Goal: Information Seeking & Learning: Find specific fact

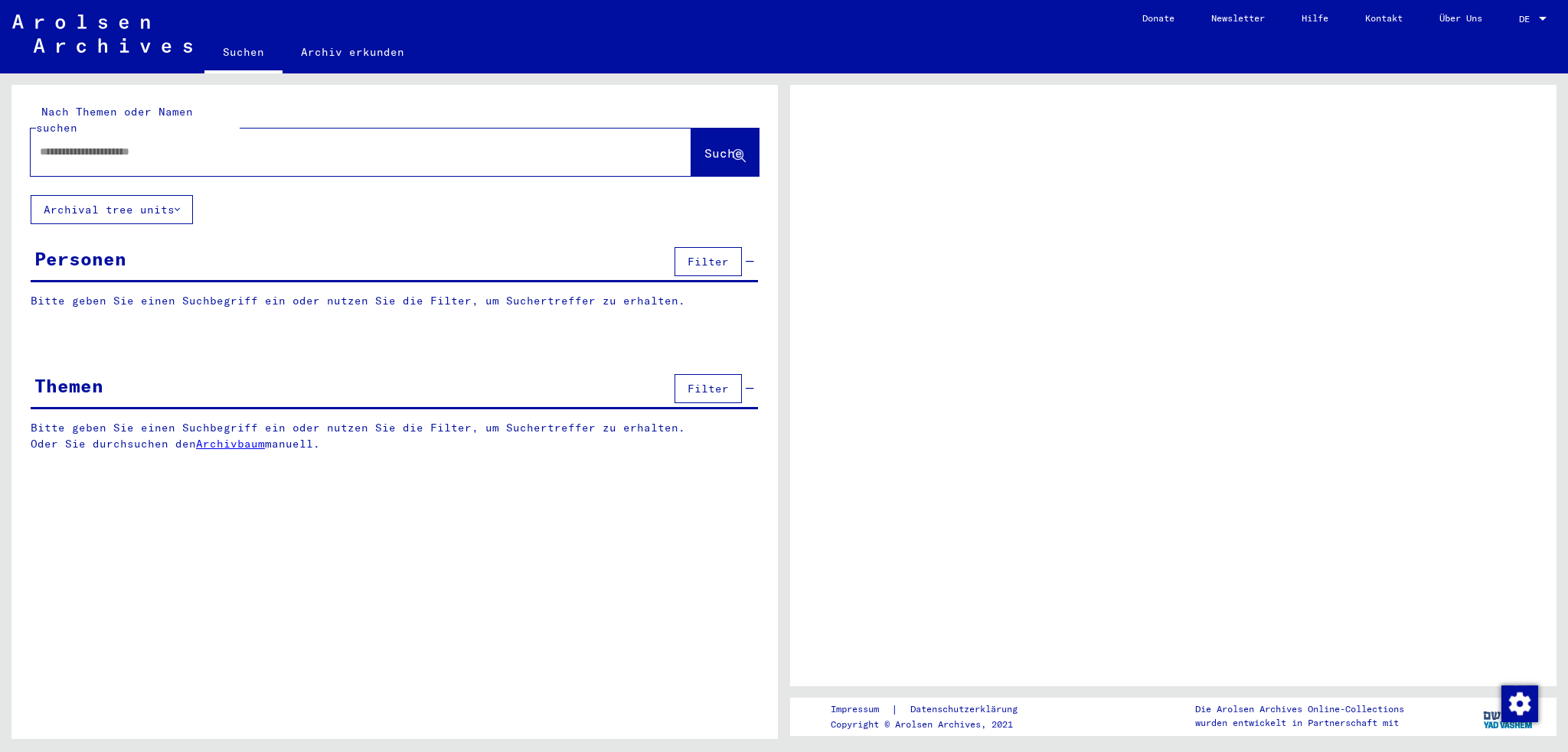
click at [120, 144] on input "text" at bounding box center [347, 151] width 615 height 16
type input "*******"
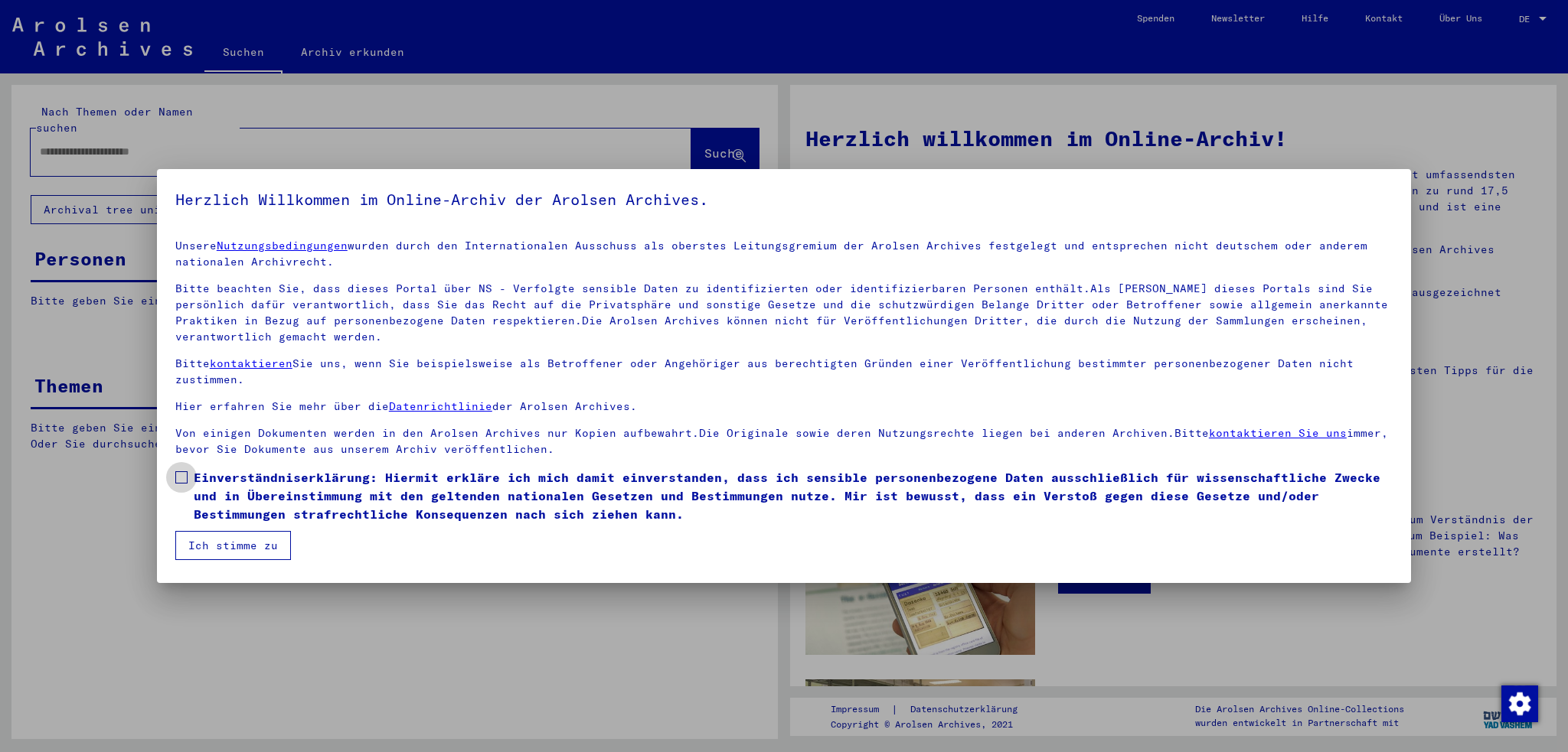
click at [189, 487] on label "Einverständniserklärung: Hiermit erkläre ich mich damit einverstanden, dass ich…" at bounding box center [784, 496] width 1218 height 55
click at [202, 540] on button "Ich stimme zu" at bounding box center [233, 546] width 116 height 29
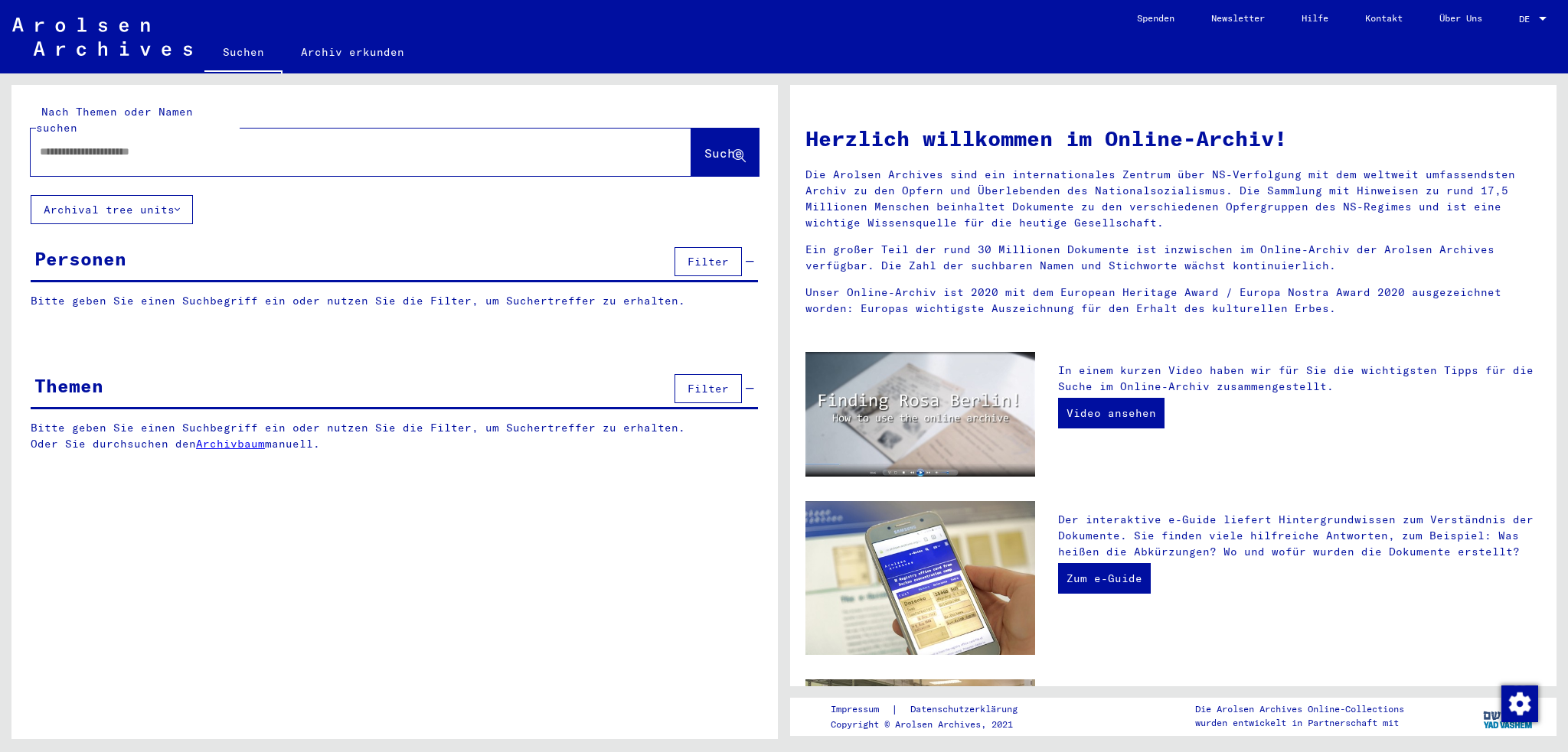
click at [70, 144] on input "text" at bounding box center [343, 151] width 606 height 16
click at [704, 146] on span "Suche" at bounding box center [723, 153] width 38 height 15
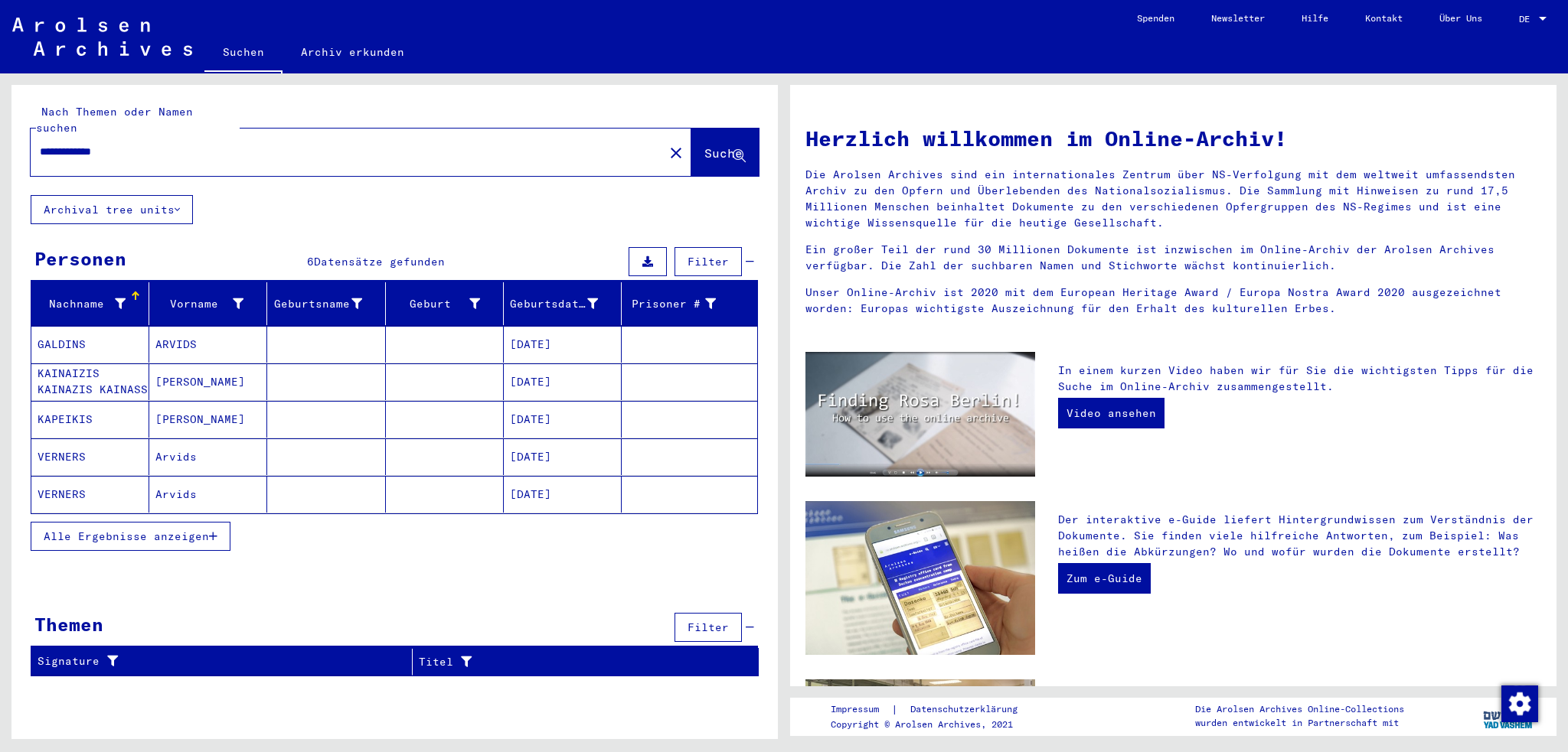
drag, startPoint x: 149, startPoint y: 135, endPoint x: 15, endPoint y: 141, distance: 134.1
click at [15, 141] on div "**********" at bounding box center [394, 140] width 767 height 110
click at [704, 146] on span "Suche" at bounding box center [723, 153] width 38 height 15
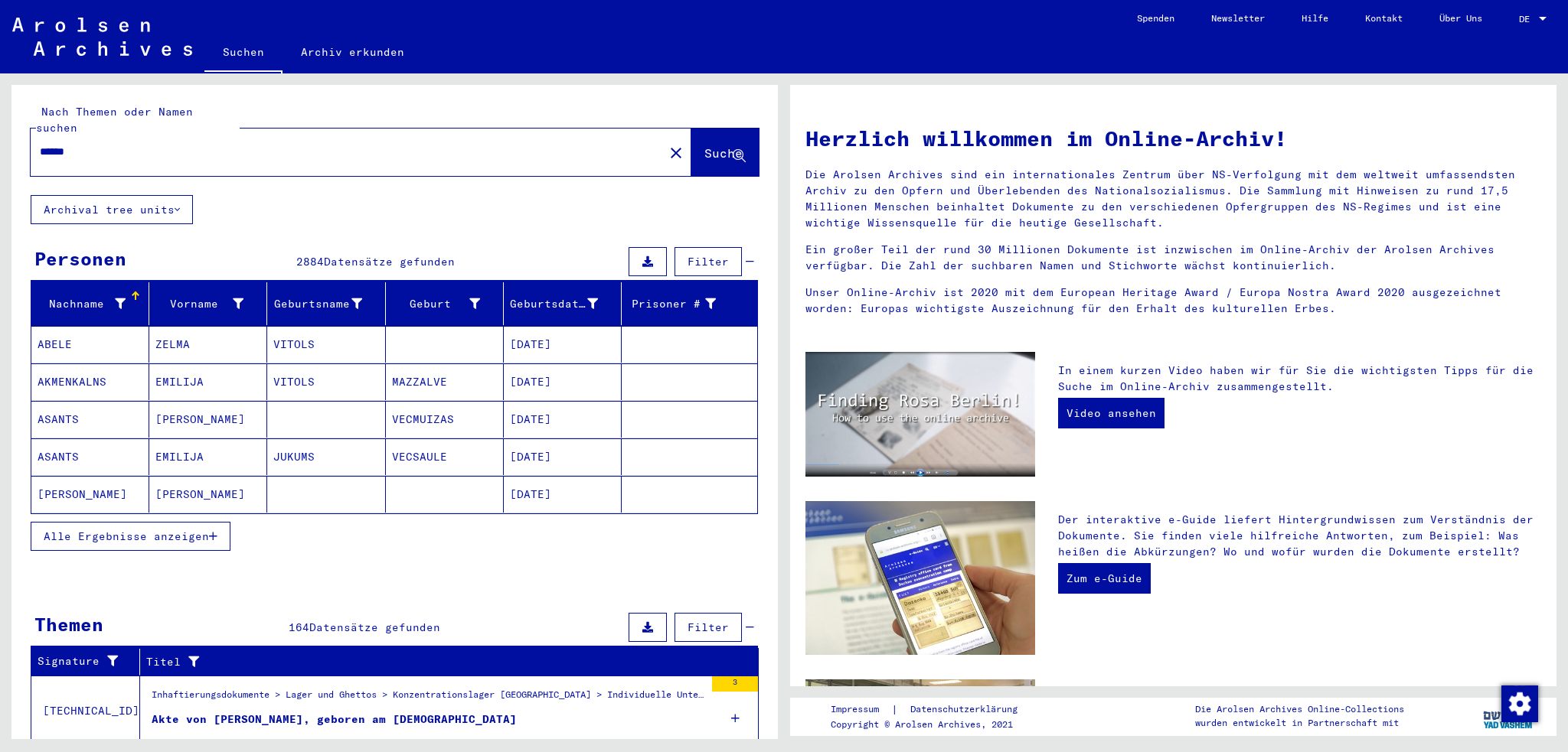
click at [102, 530] on span "Alle Ergebnisse anzeigen" at bounding box center [126, 537] width 166 height 14
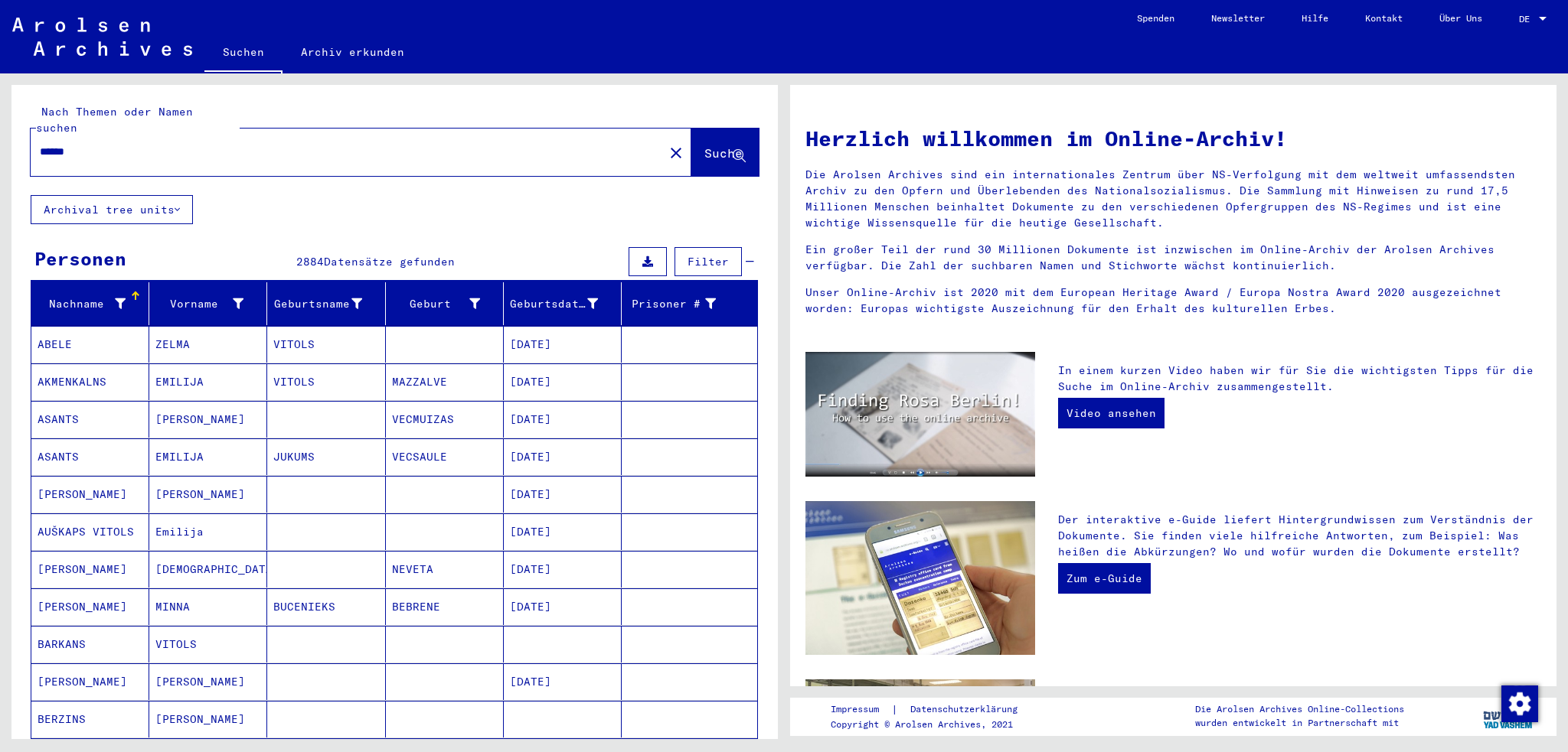
click at [131, 144] on input "******" at bounding box center [343, 151] width 606 height 16
click at [704, 146] on span "Suche" at bounding box center [723, 153] width 38 height 15
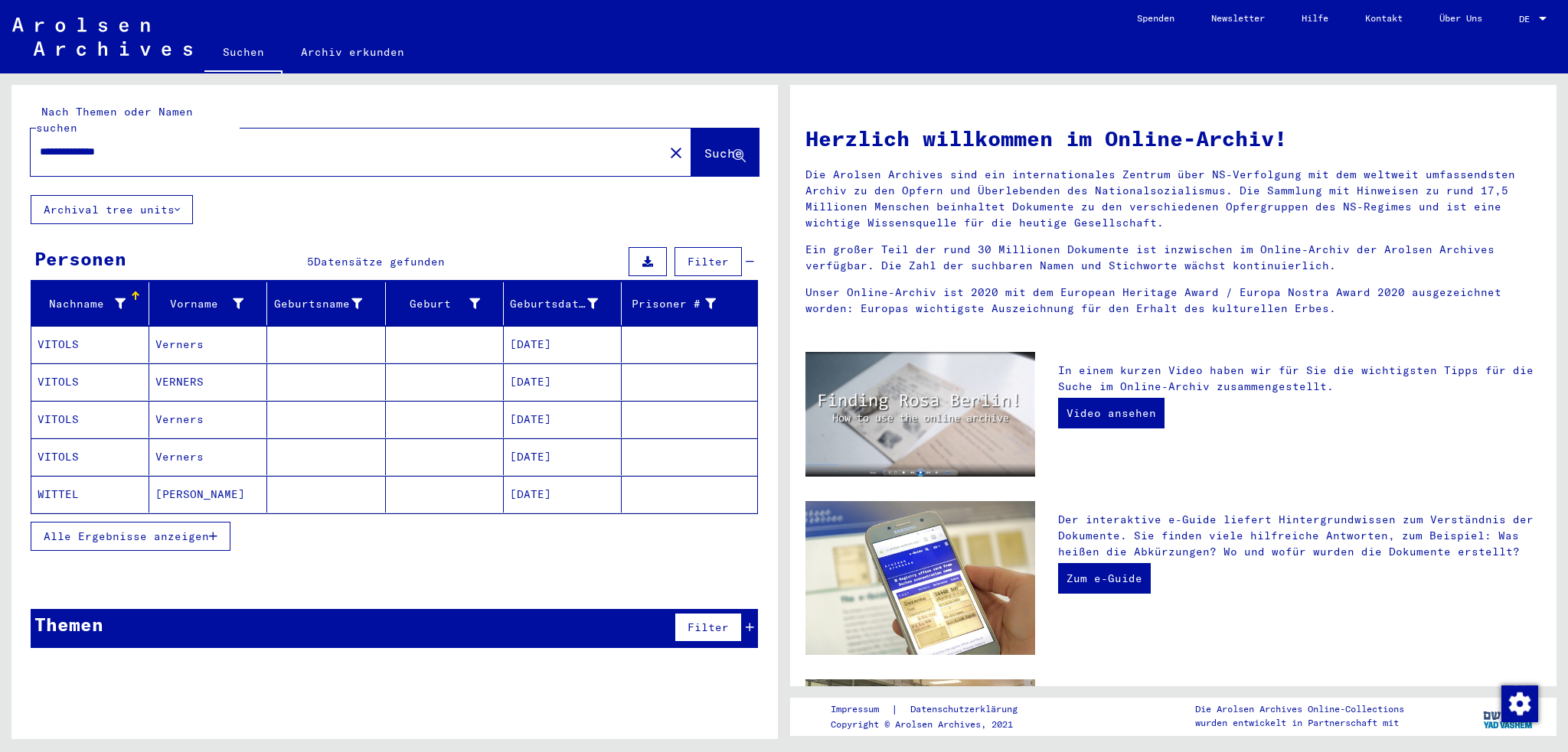
click at [52, 530] on span "Alle Ergebnisse anzeigen" at bounding box center [126, 537] width 166 height 14
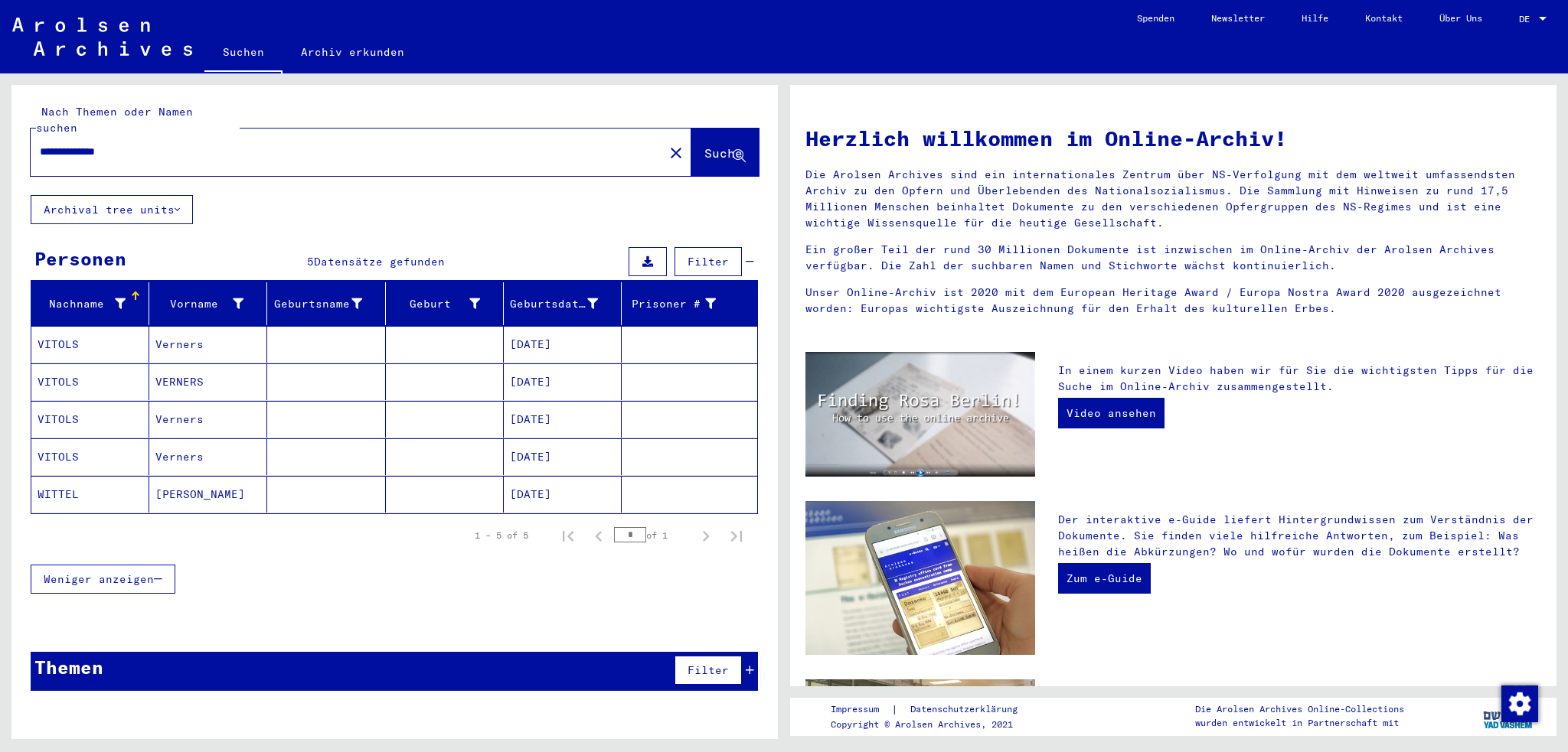
click at [71, 330] on mat-cell "VITOLS" at bounding box center [91, 344] width 118 height 37
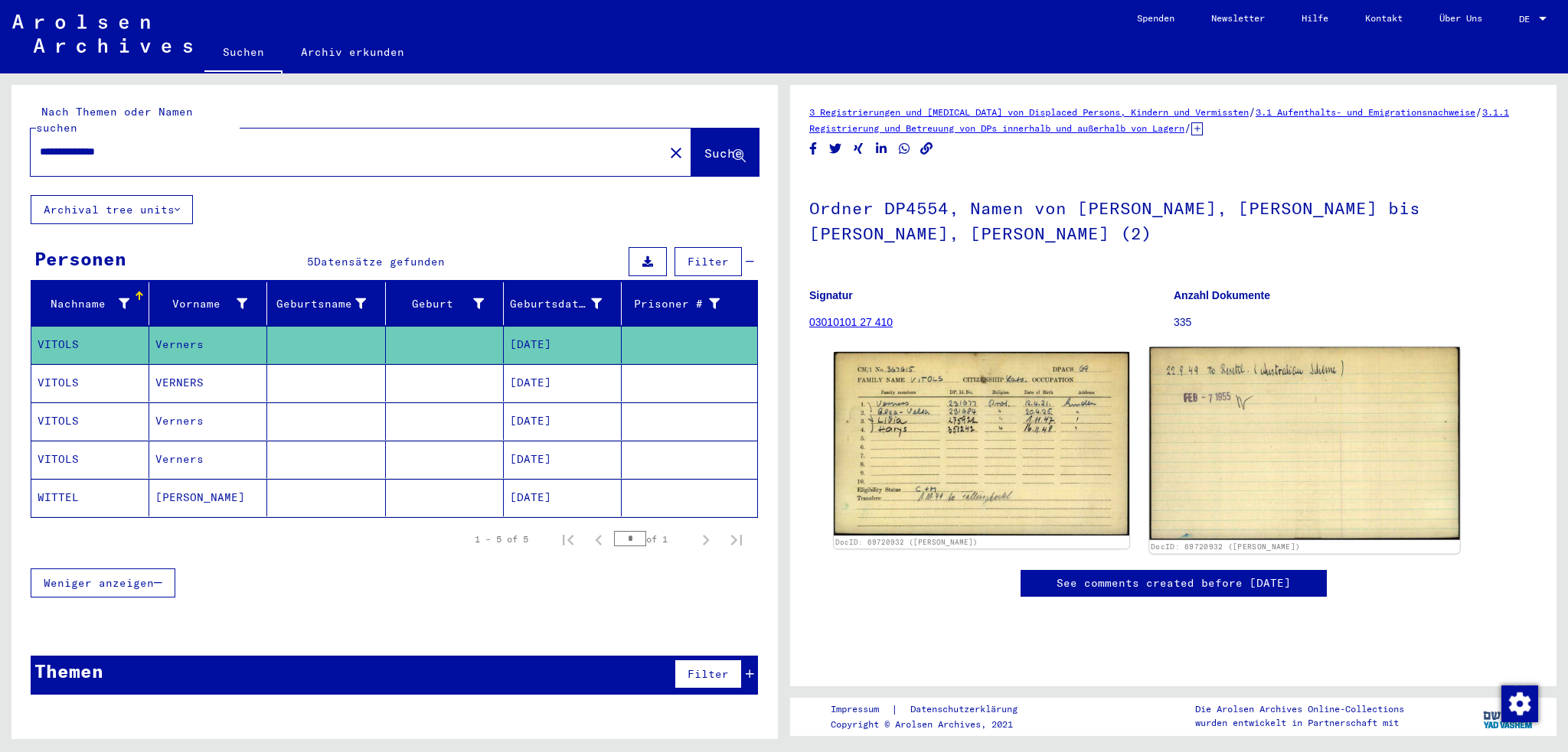
click at [1280, 398] on img at bounding box center [1304, 444] width 310 height 193
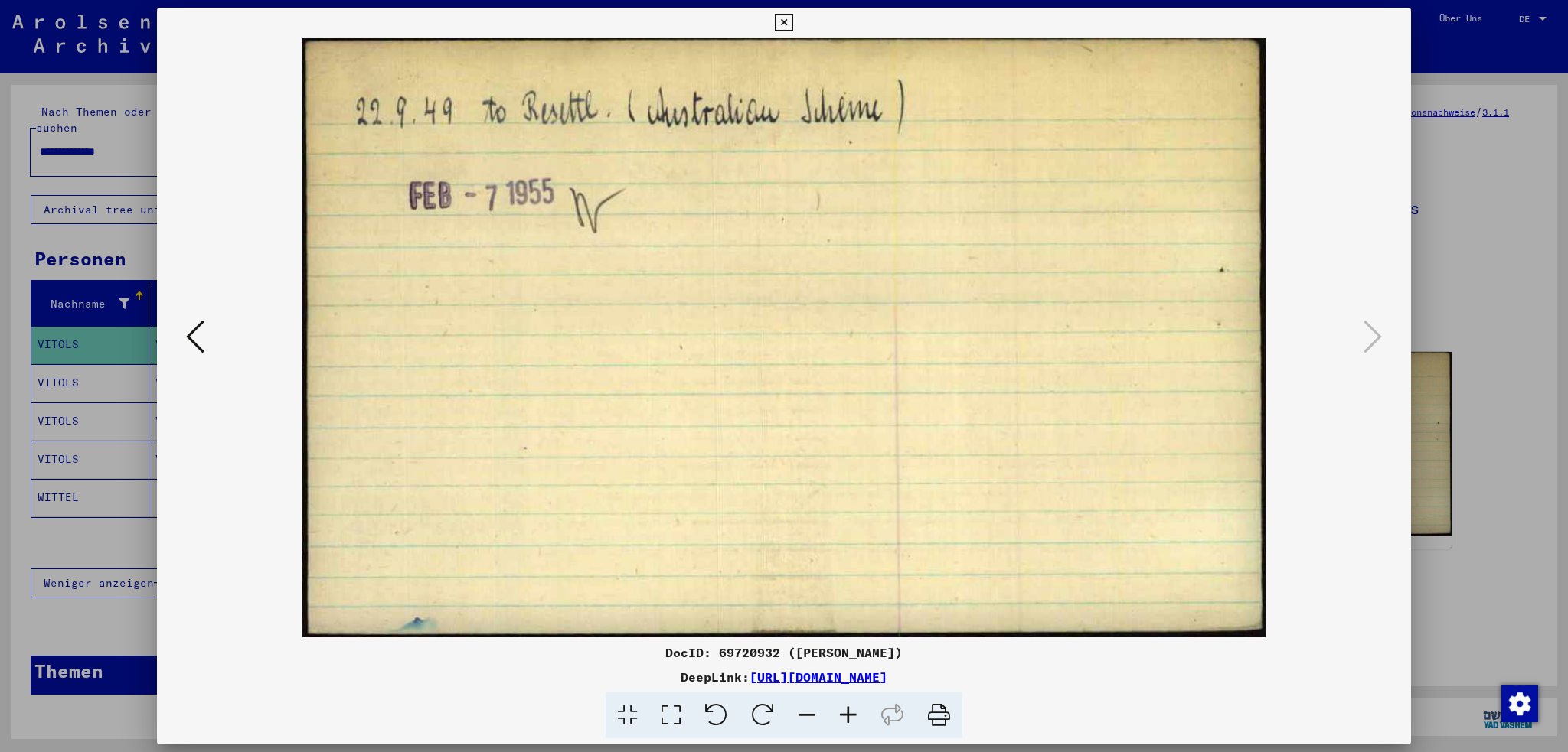
click at [781, 15] on icon at bounding box center [783, 23] width 17 height 18
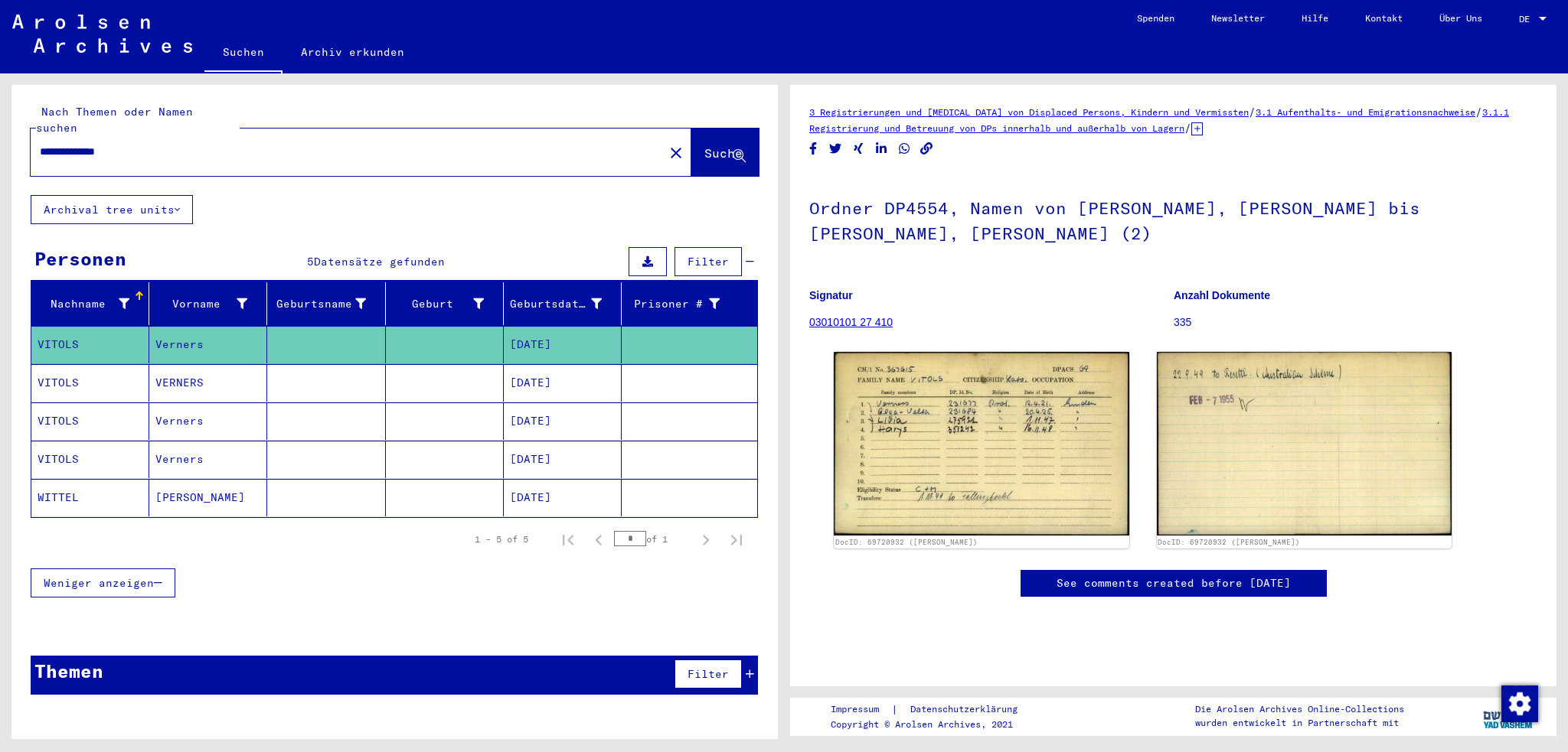
click at [55, 364] on mat-cell "VITOLS" at bounding box center [91, 383] width 118 height 37
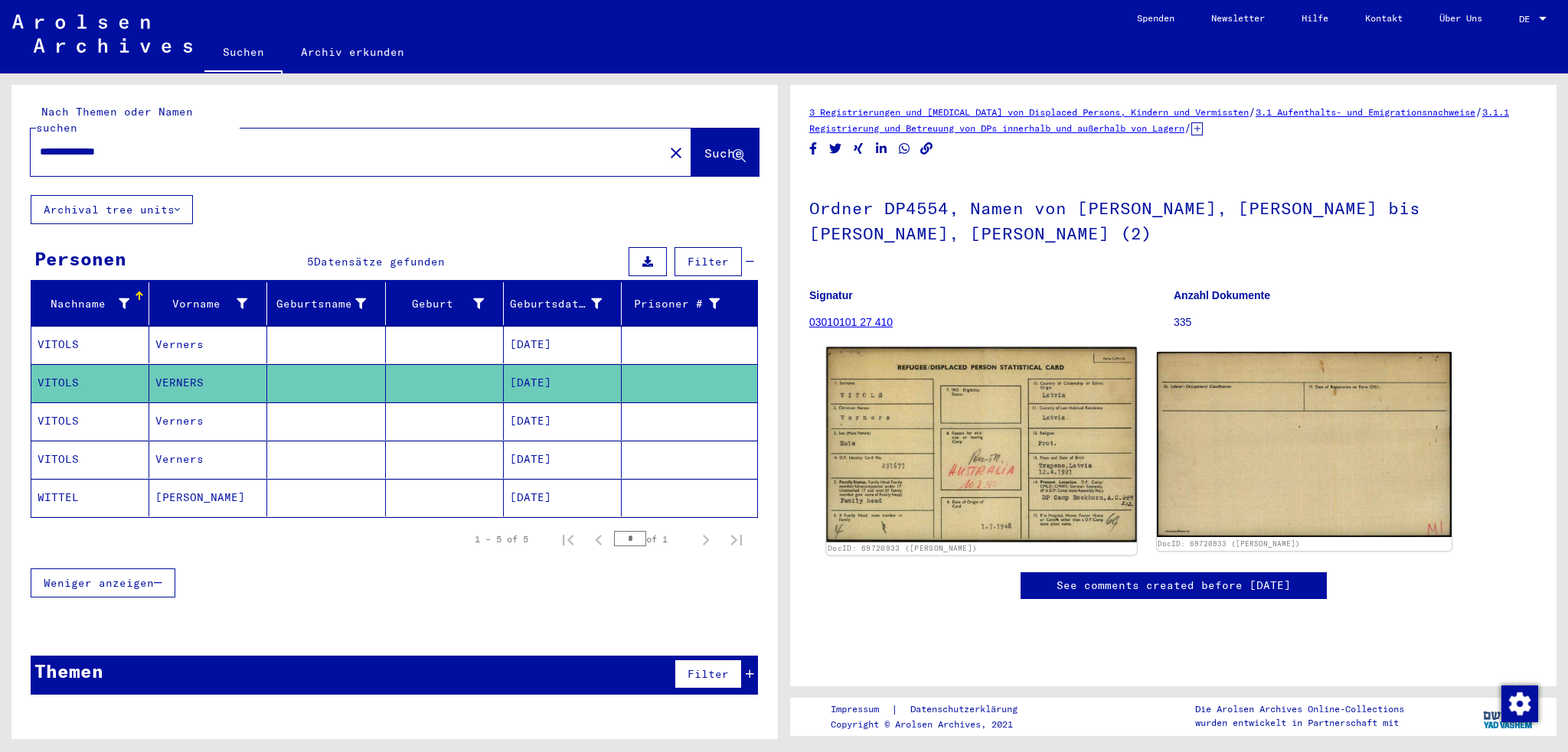
click at [964, 440] on img at bounding box center [981, 445] width 310 height 195
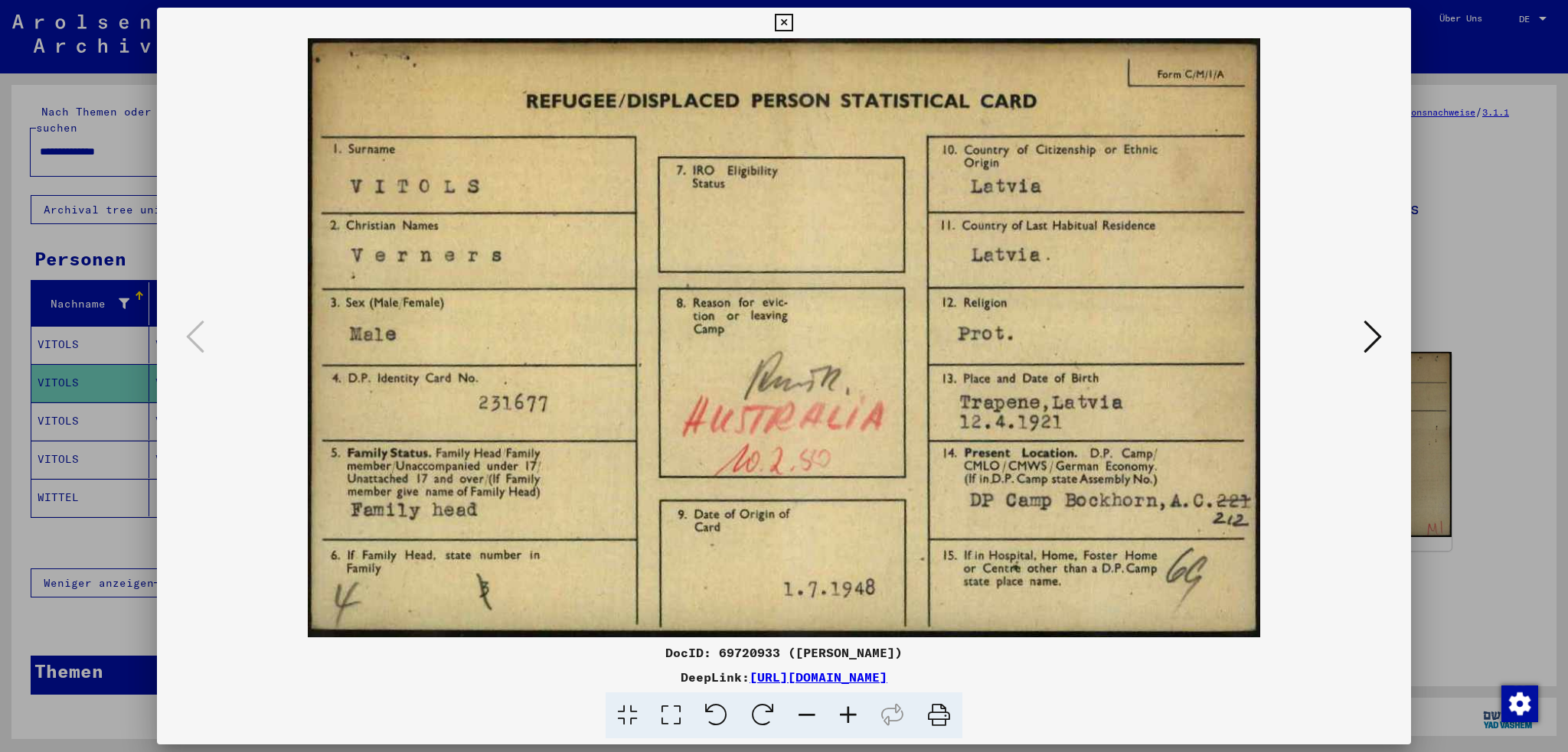
click at [1377, 339] on icon at bounding box center [1373, 337] width 18 height 37
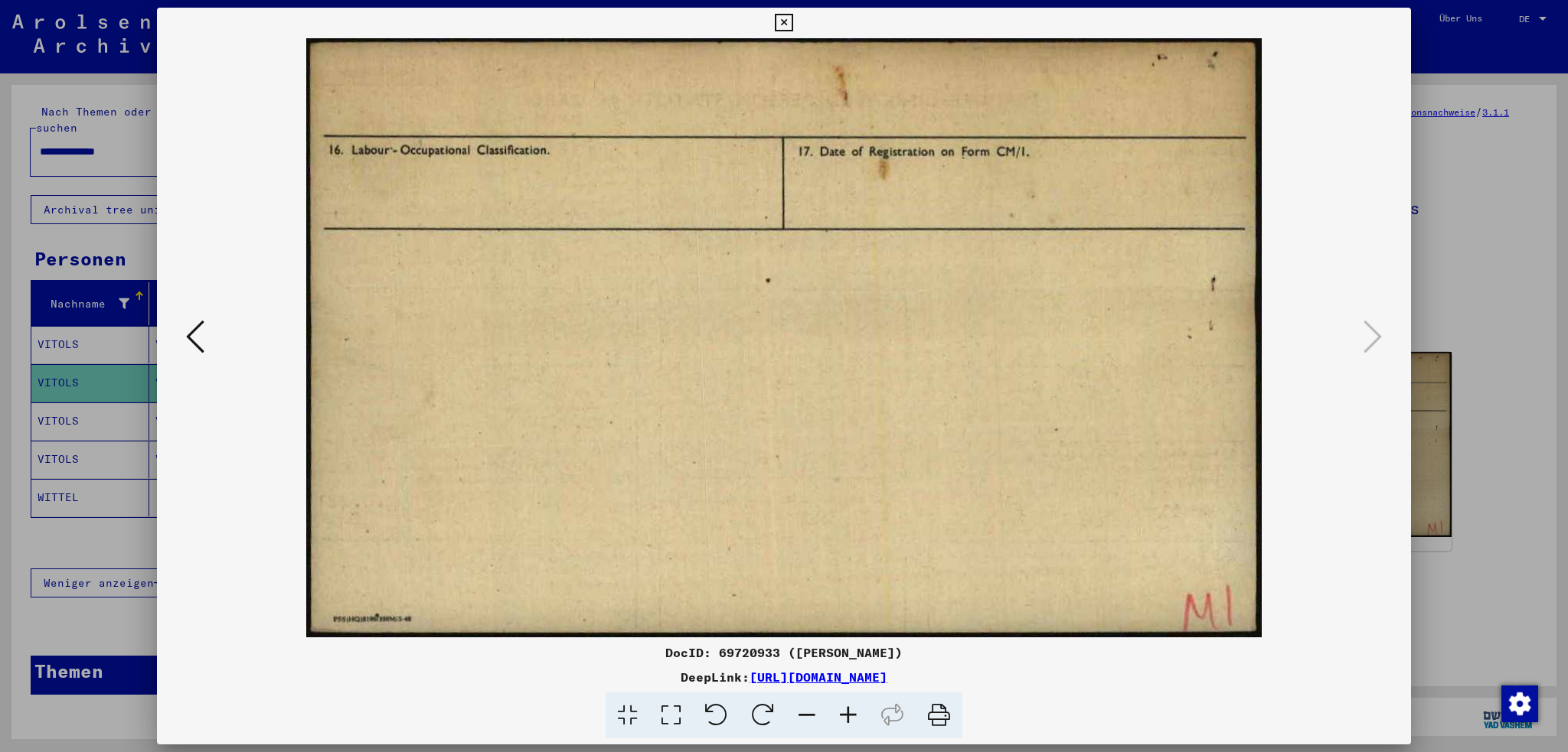
click at [781, 21] on icon at bounding box center [783, 23] width 17 height 18
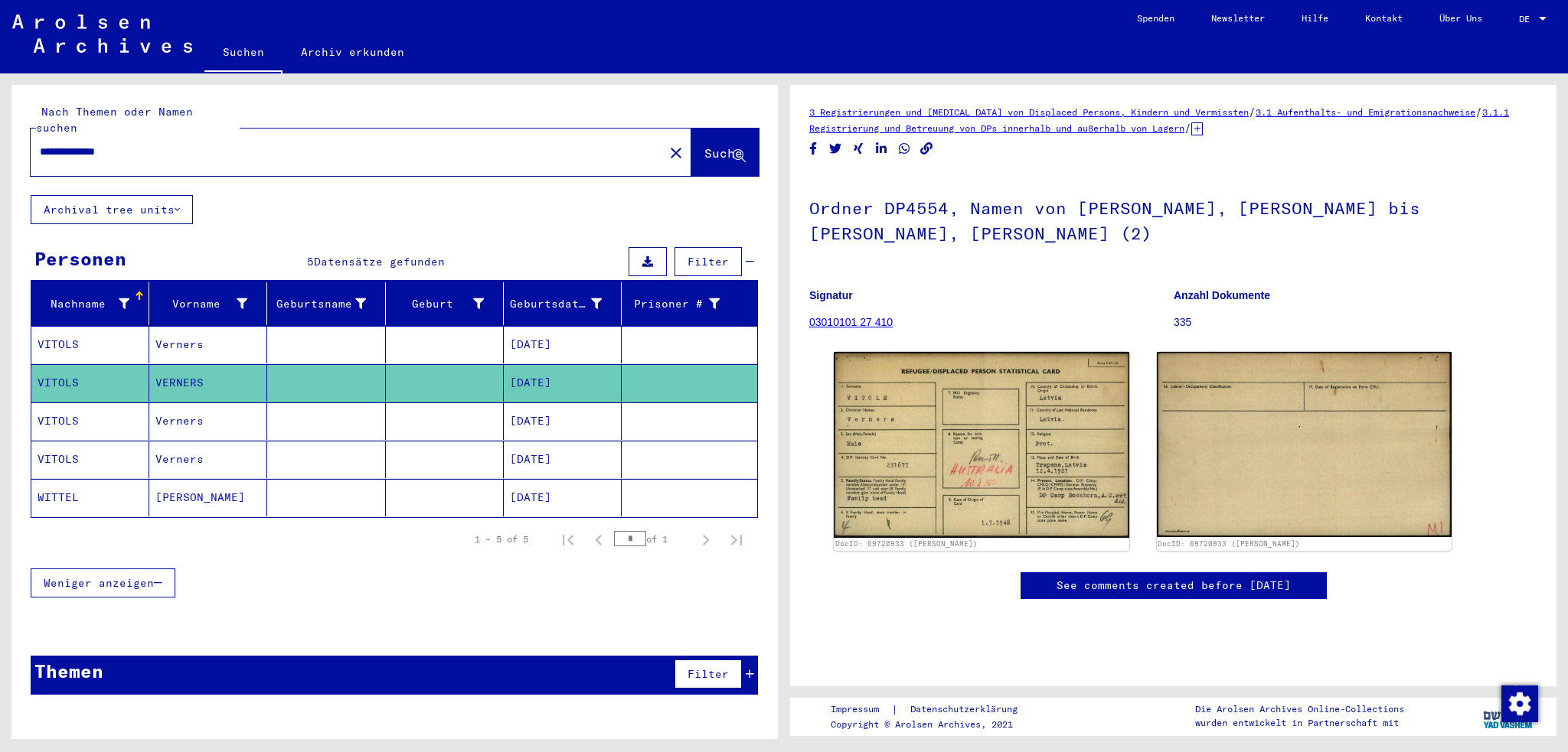
click at [58, 403] on mat-cell "VITOLS" at bounding box center [91, 421] width 118 height 37
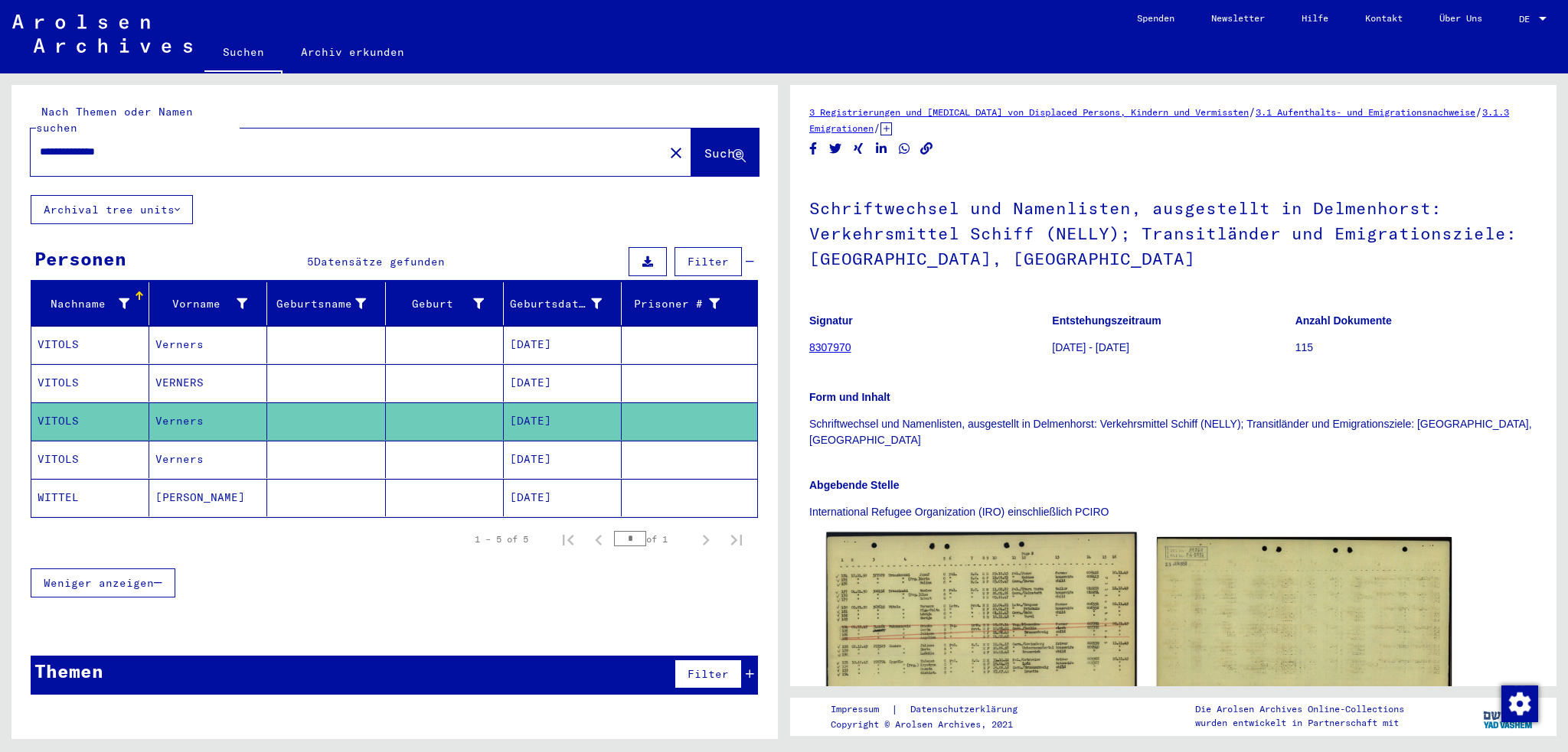
click at [953, 609] on img at bounding box center [981, 631] width 310 height 196
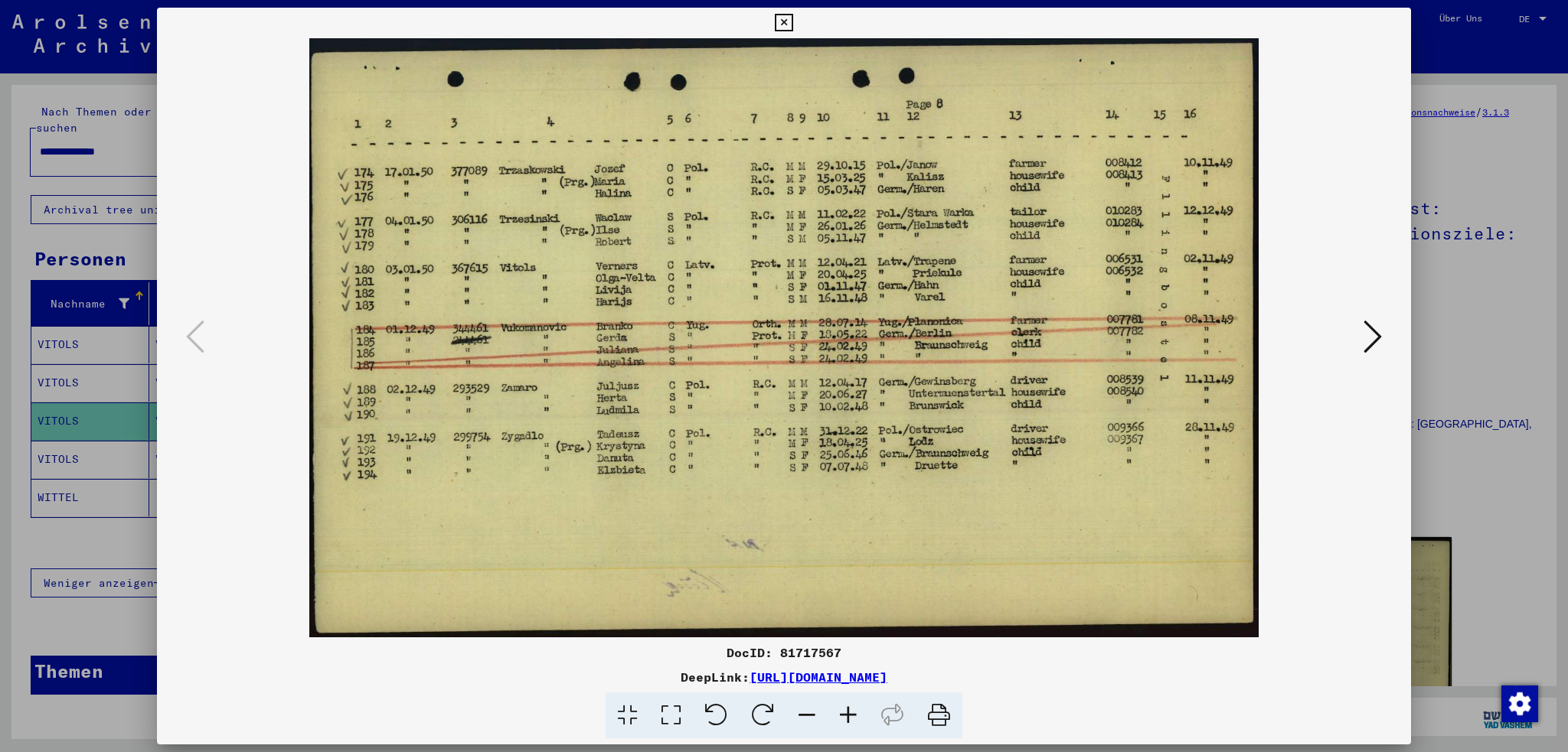
click at [1369, 336] on icon at bounding box center [1373, 337] width 18 height 37
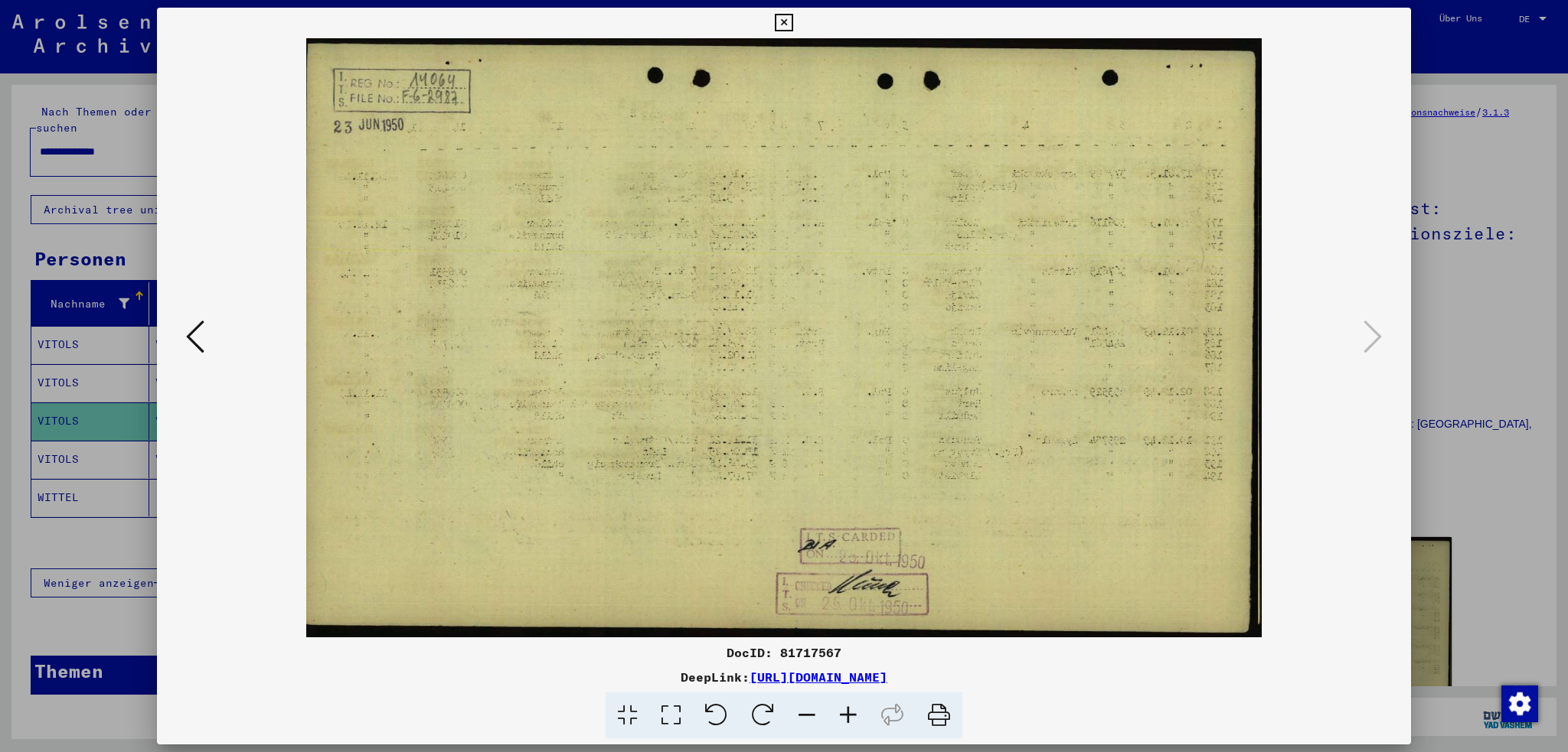
click at [791, 24] on icon at bounding box center [783, 23] width 17 height 18
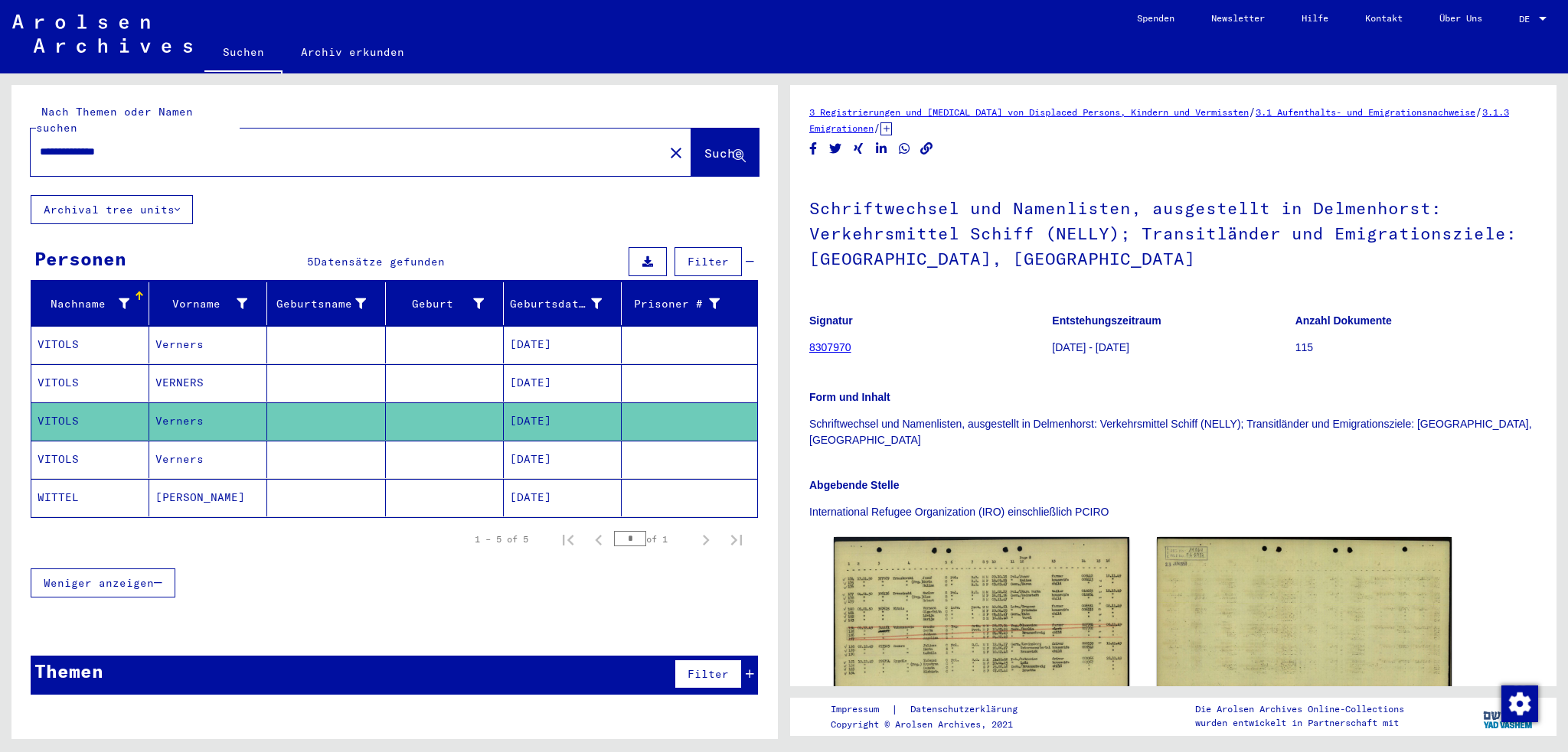
click at [52, 446] on mat-cell "VITOLS" at bounding box center [91, 459] width 118 height 37
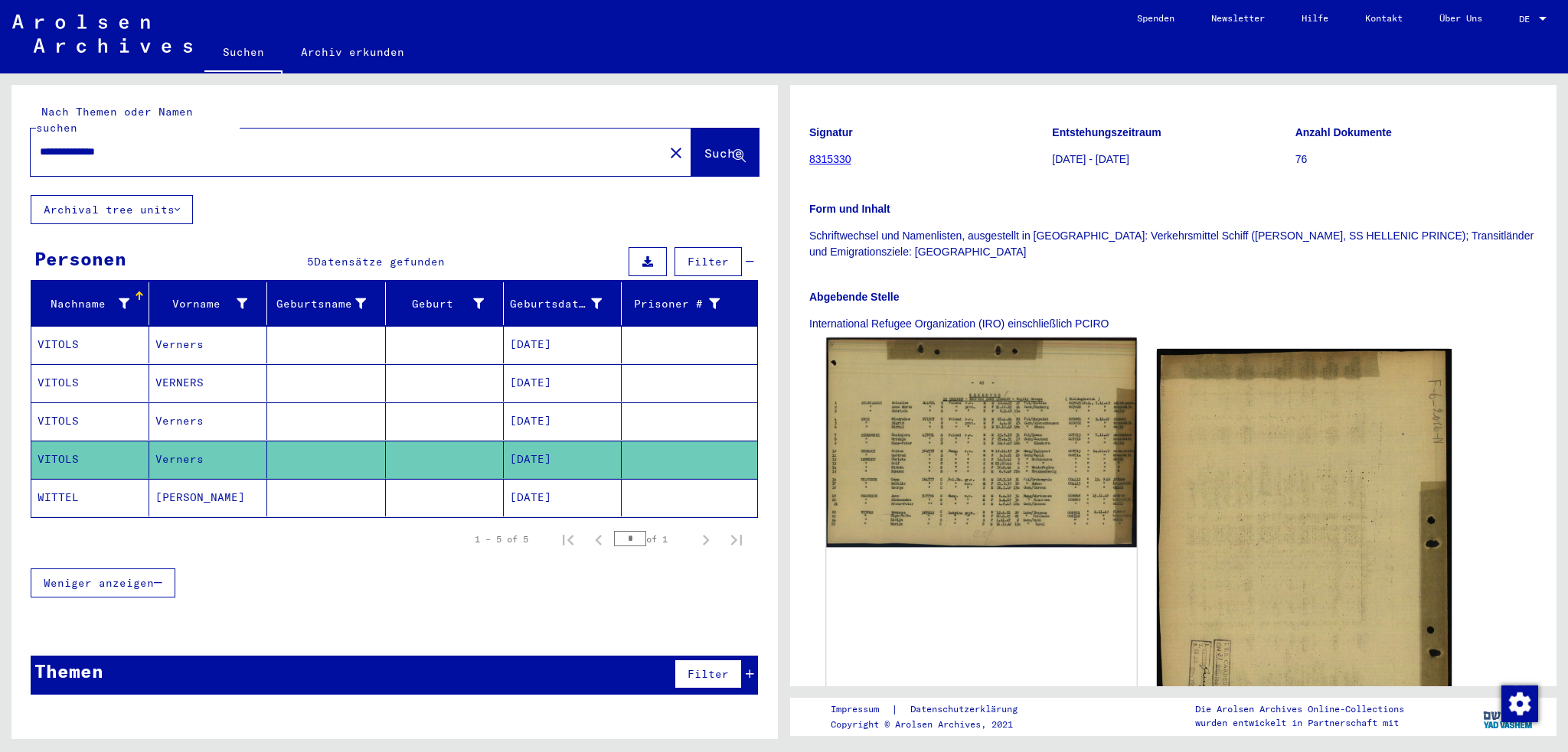
scroll to position [306, 0]
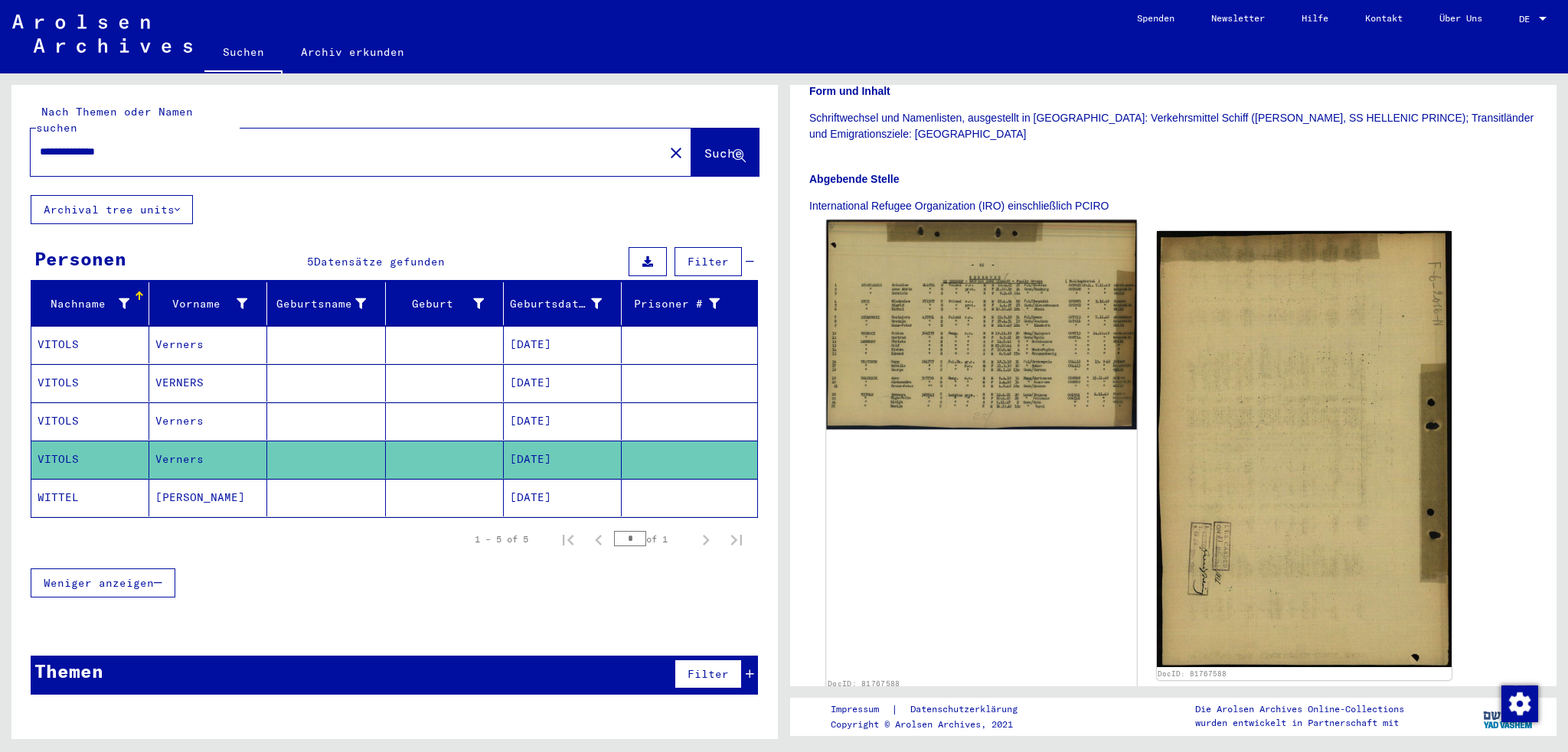
click at [955, 339] on img at bounding box center [981, 325] width 310 height 210
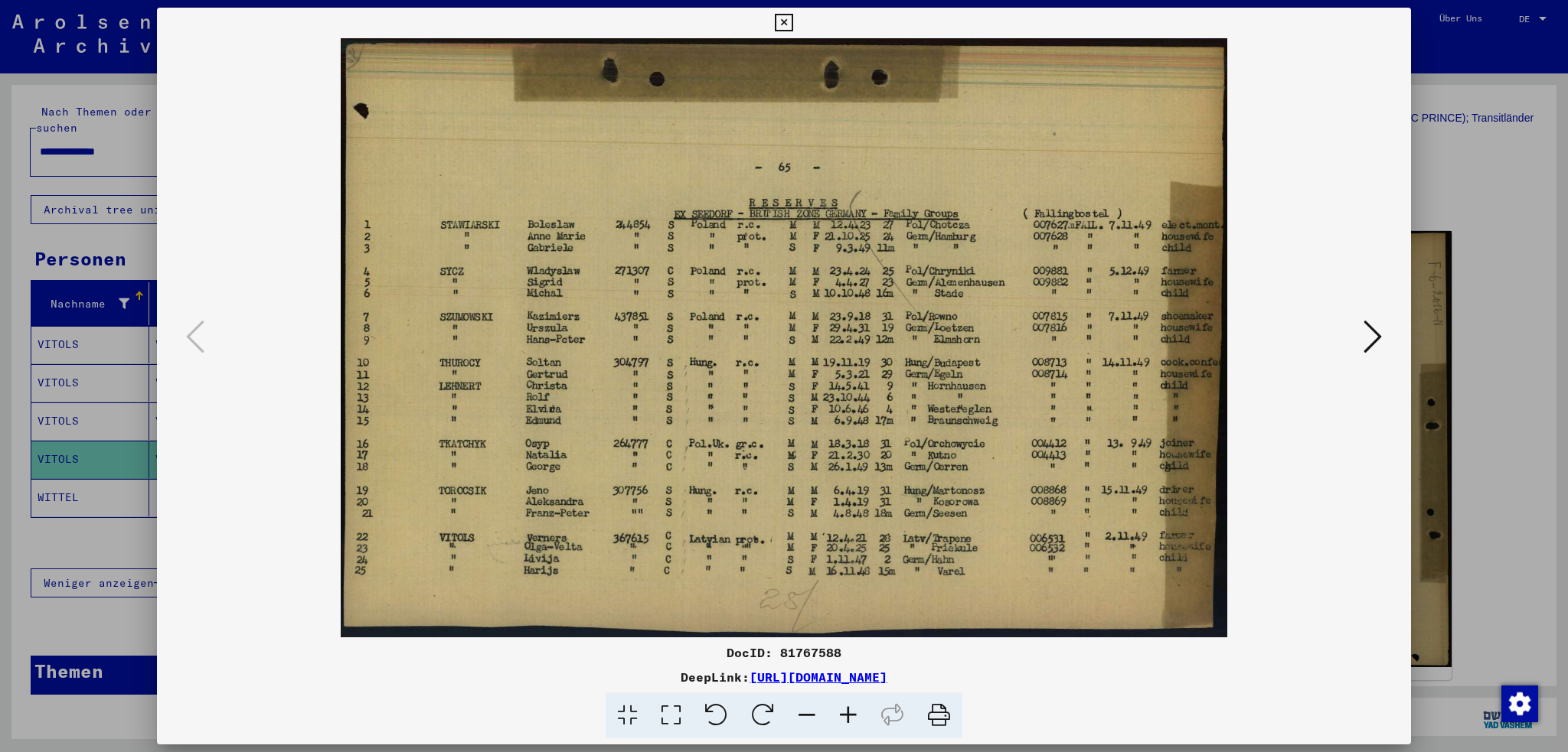
click at [1372, 338] on icon at bounding box center [1373, 337] width 18 height 37
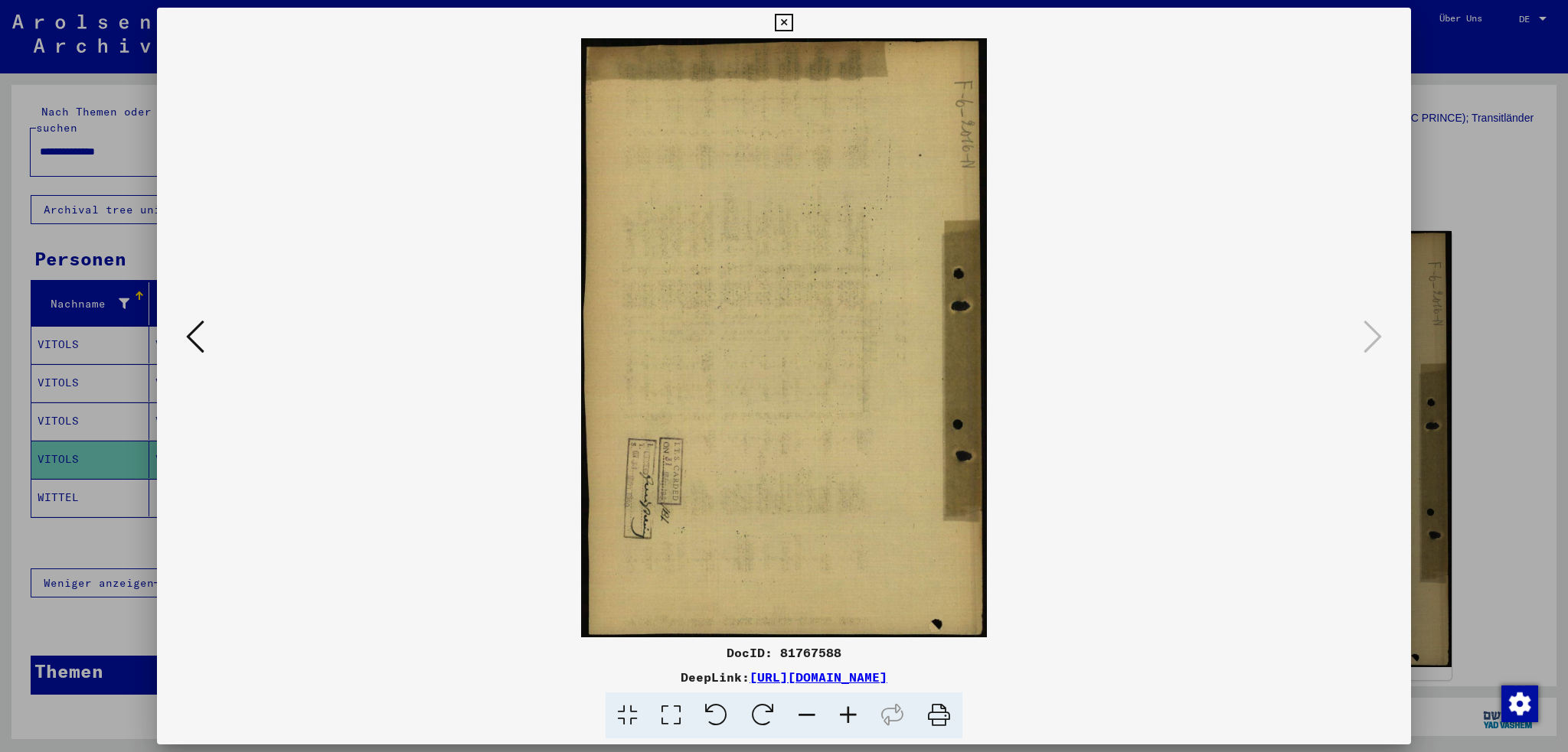
click at [782, 21] on icon at bounding box center [783, 23] width 17 height 18
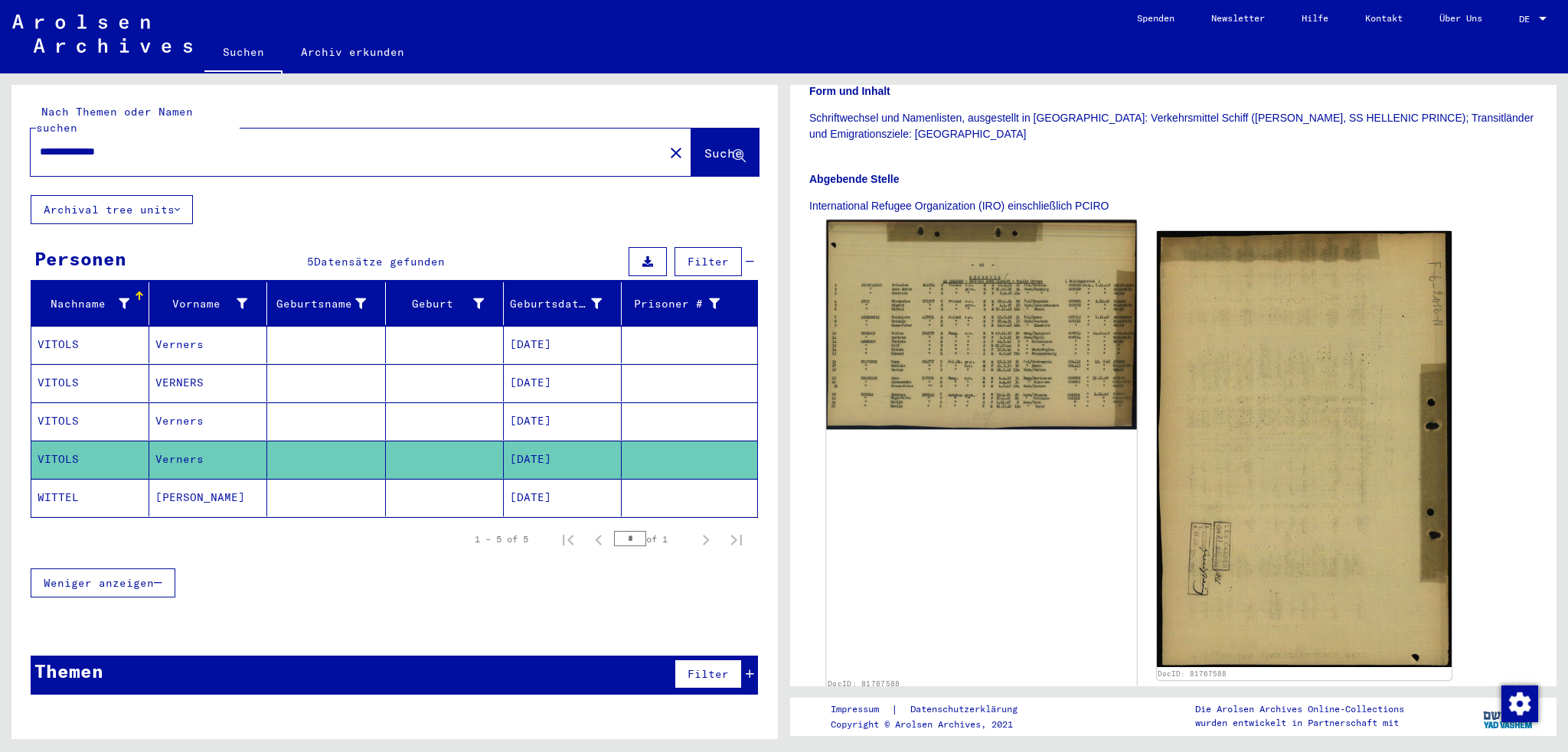
click at [995, 349] on img at bounding box center [981, 325] width 310 height 210
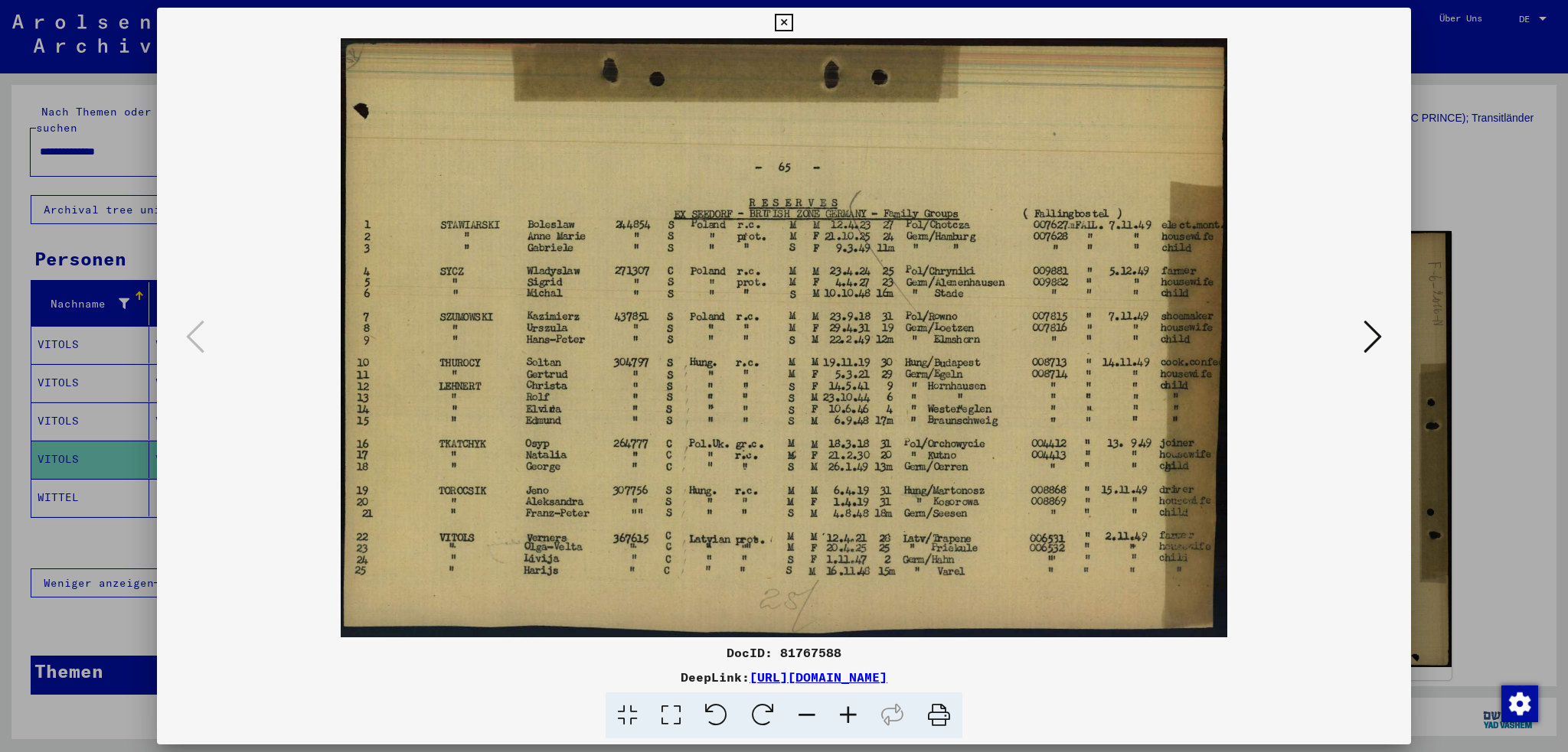
click at [1376, 327] on icon at bounding box center [1373, 337] width 18 height 37
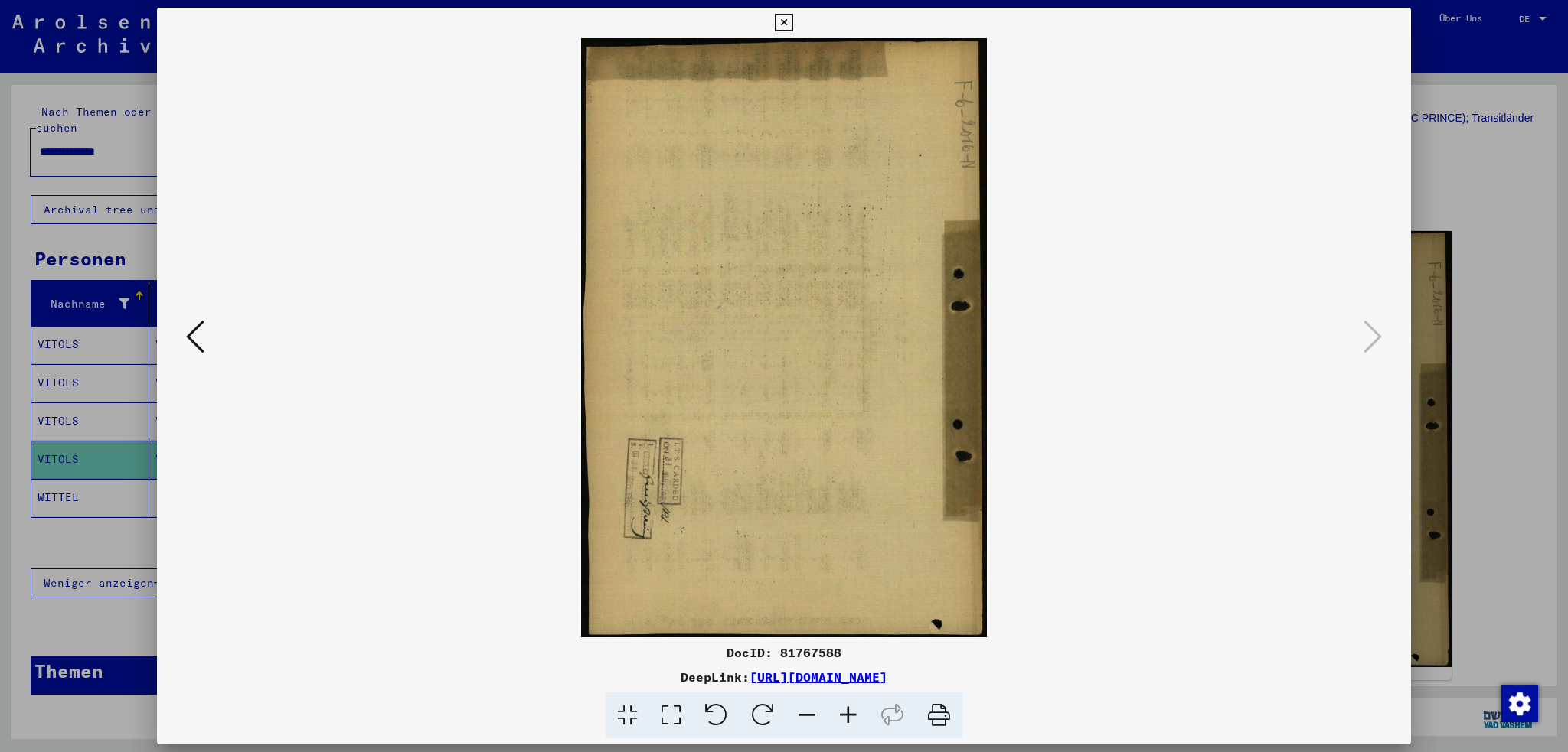
click at [1506, 408] on div at bounding box center [784, 376] width 1568 height 752
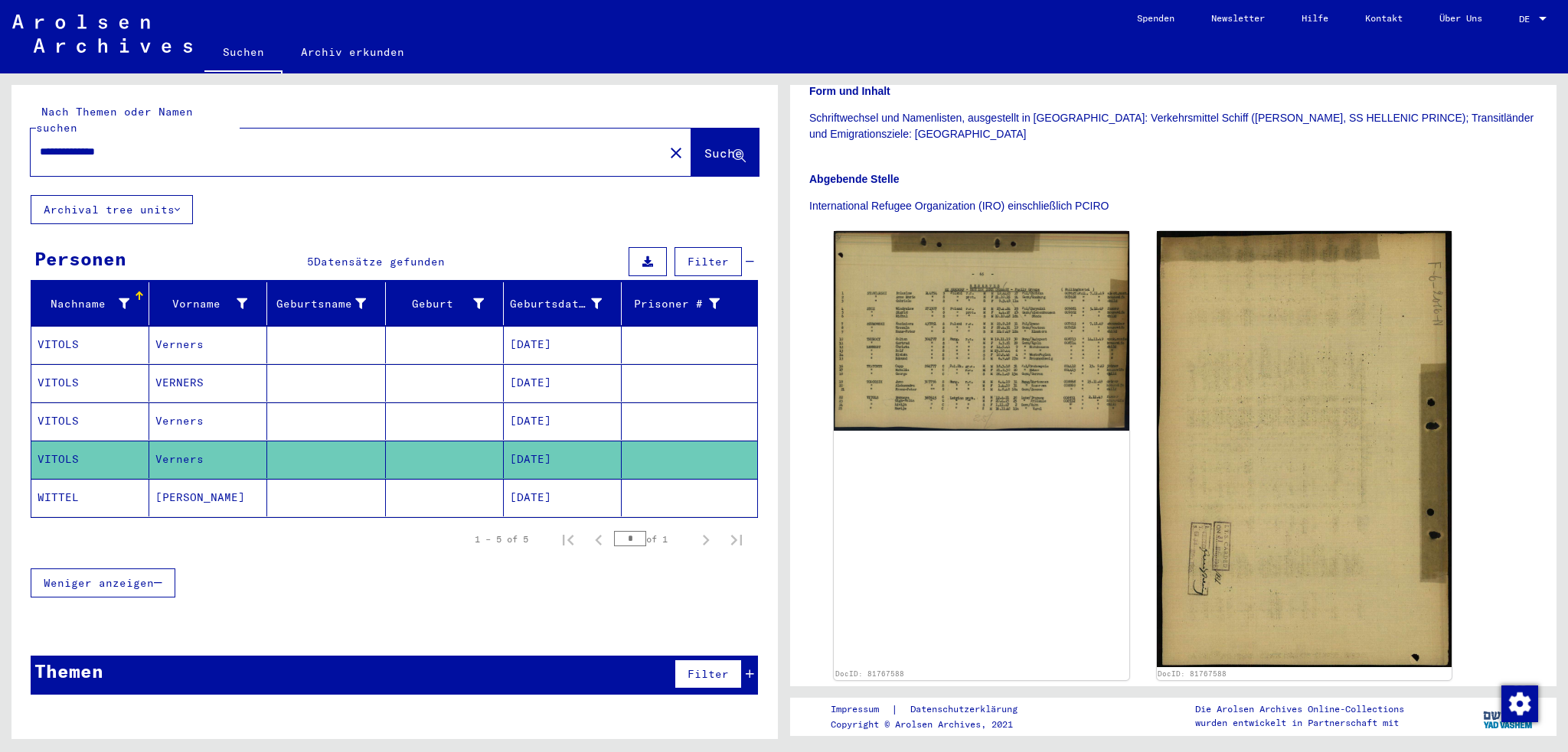
click at [186, 403] on mat-cell "Verners" at bounding box center [208, 421] width 118 height 37
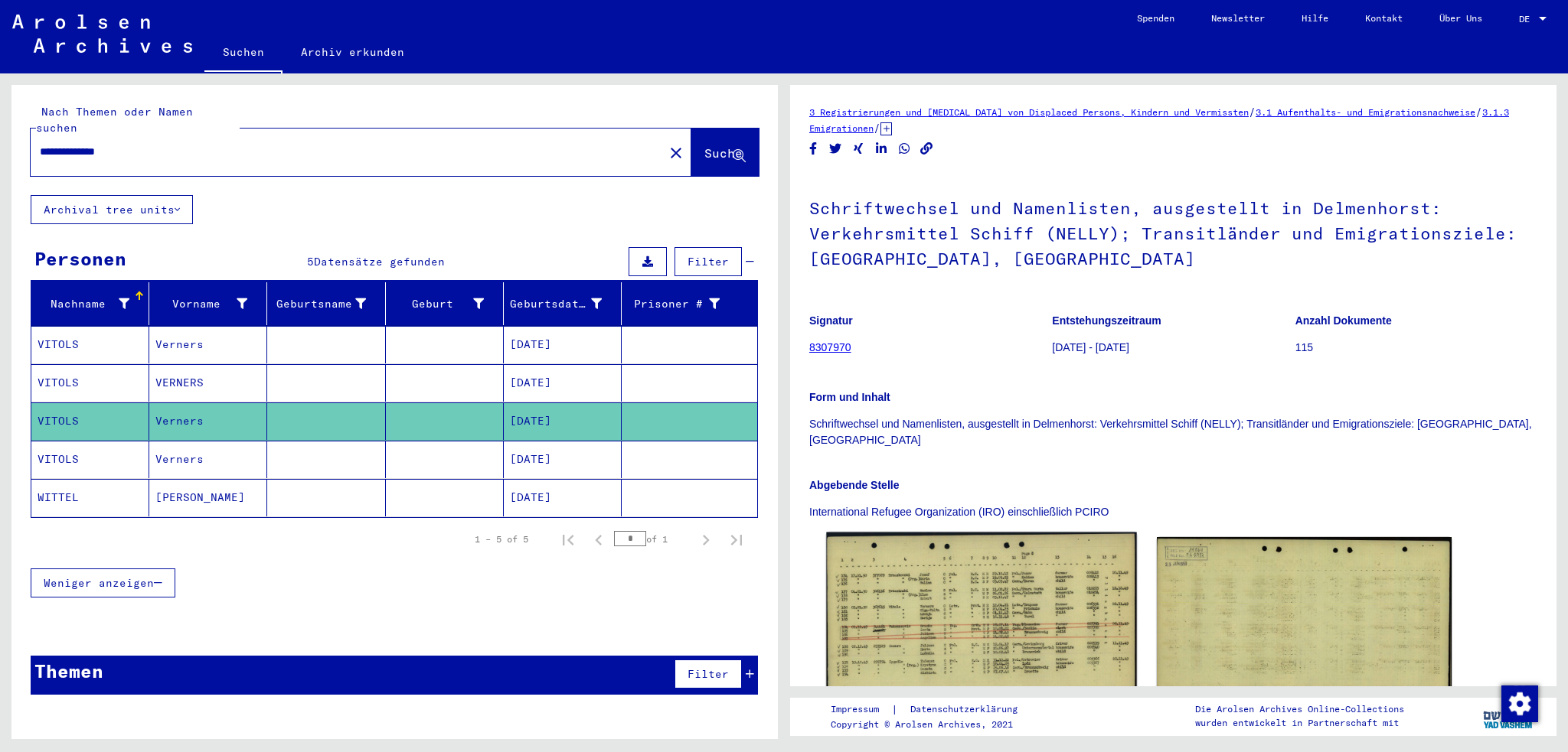
click at [958, 581] on img at bounding box center [981, 631] width 310 height 196
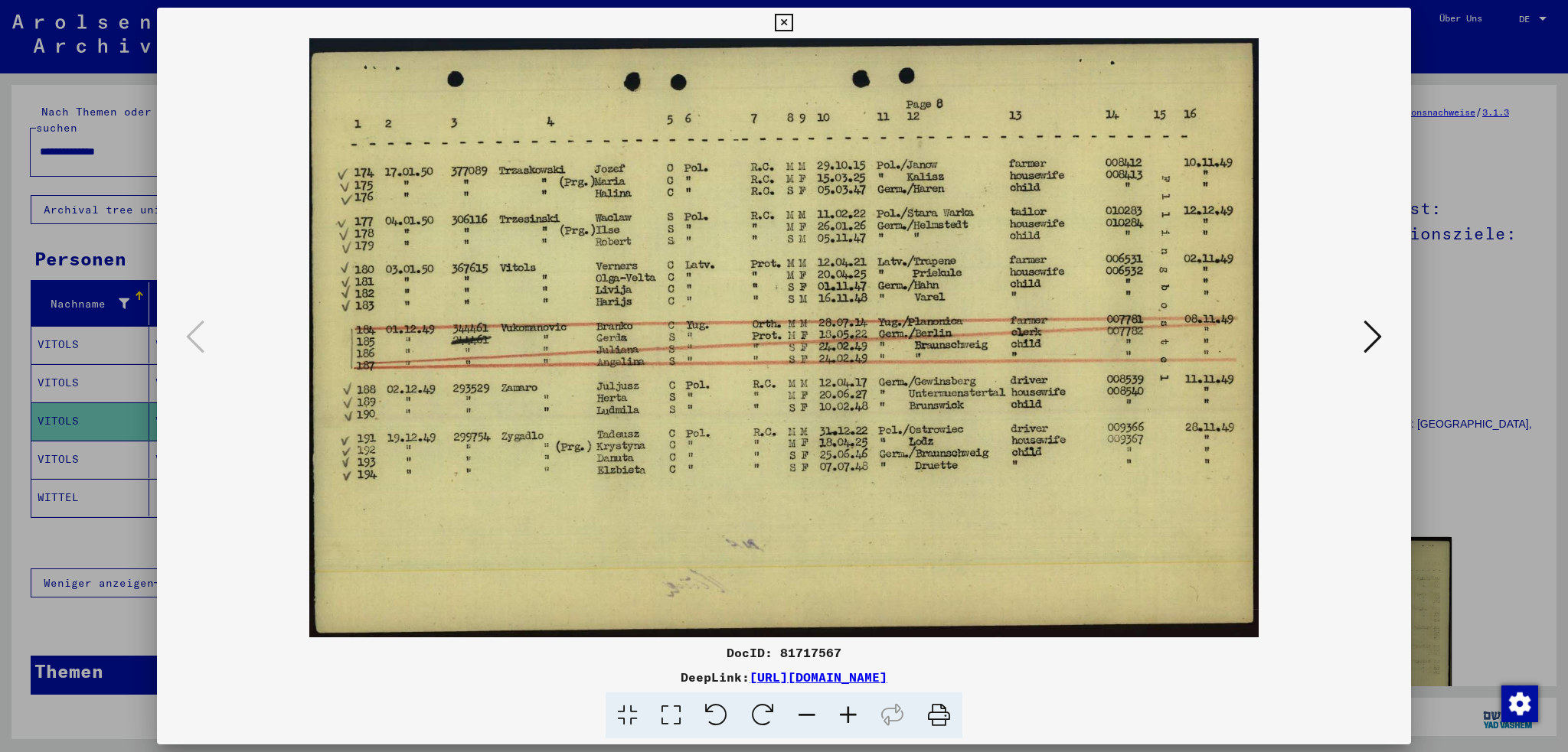
click at [1372, 340] on icon at bounding box center [1373, 337] width 18 height 37
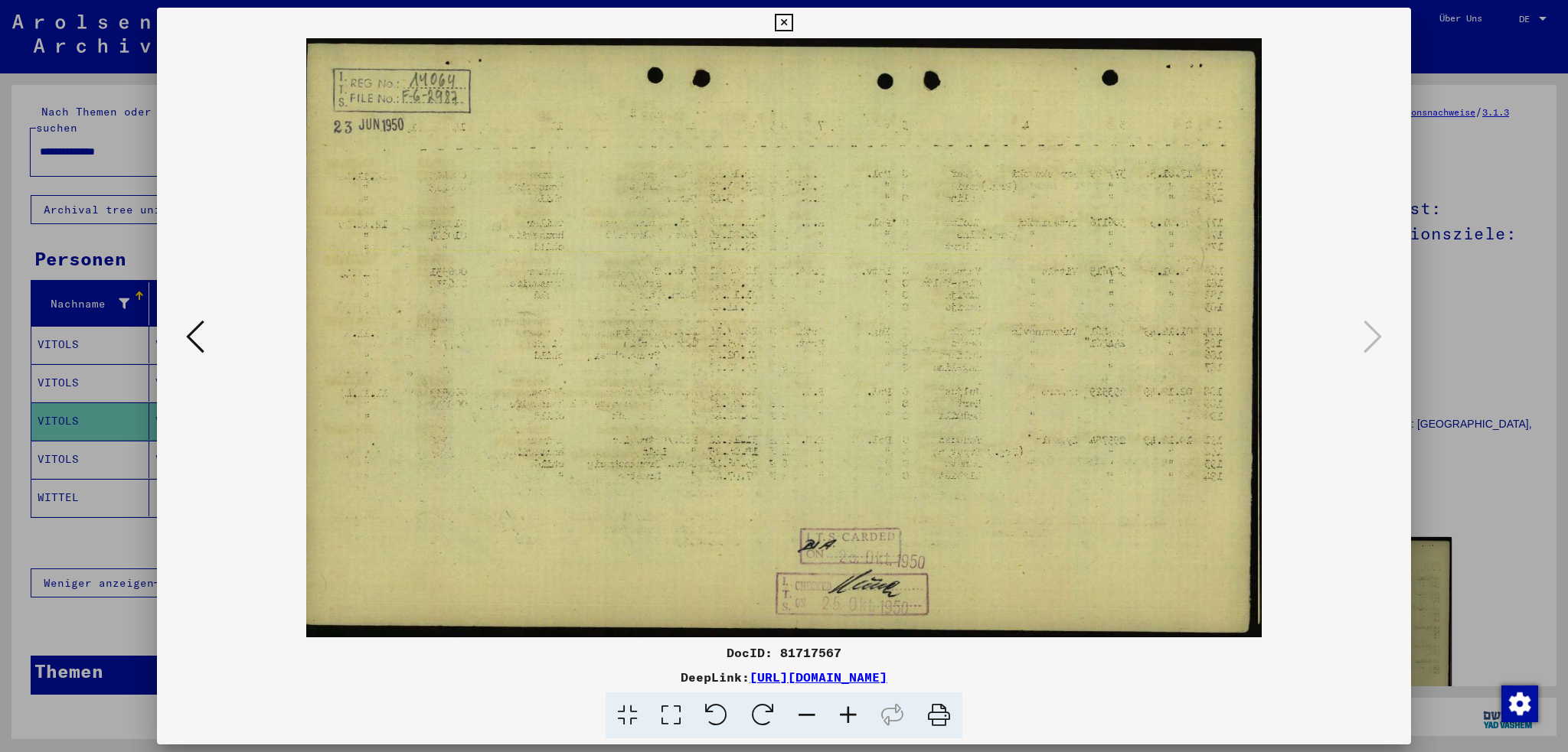
click at [197, 334] on icon at bounding box center [196, 337] width 18 height 37
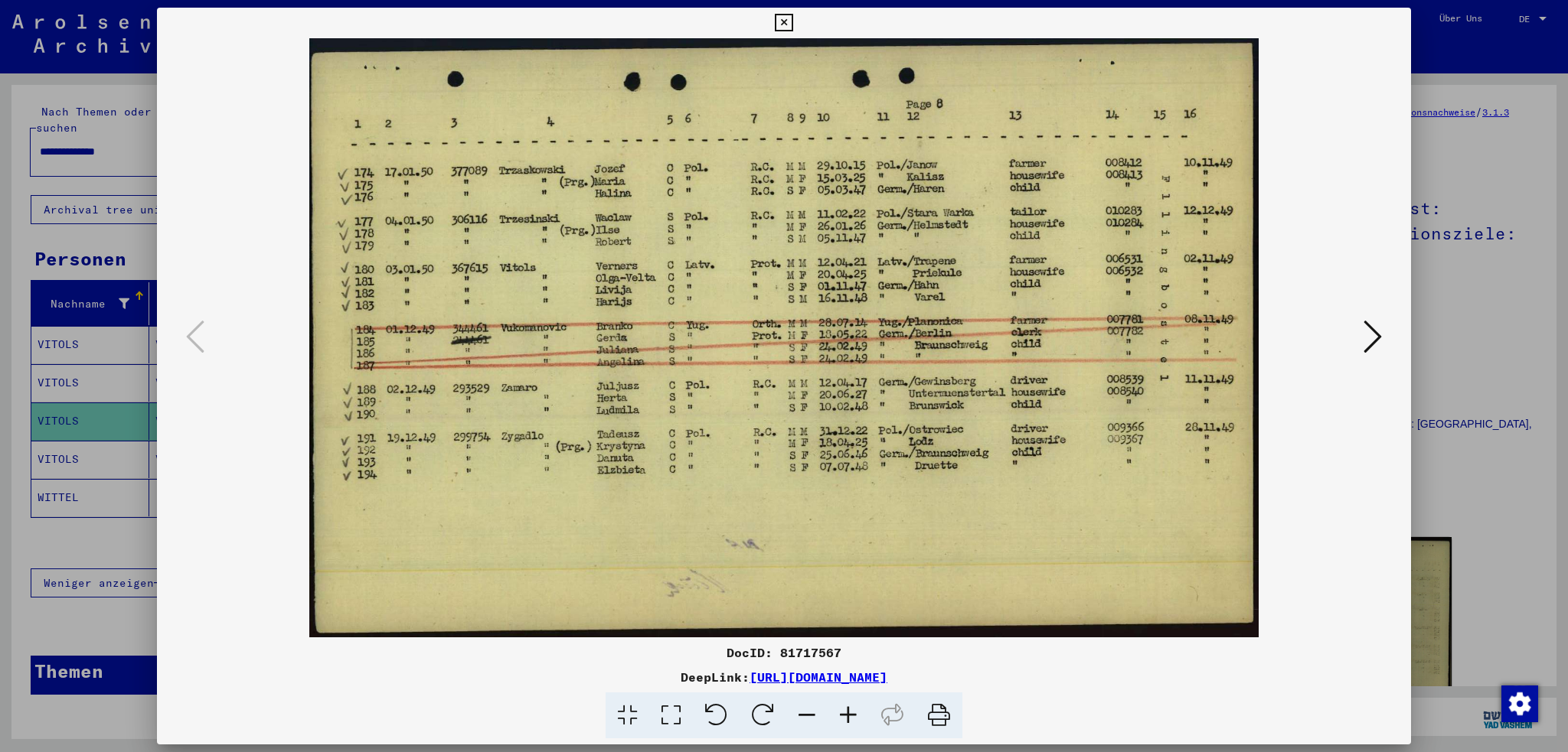
click at [780, 23] on icon at bounding box center [783, 23] width 17 height 18
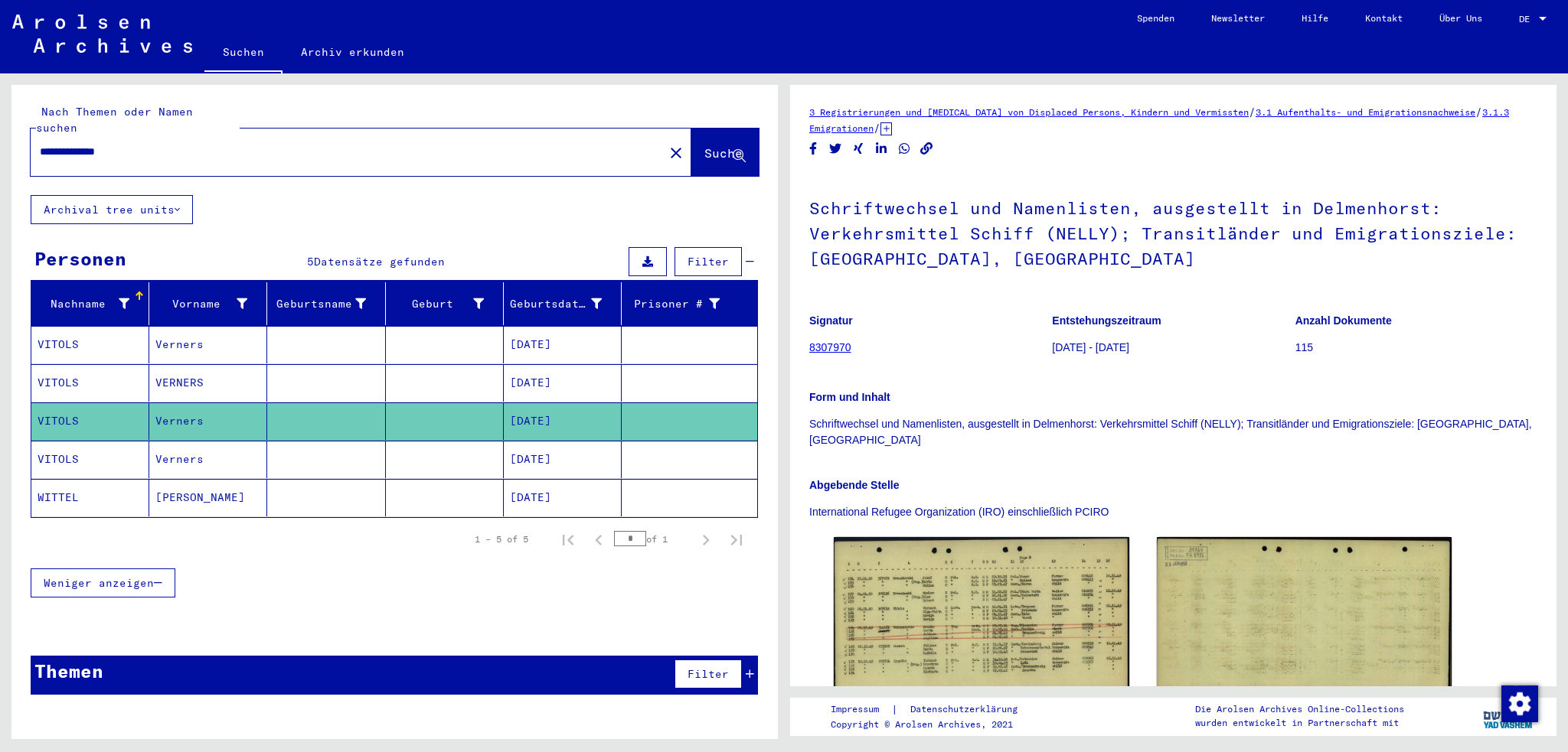
drag, startPoint x: 158, startPoint y: 139, endPoint x: 87, endPoint y: 135, distance: 71.1
click at [87, 144] on input "**********" at bounding box center [347, 151] width 615 height 16
click at [734, 150] on button "Suche" at bounding box center [725, 152] width 67 height 47
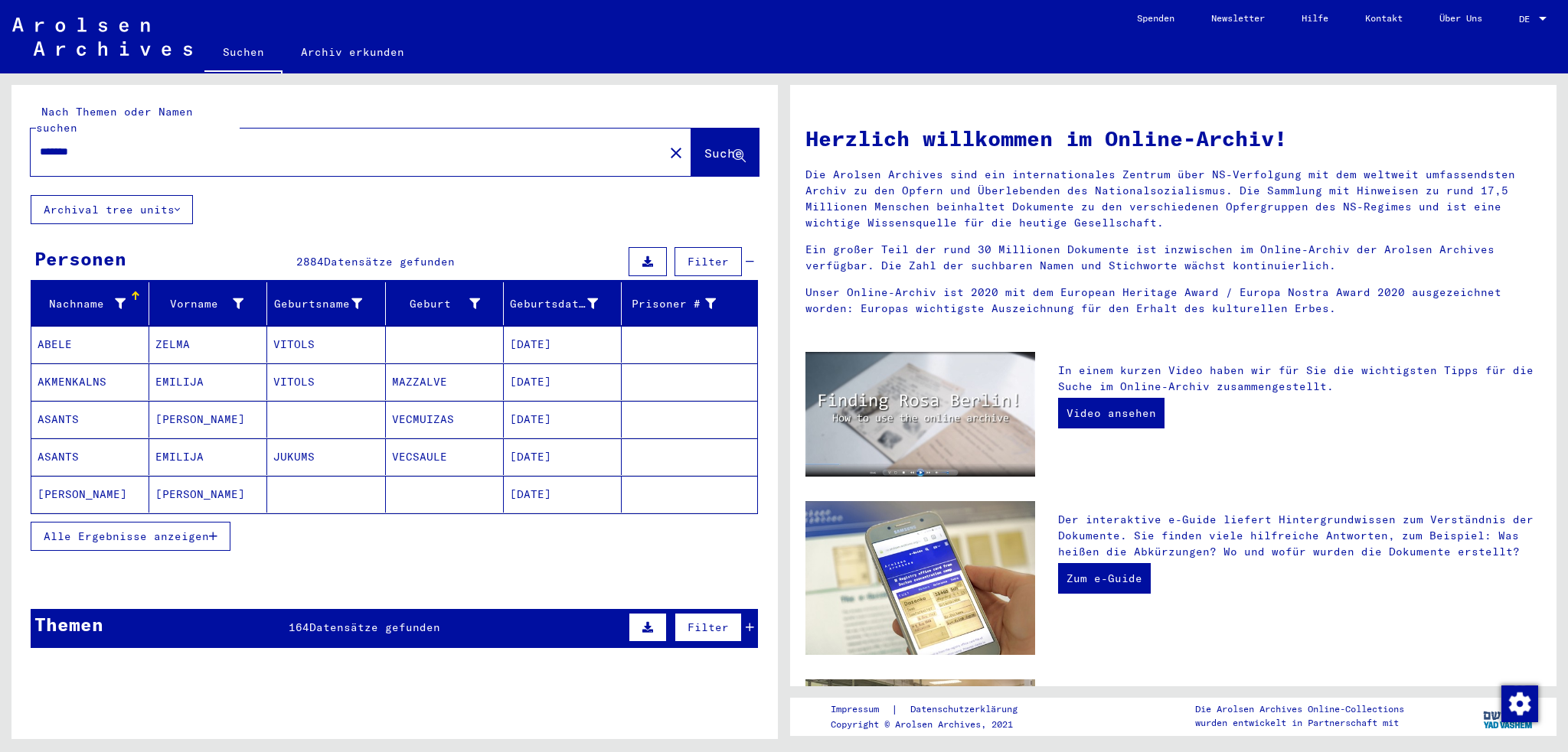
click at [97, 144] on input "******" at bounding box center [343, 151] width 606 height 16
click at [715, 146] on span "Suche" at bounding box center [723, 153] width 38 height 15
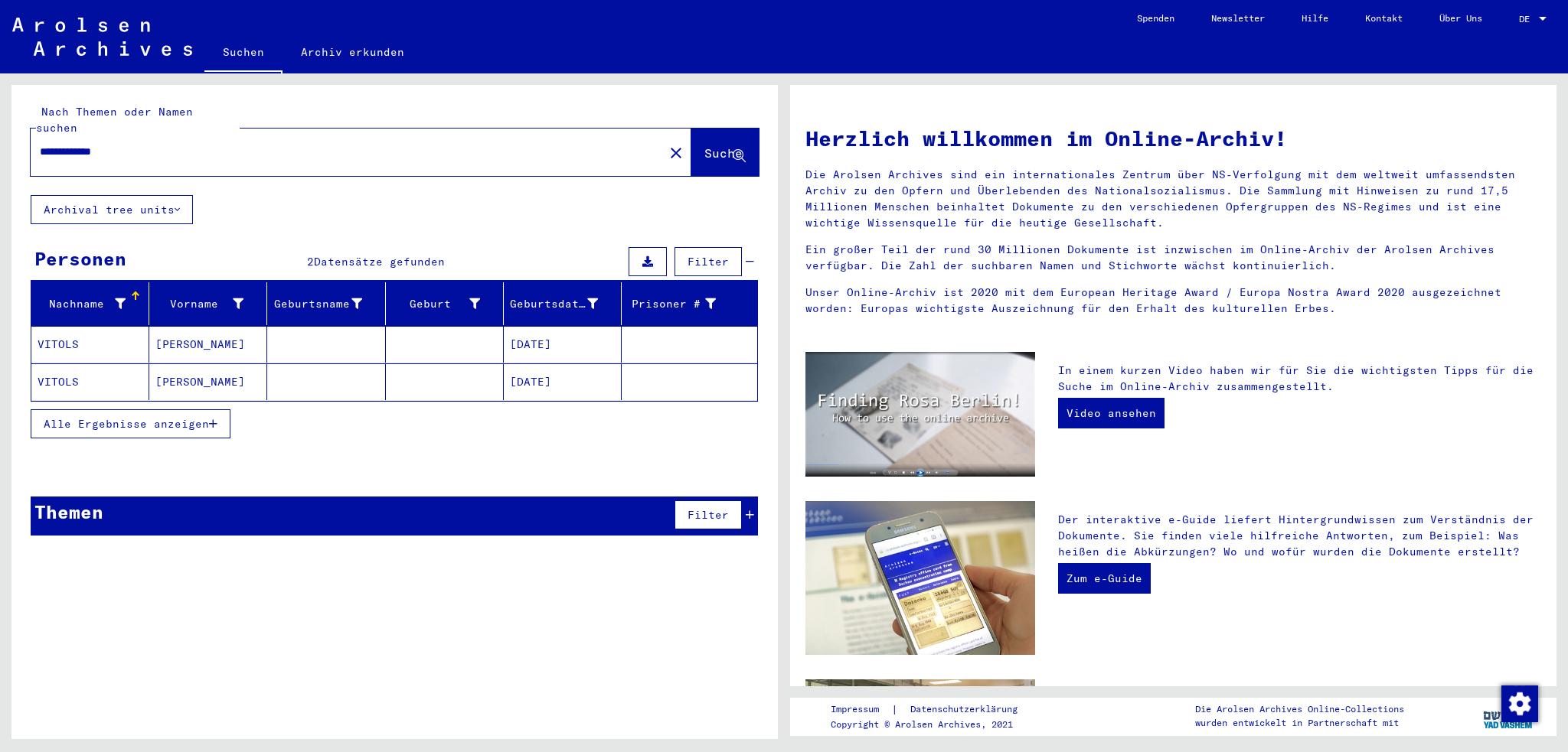
click at [96, 417] on span "Alle Ergebnisse anzeigen" at bounding box center [126, 423] width 166 height 14
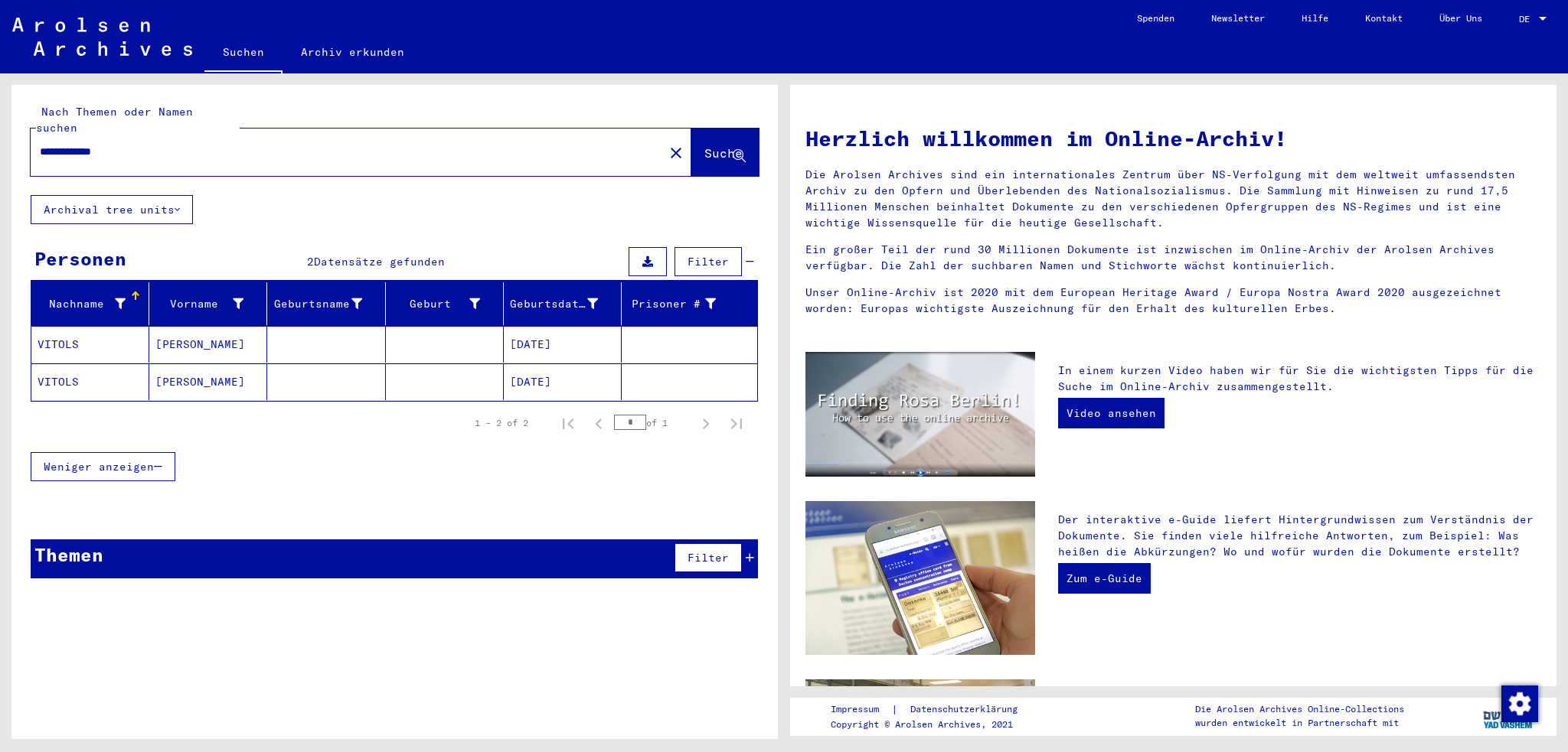
click at [175, 366] on mat-cell "[PERSON_NAME]" at bounding box center [208, 382] width 118 height 37
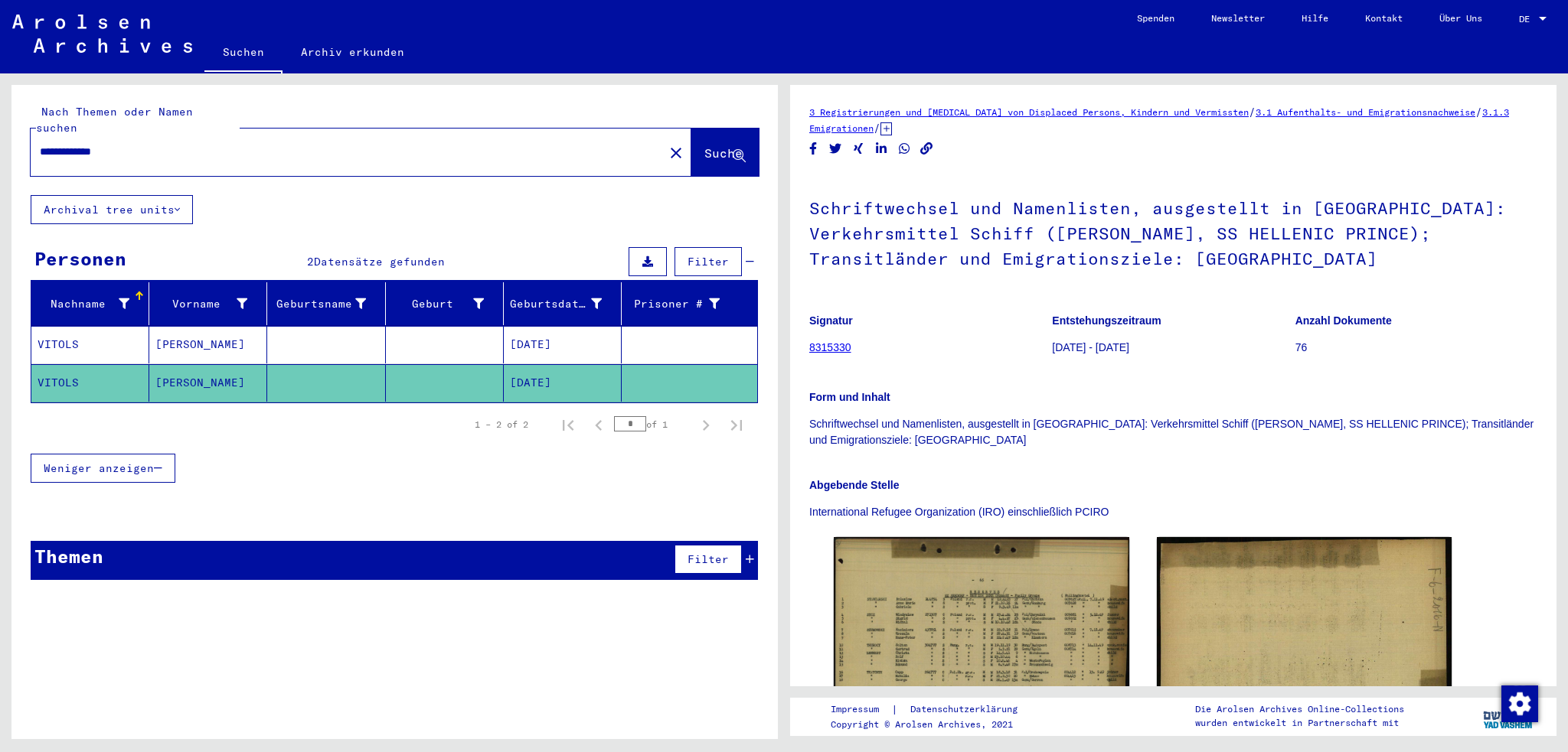
click at [181, 326] on mat-cell "[PERSON_NAME]" at bounding box center [208, 344] width 118 height 37
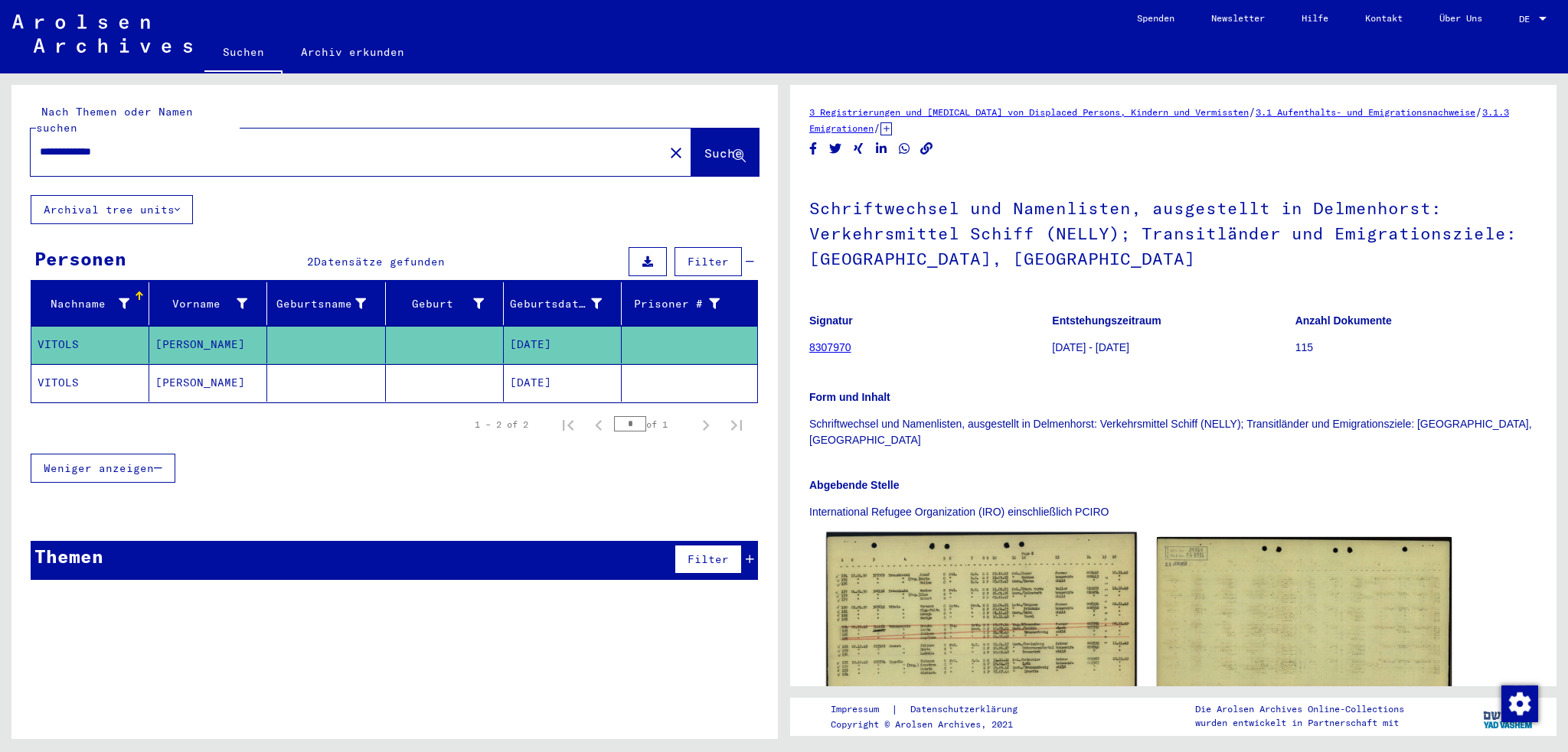
click at [1017, 618] on img at bounding box center [981, 631] width 310 height 196
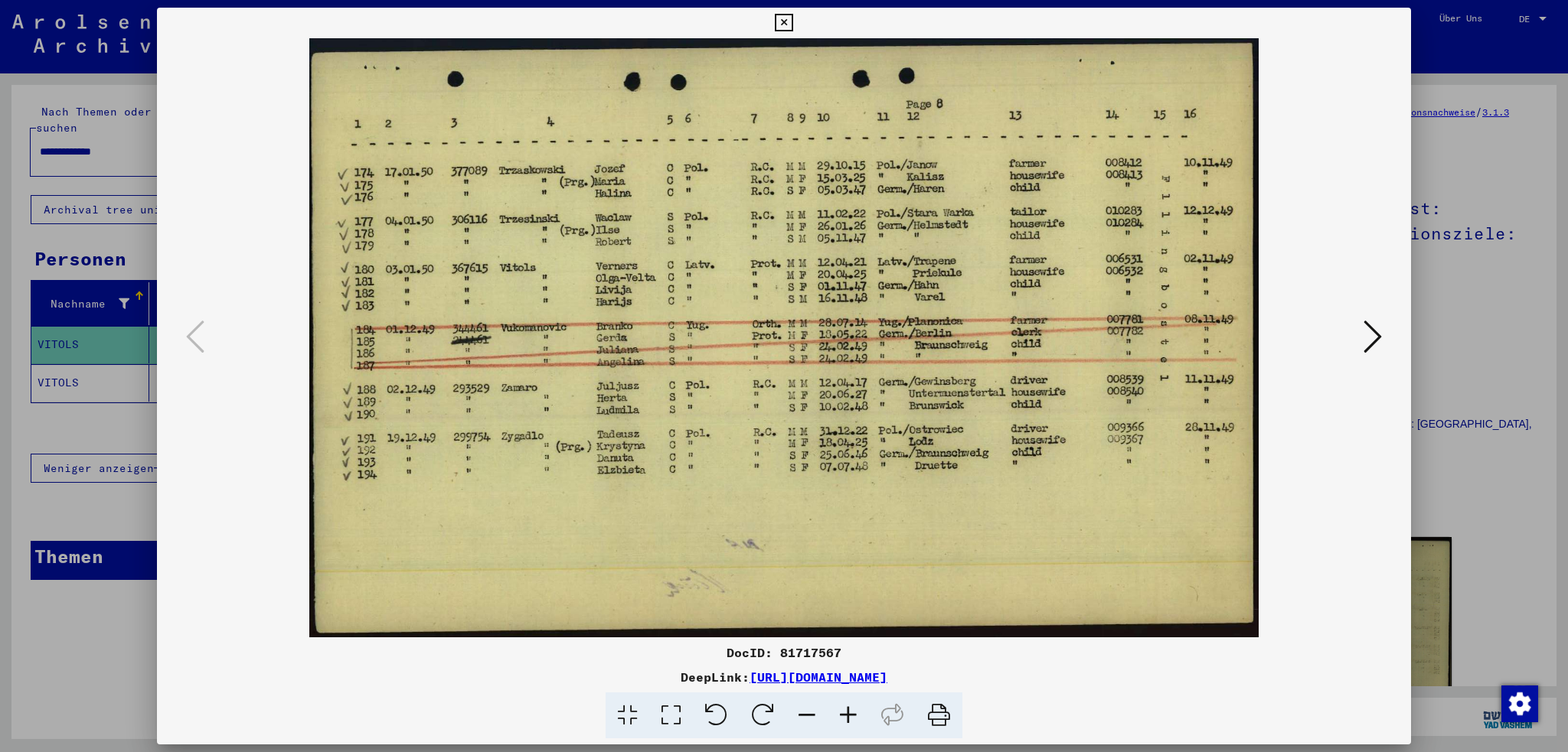
click at [793, 27] on button at bounding box center [784, 22] width 27 height 31
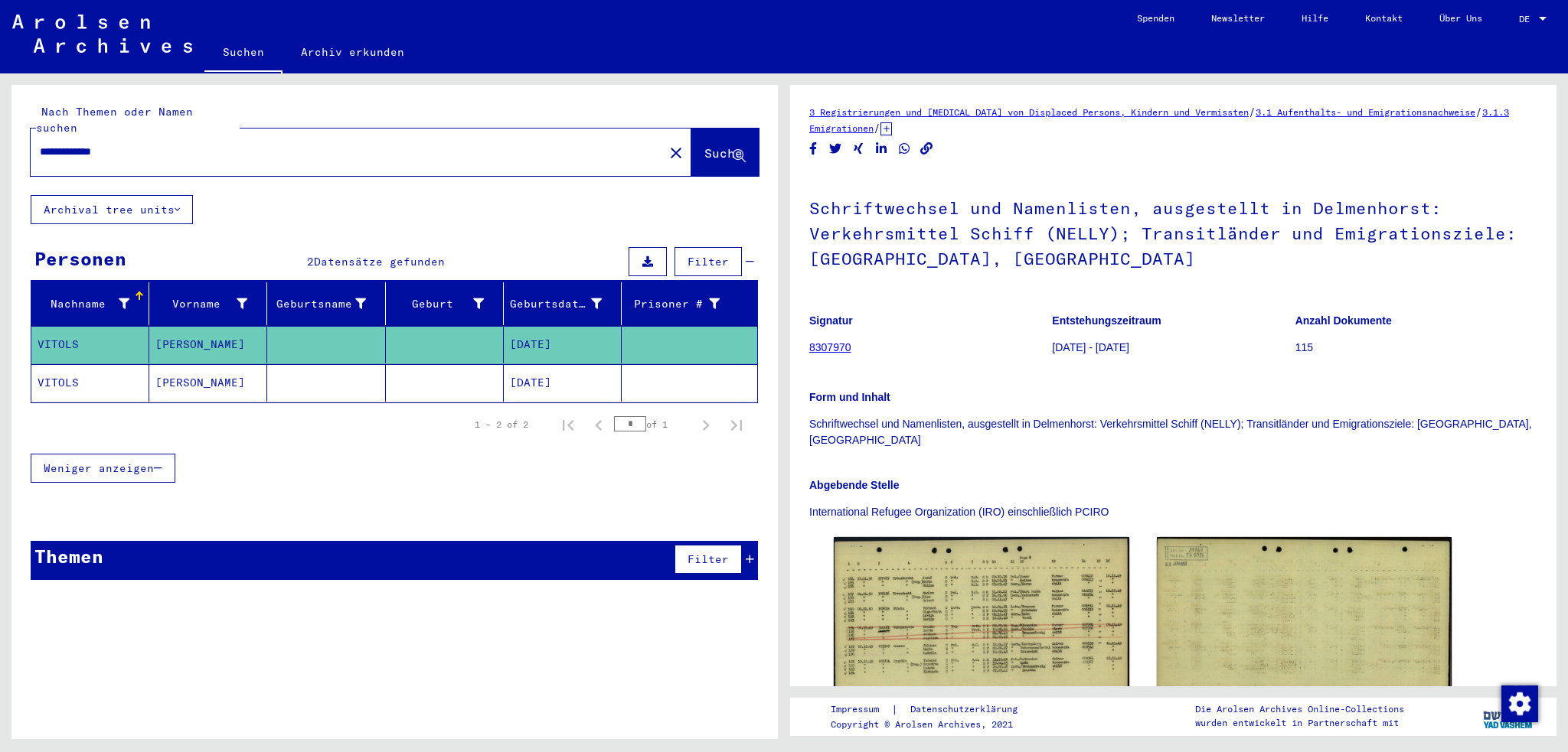
drag, startPoint x: 144, startPoint y: 137, endPoint x: 87, endPoint y: 139, distance: 57.0
click at [87, 144] on input "**********" at bounding box center [347, 151] width 615 height 16
type input "**********"
click at [704, 146] on span "Suche" at bounding box center [723, 153] width 38 height 15
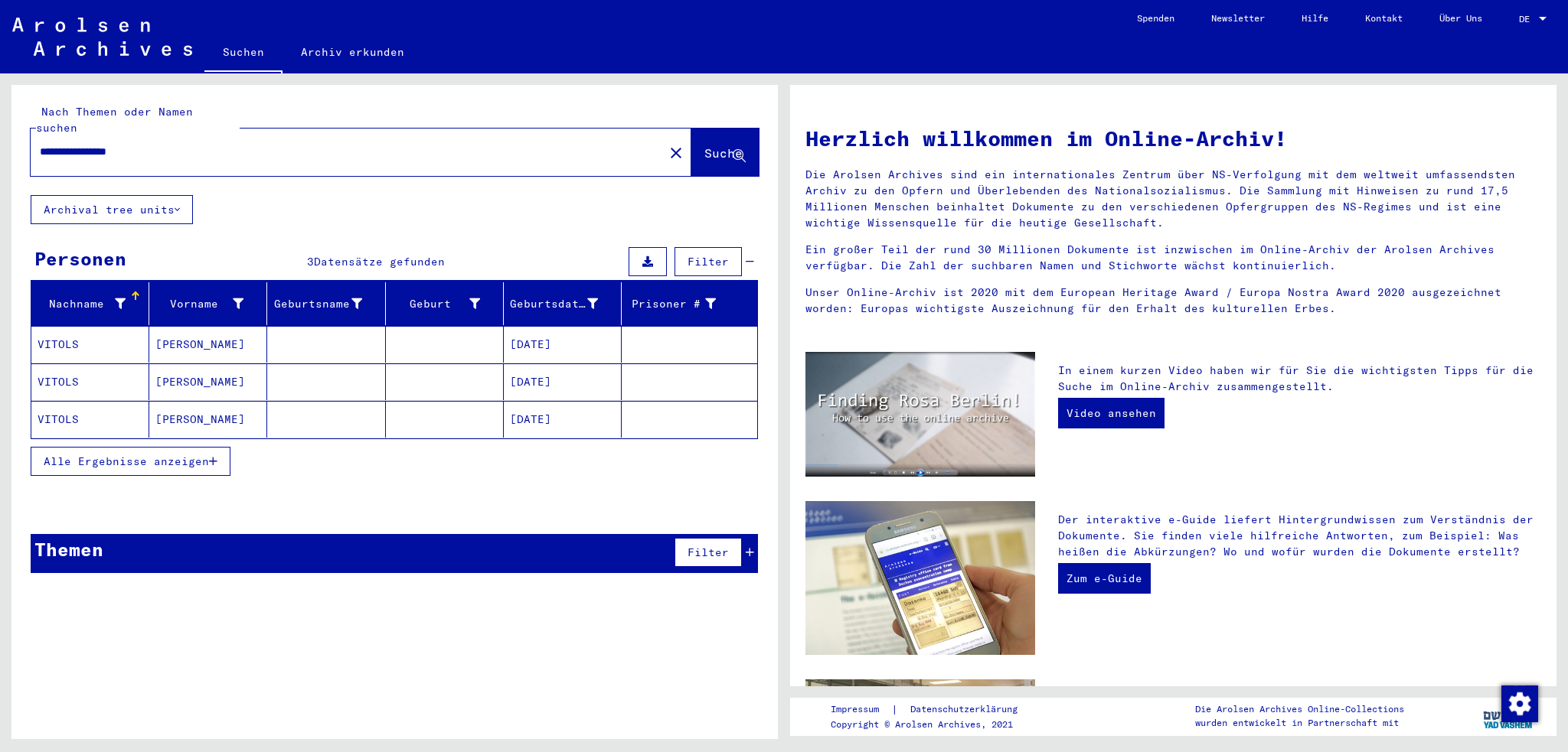
click at [211, 327] on mat-cell "[PERSON_NAME]" at bounding box center [208, 344] width 118 height 37
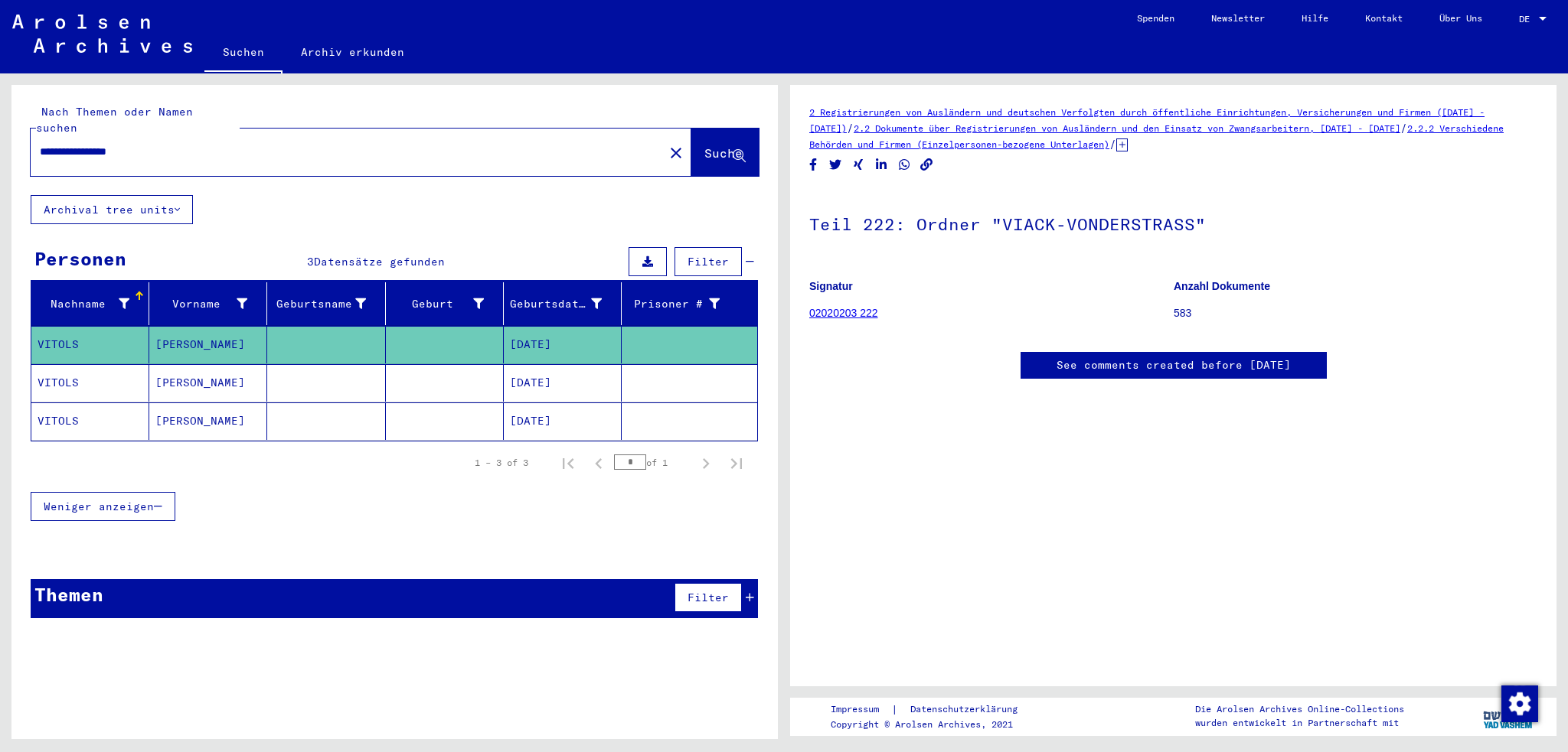
click at [180, 364] on mat-cell "[PERSON_NAME]" at bounding box center [208, 383] width 118 height 37
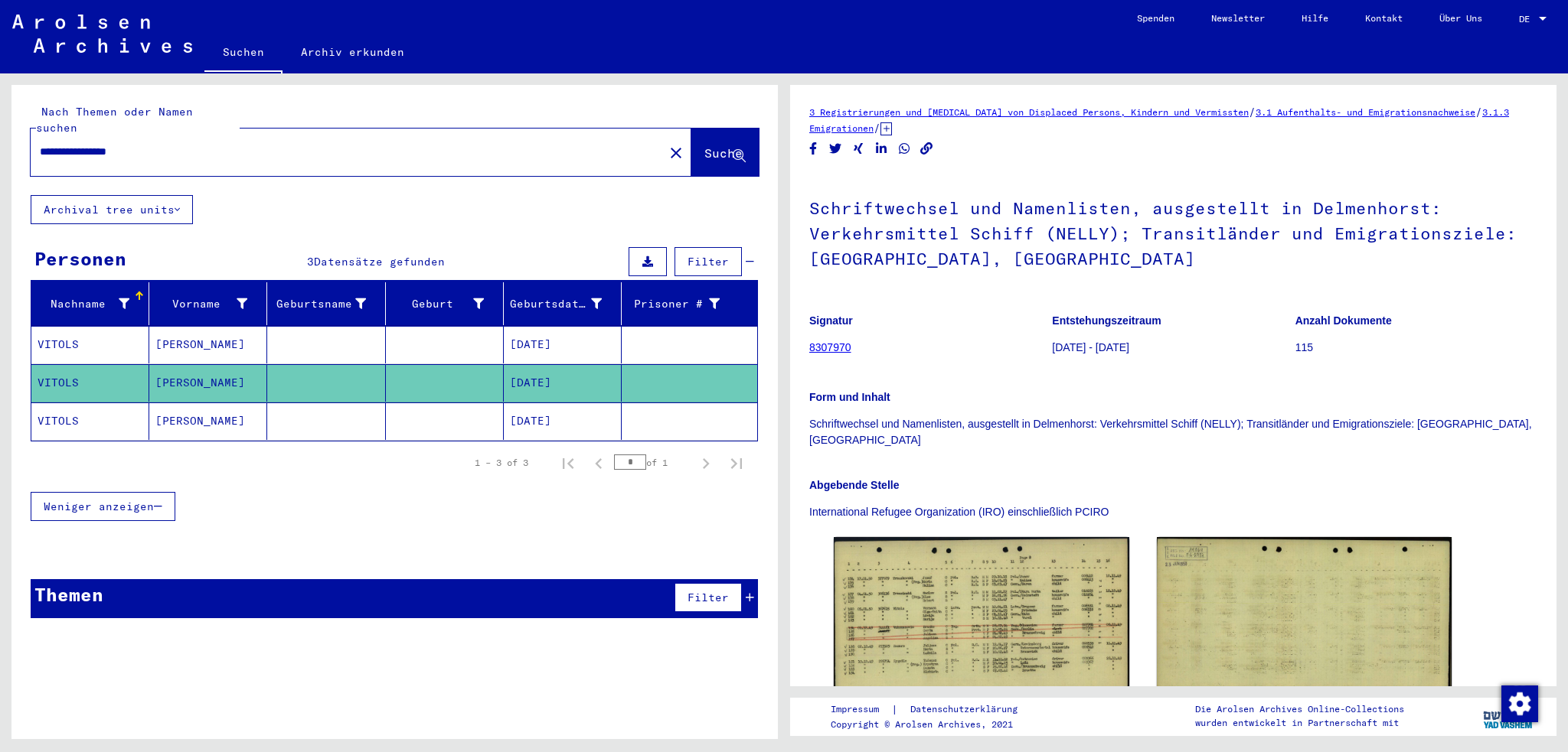
click at [196, 403] on mat-cell "[PERSON_NAME]" at bounding box center [208, 421] width 118 height 37
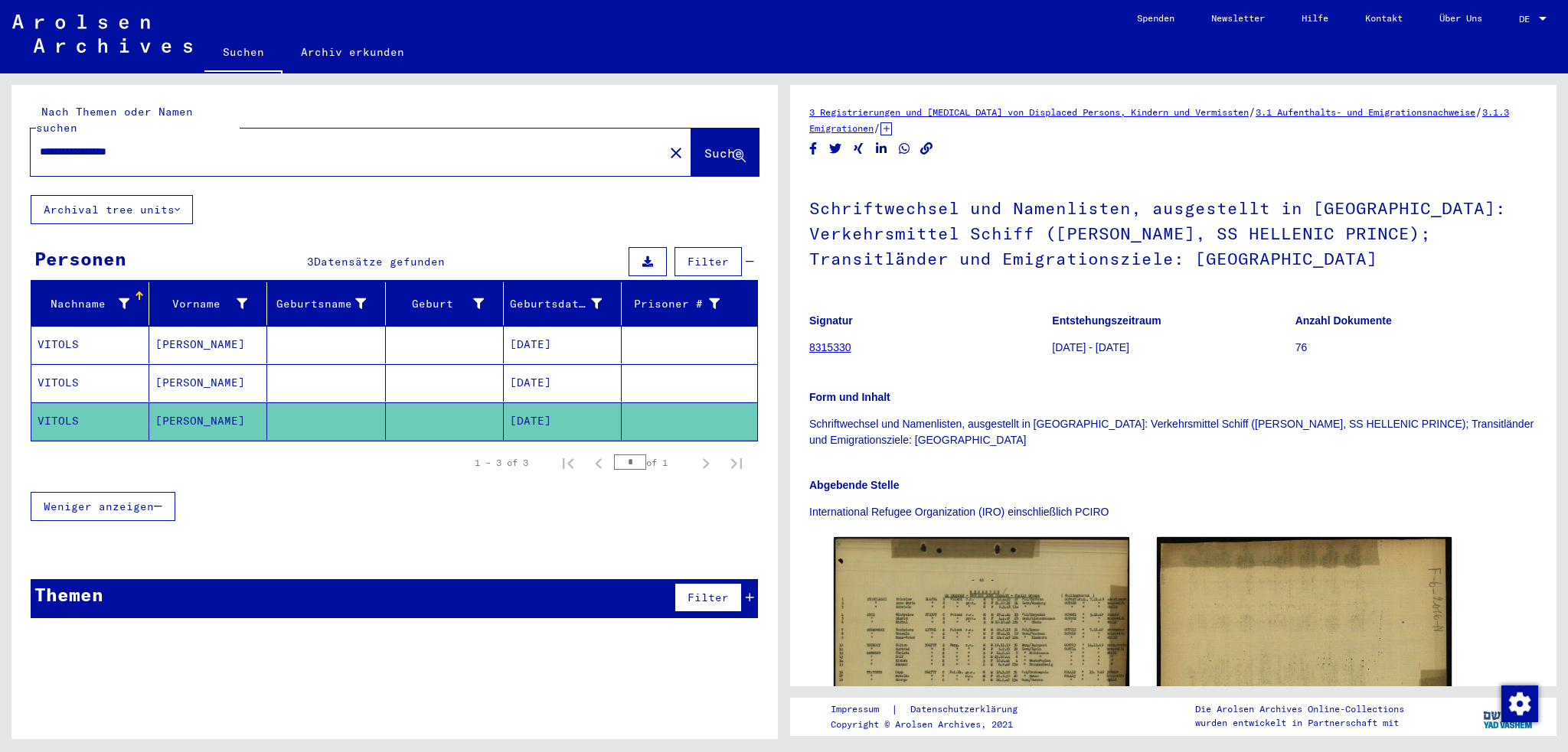
click at [846, 352] on link "8315330" at bounding box center [831, 347] width 42 height 12
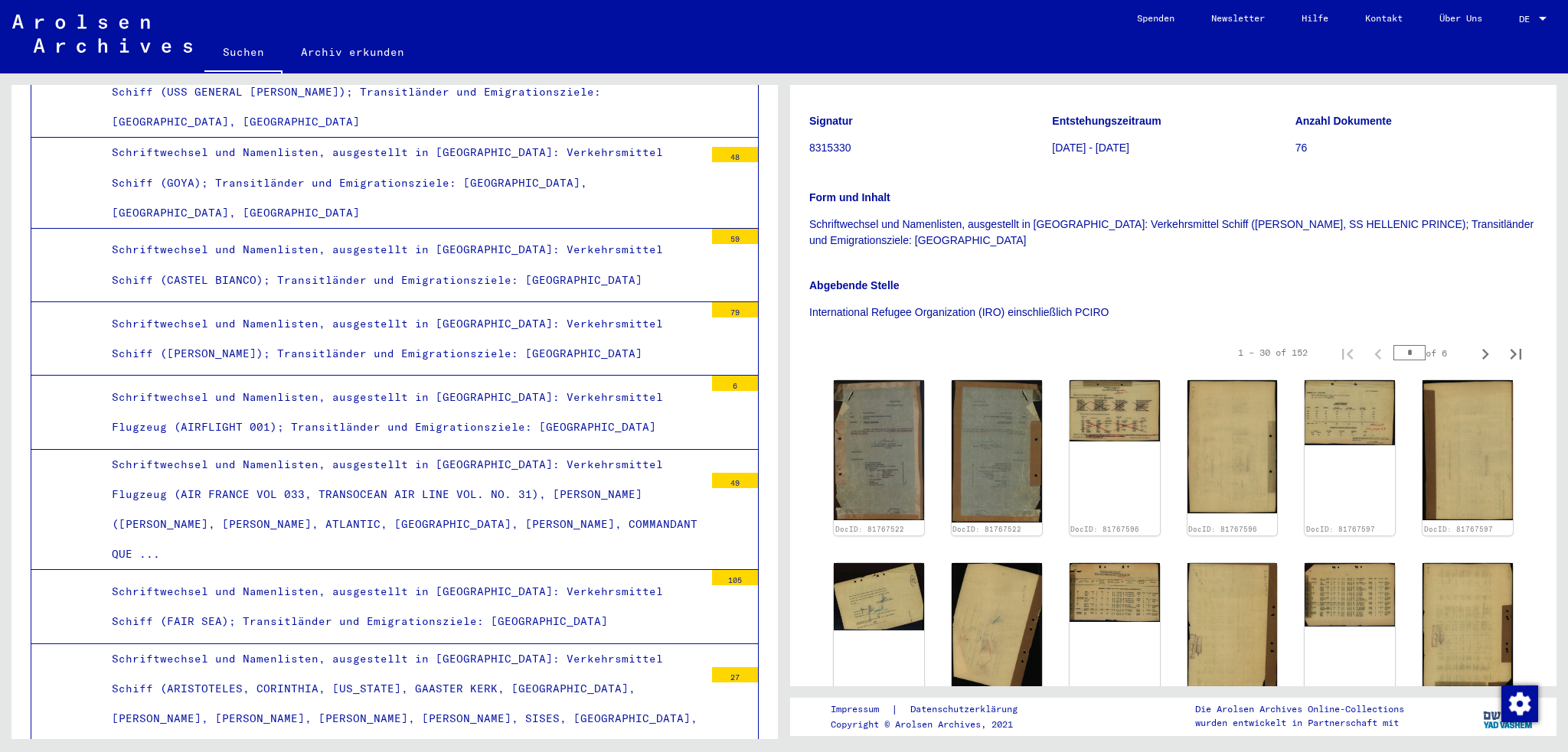
scroll to position [306, 0]
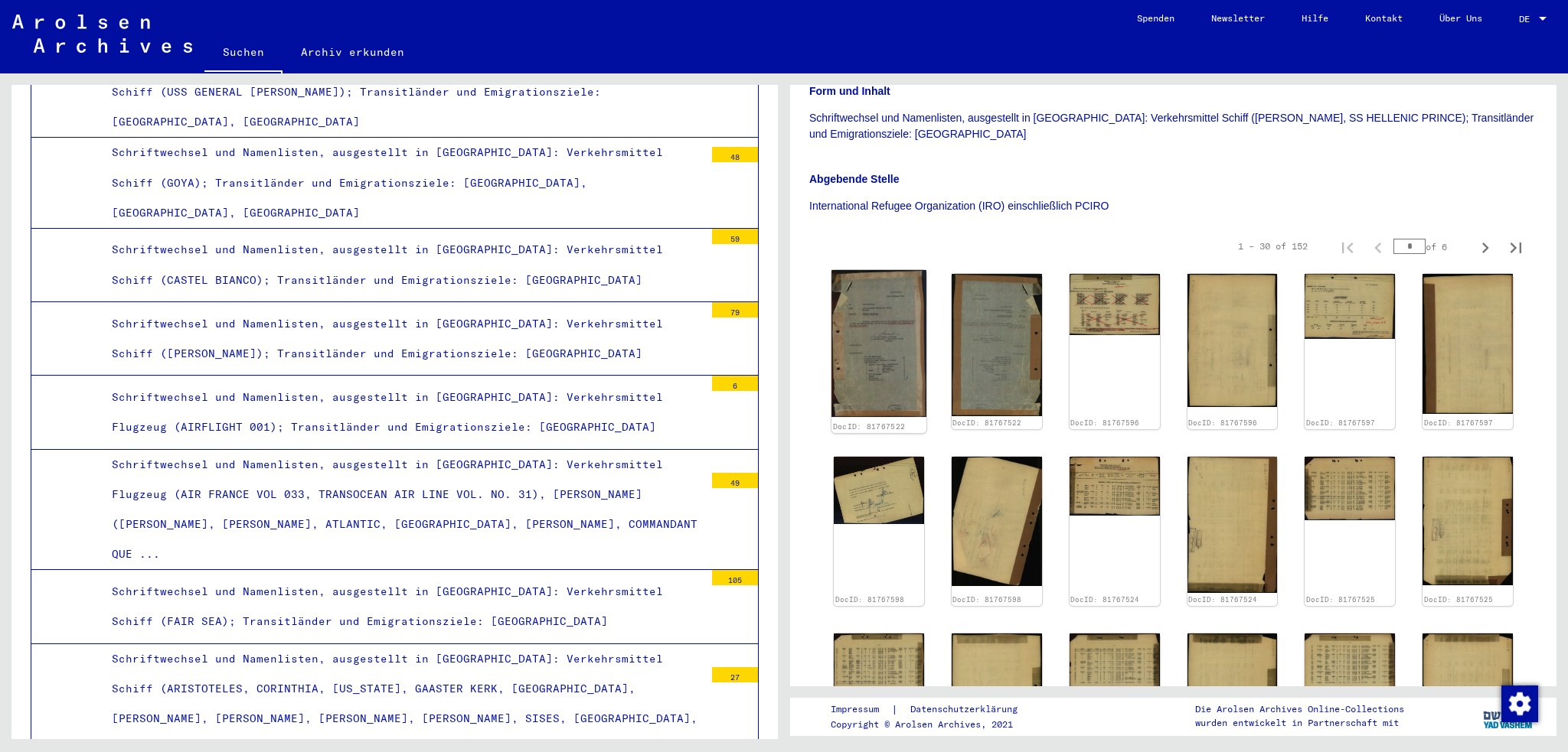
click at [866, 344] on img at bounding box center [879, 344] width 95 height 147
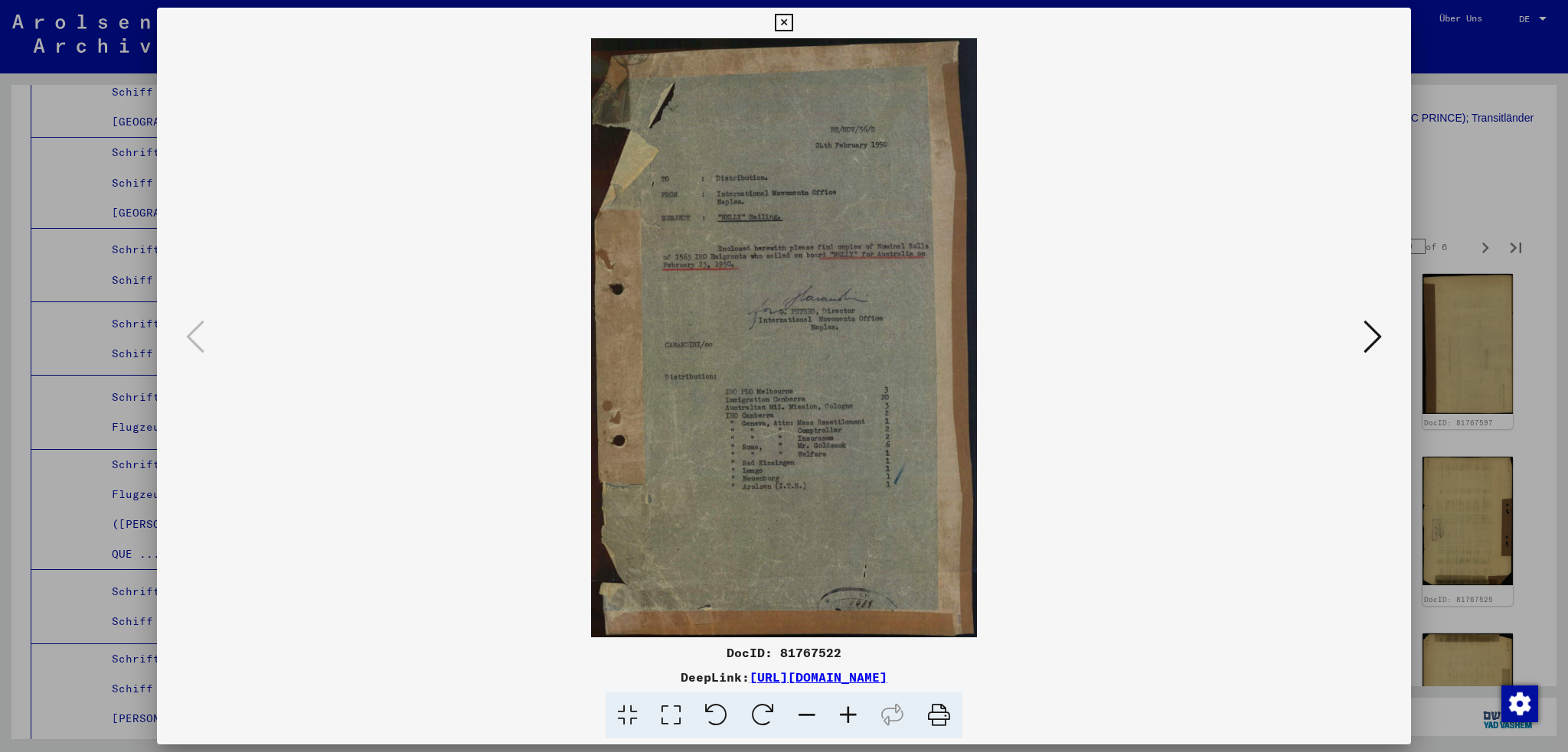
click at [672, 720] on icon at bounding box center [671, 716] width 43 height 47
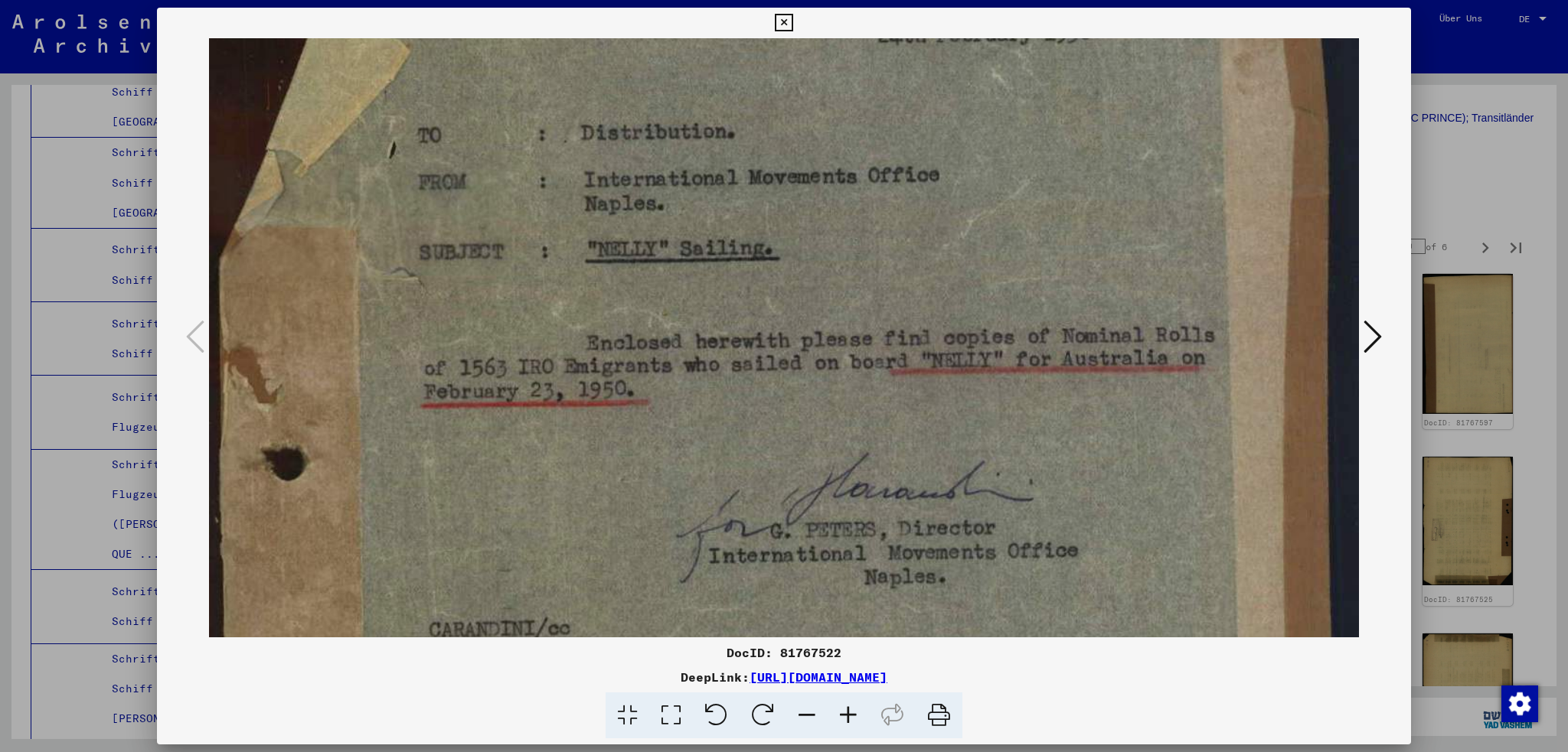
drag, startPoint x: 961, startPoint y: 564, endPoint x: 970, endPoint y: 187, distance: 377.1
click at [970, 187] on img at bounding box center [784, 609] width 1150 height 1786
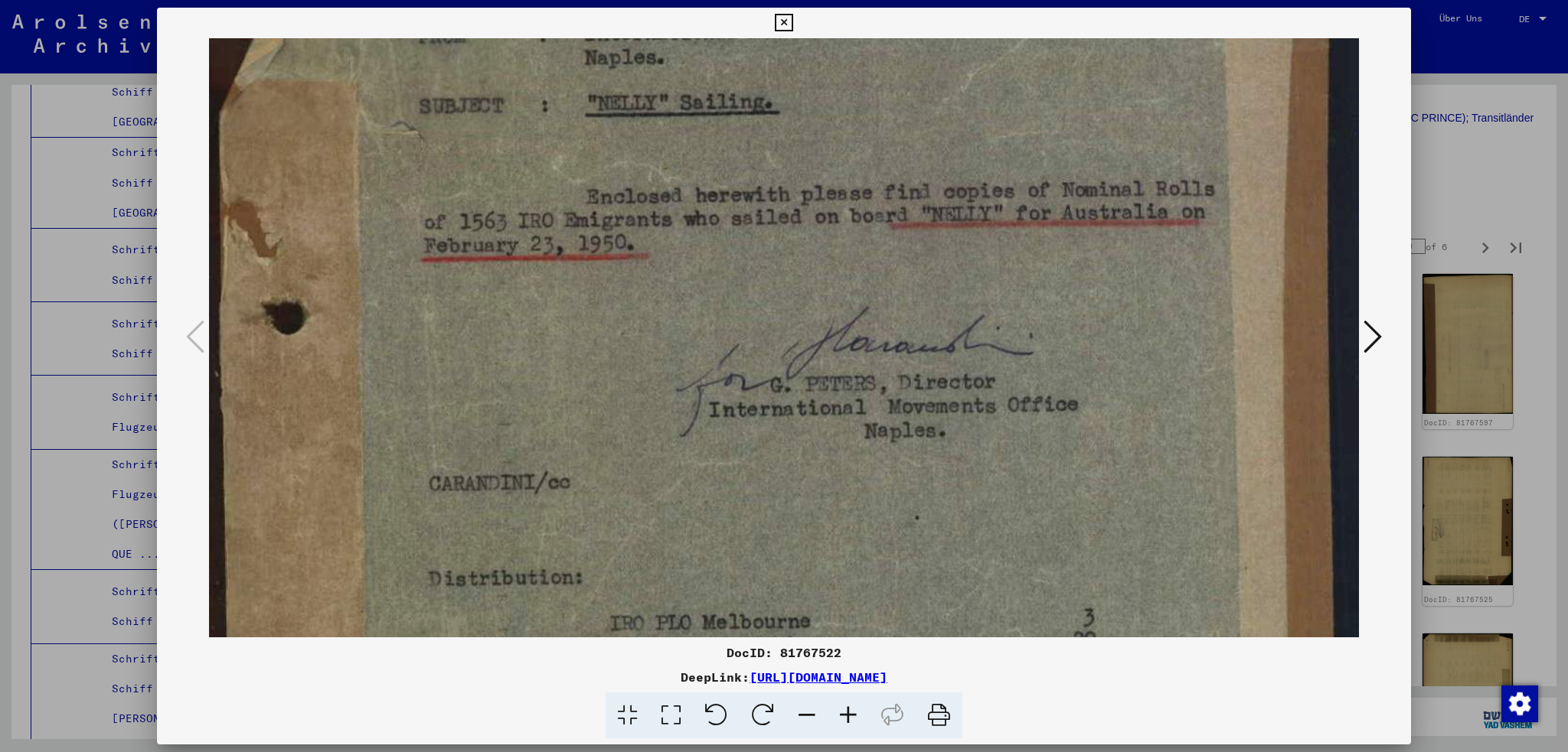
scroll to position [476, 0]
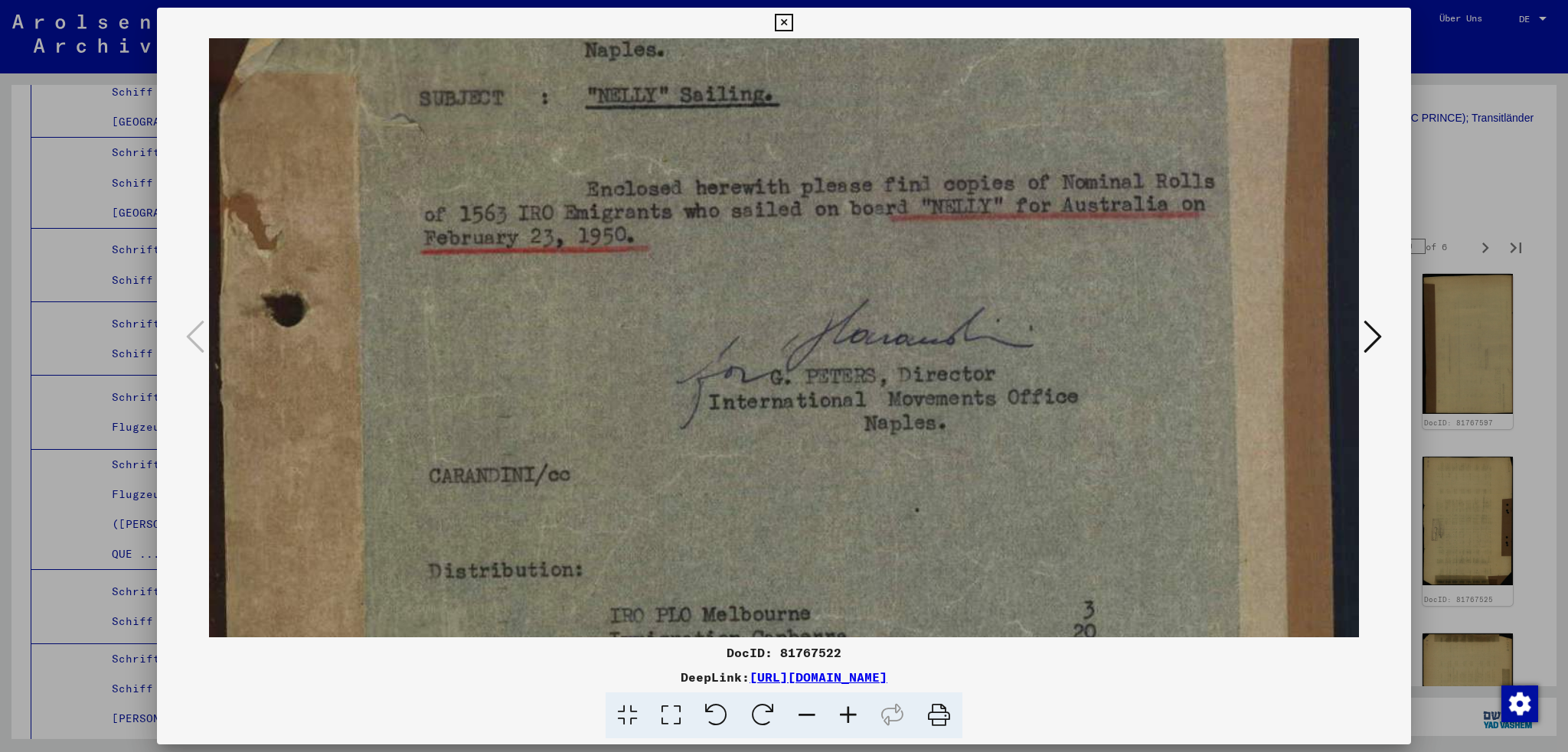
drag, startPoint x: 957, startPoint y: 524, endPoint x: 947, endPoint y: 428, distance: 96.5
click at [947, 428] on img at bounding box center [784, 455] width 1150 height 1786
click at [1372, 339] on icon at bounding box center [1373, 337] width 18 height 37
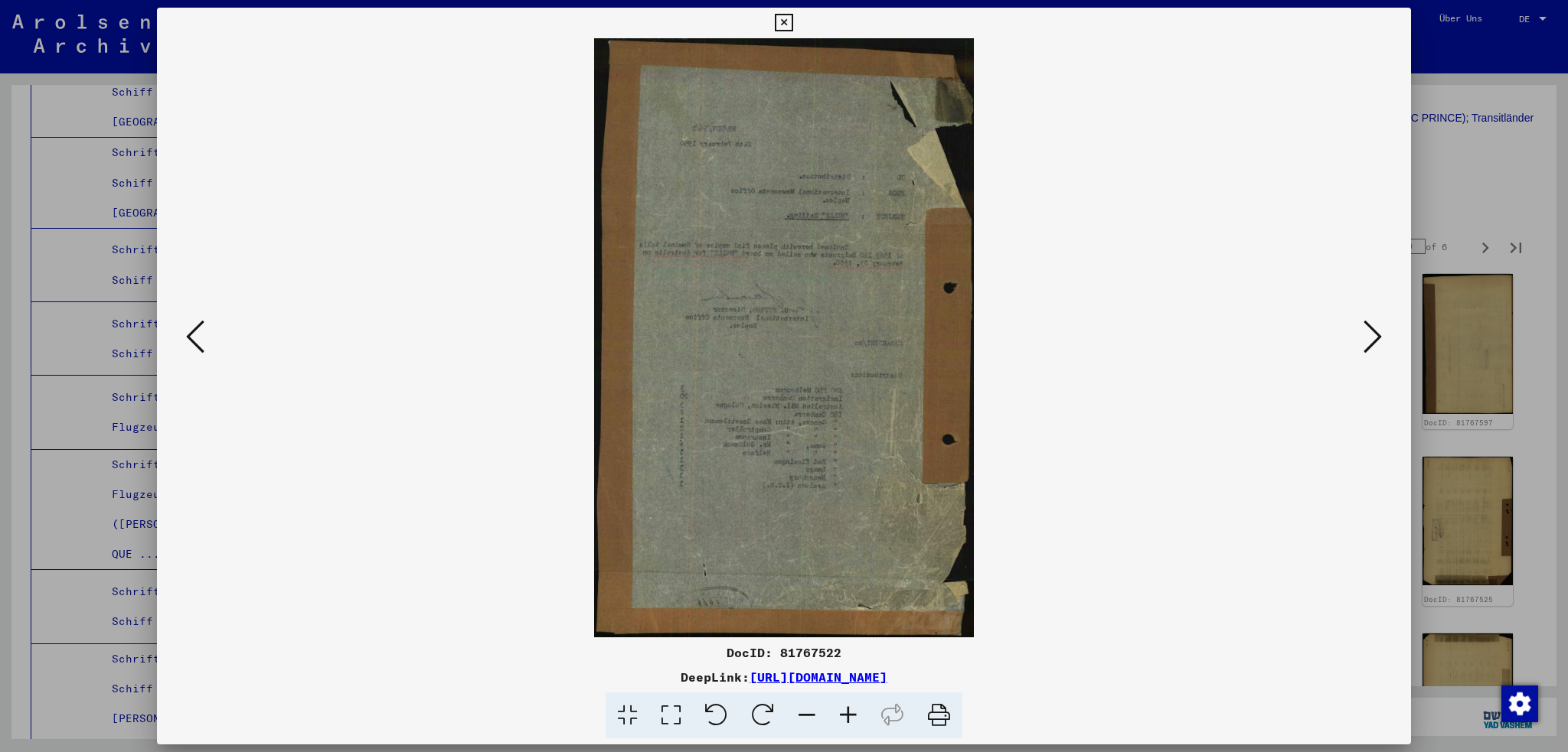
scroll to position [0, 0]
click at [1372, 339] on icon at bounding box center [1373, 337] width 18 height 37
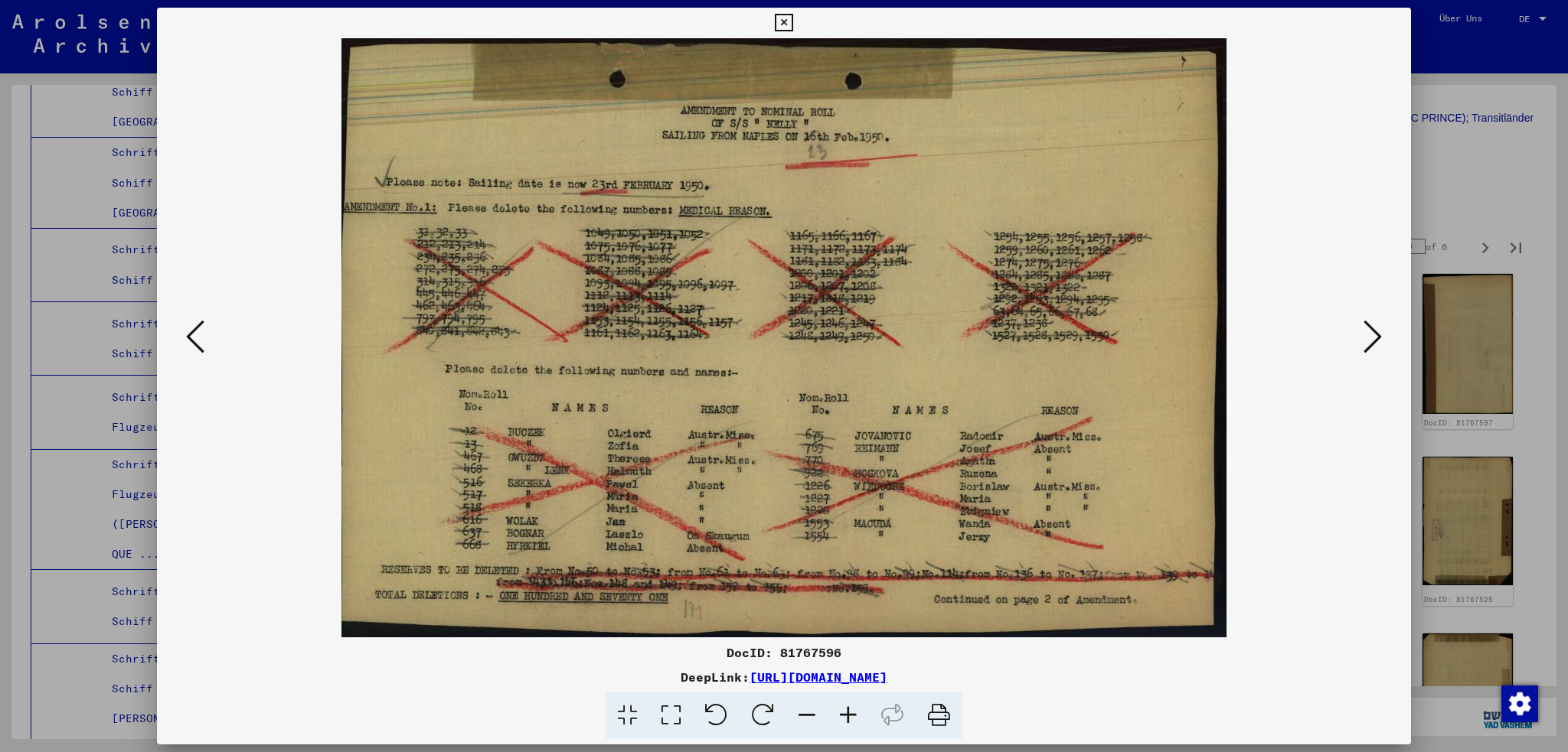
click at [1372, 339] on icon at bounding box center [1373, 337] width 18 height 37
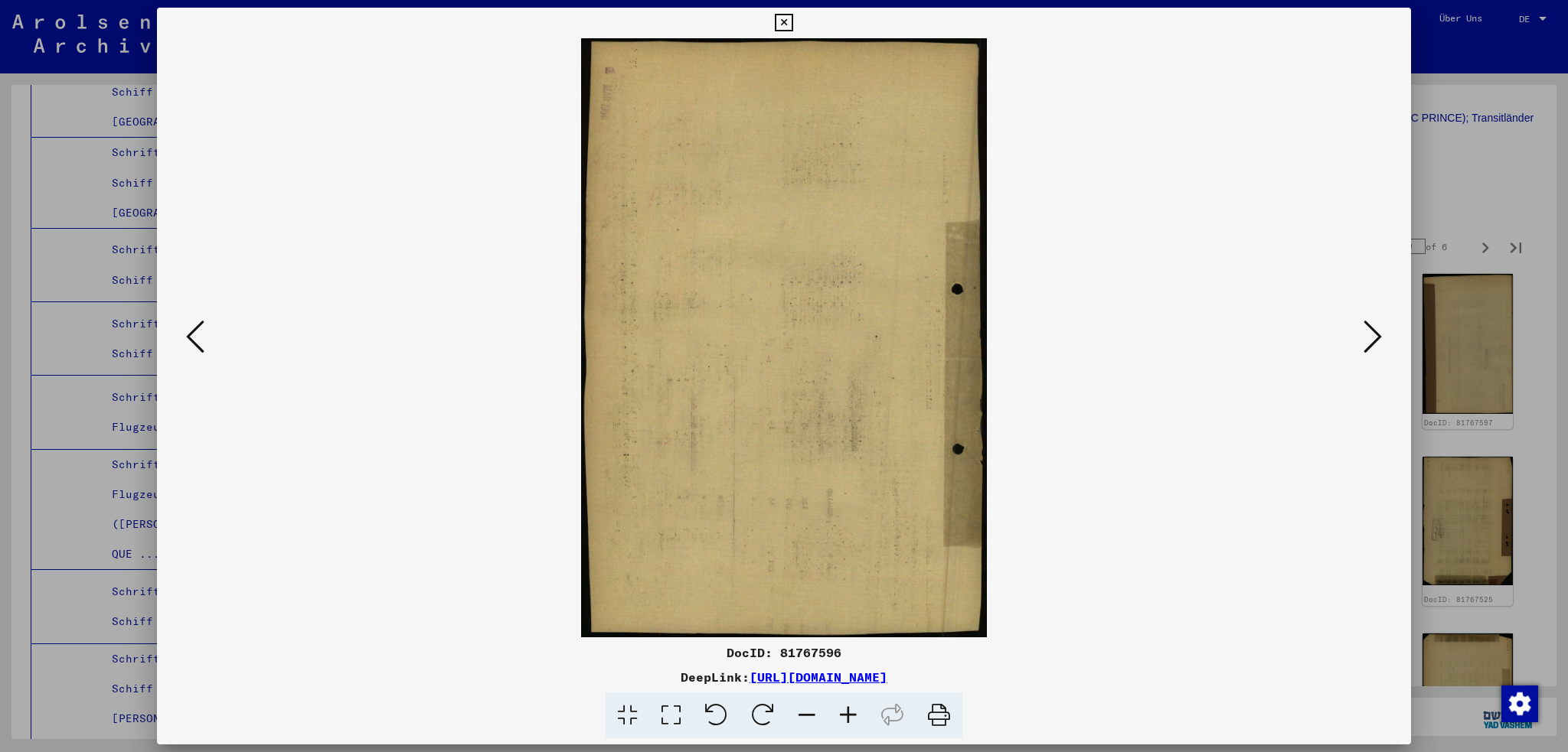
click at [1372, 339] on icon at bounding box center [1373, 337] width 18 height 37
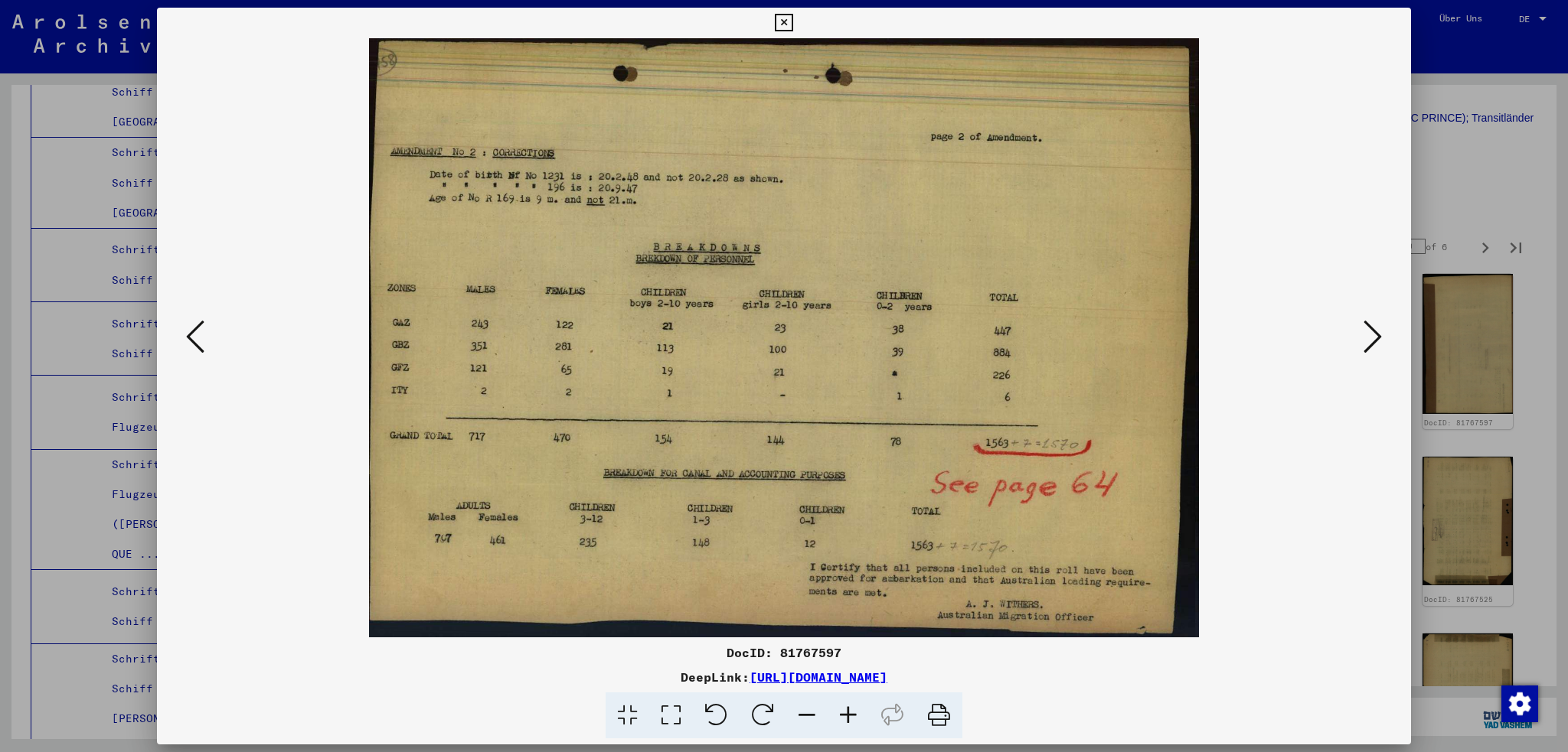
click at [1372, 339] on icon at bounding box center [1373, 337] width 18 height 37
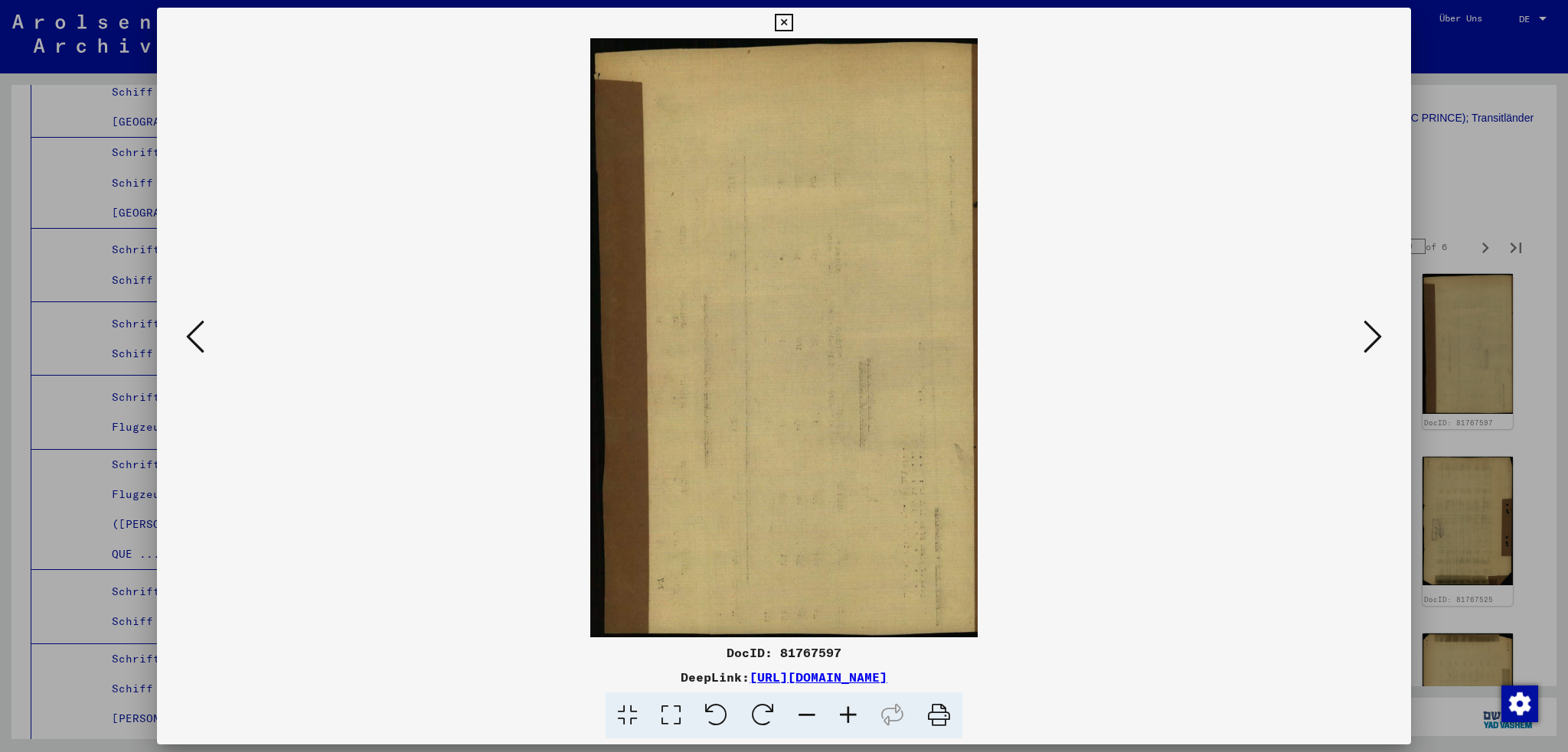
click at [1372, 339] on icon at bounding box center [1373, 337] width 18 height 37
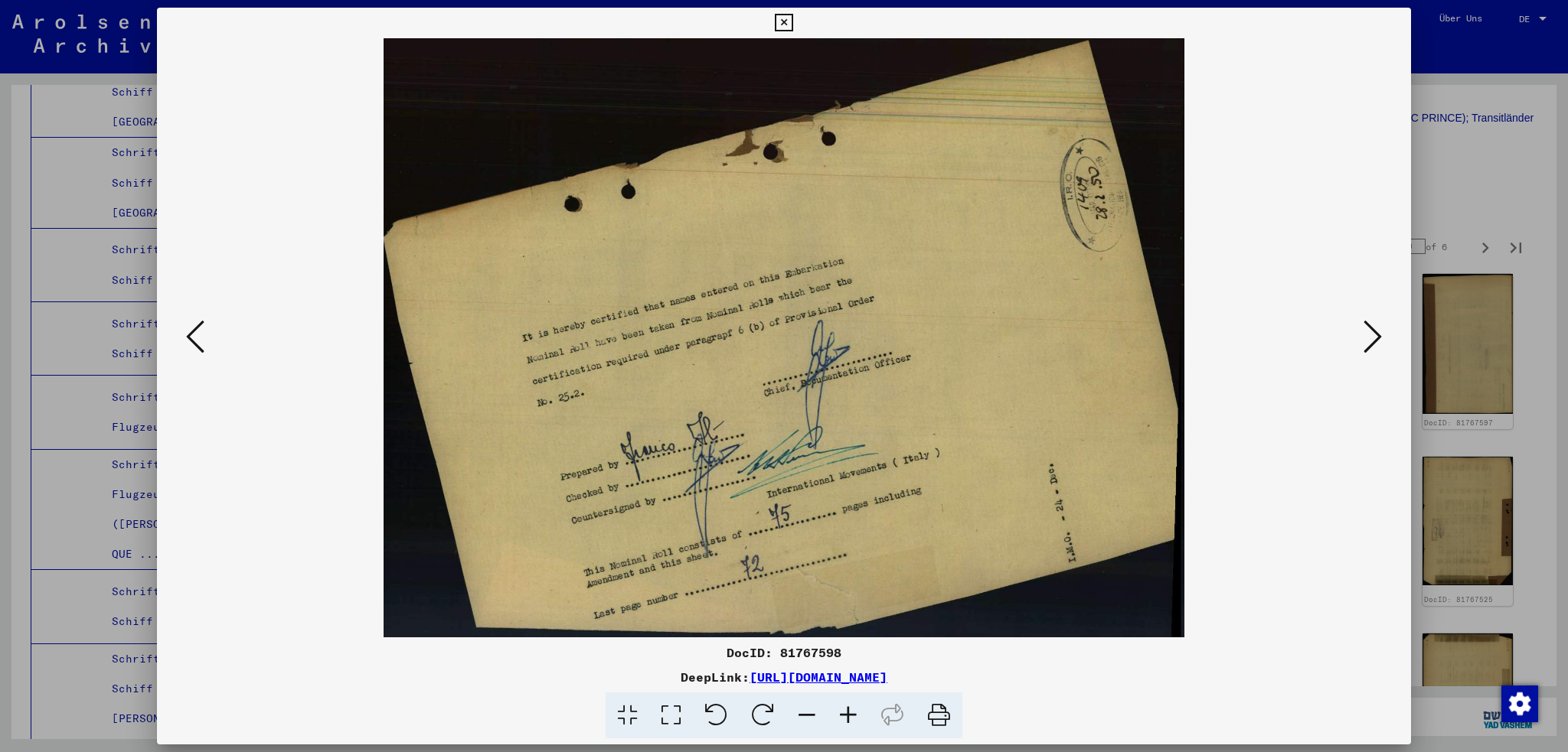
click at [1372, 339] on icon at bounding box center [1373, 337] width 18 height 37
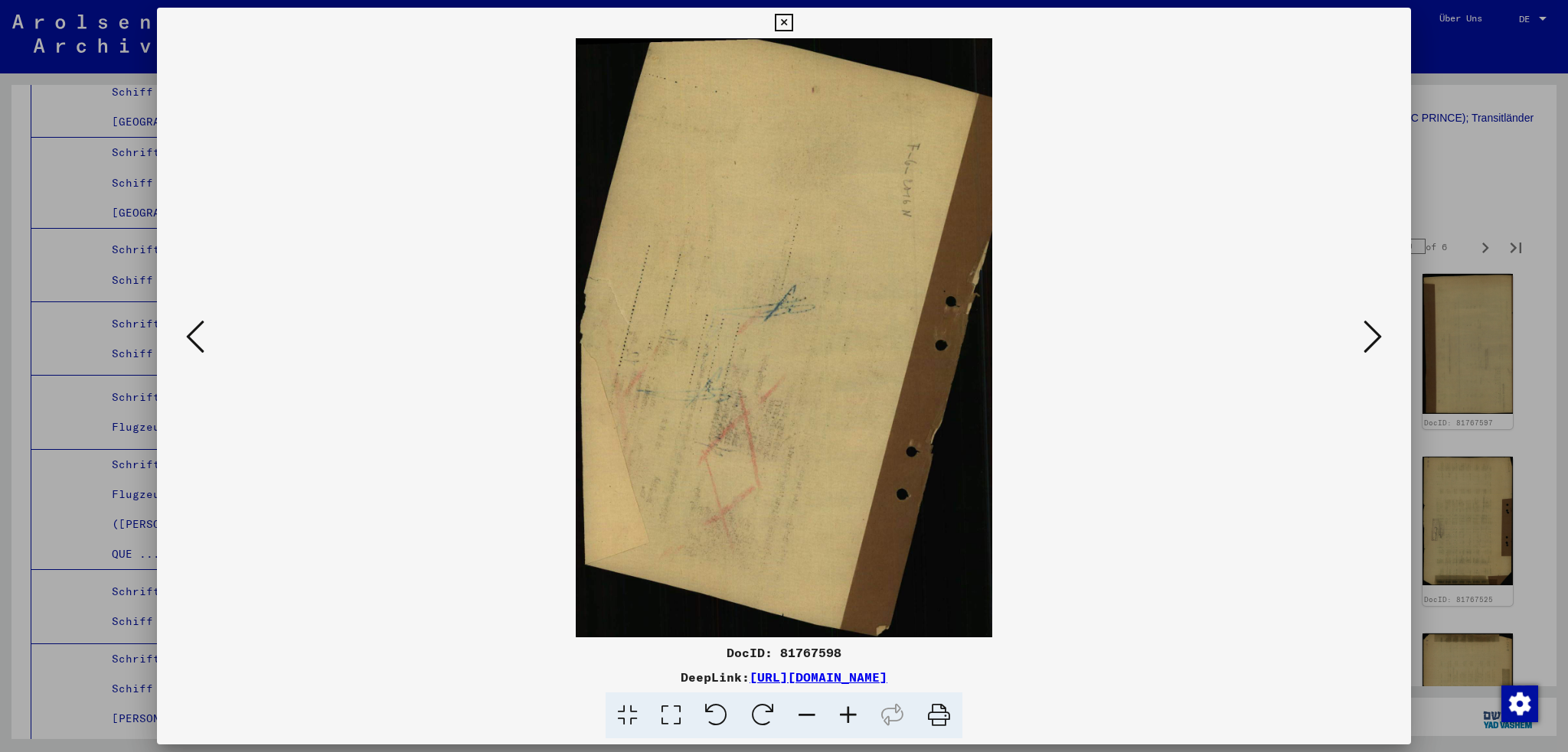
click at [1372, 339] on icon at bounding box center [1373, 337] width 18 height 37
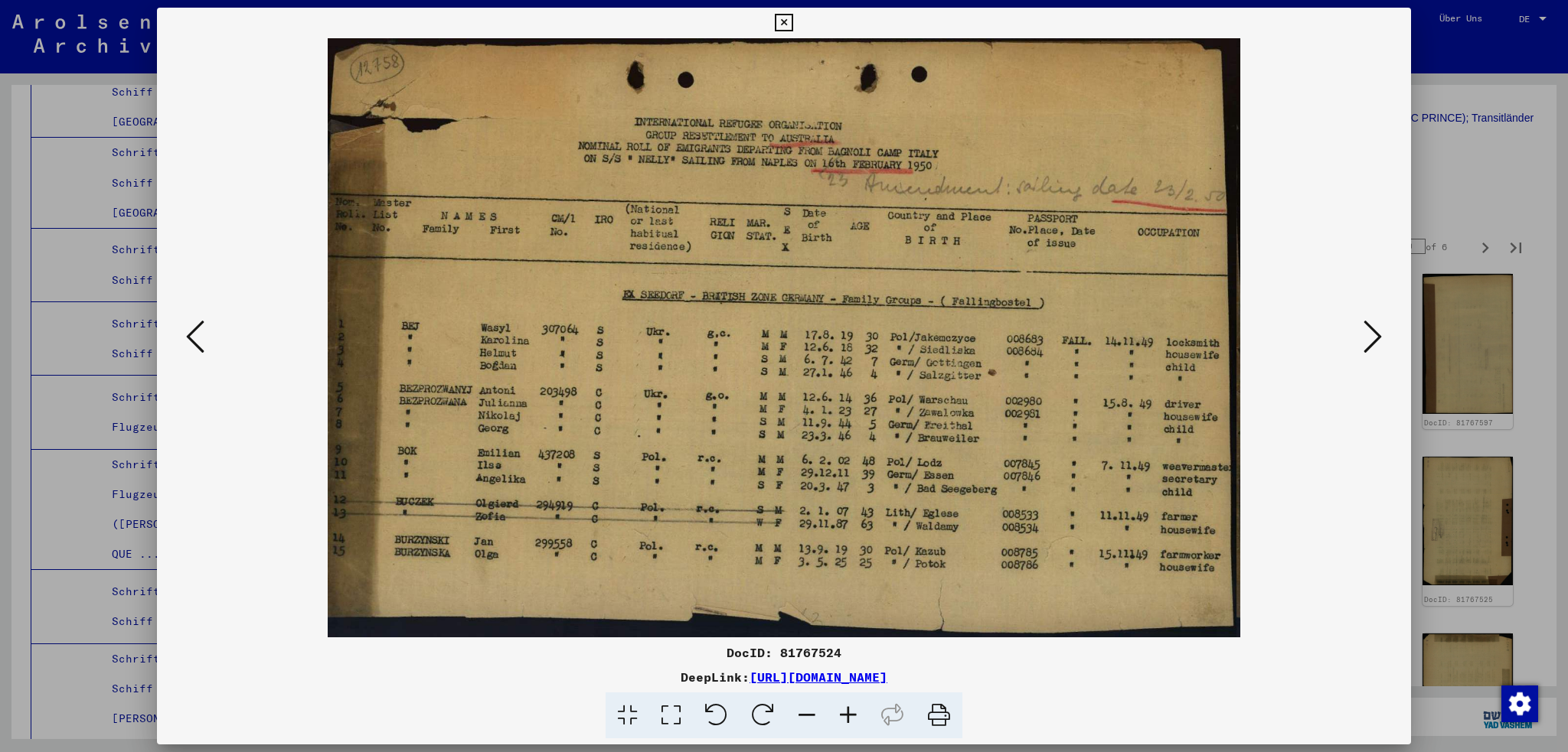
click at [1372, 339] on icon at bounding box center [1373, 337] width 18 height 37
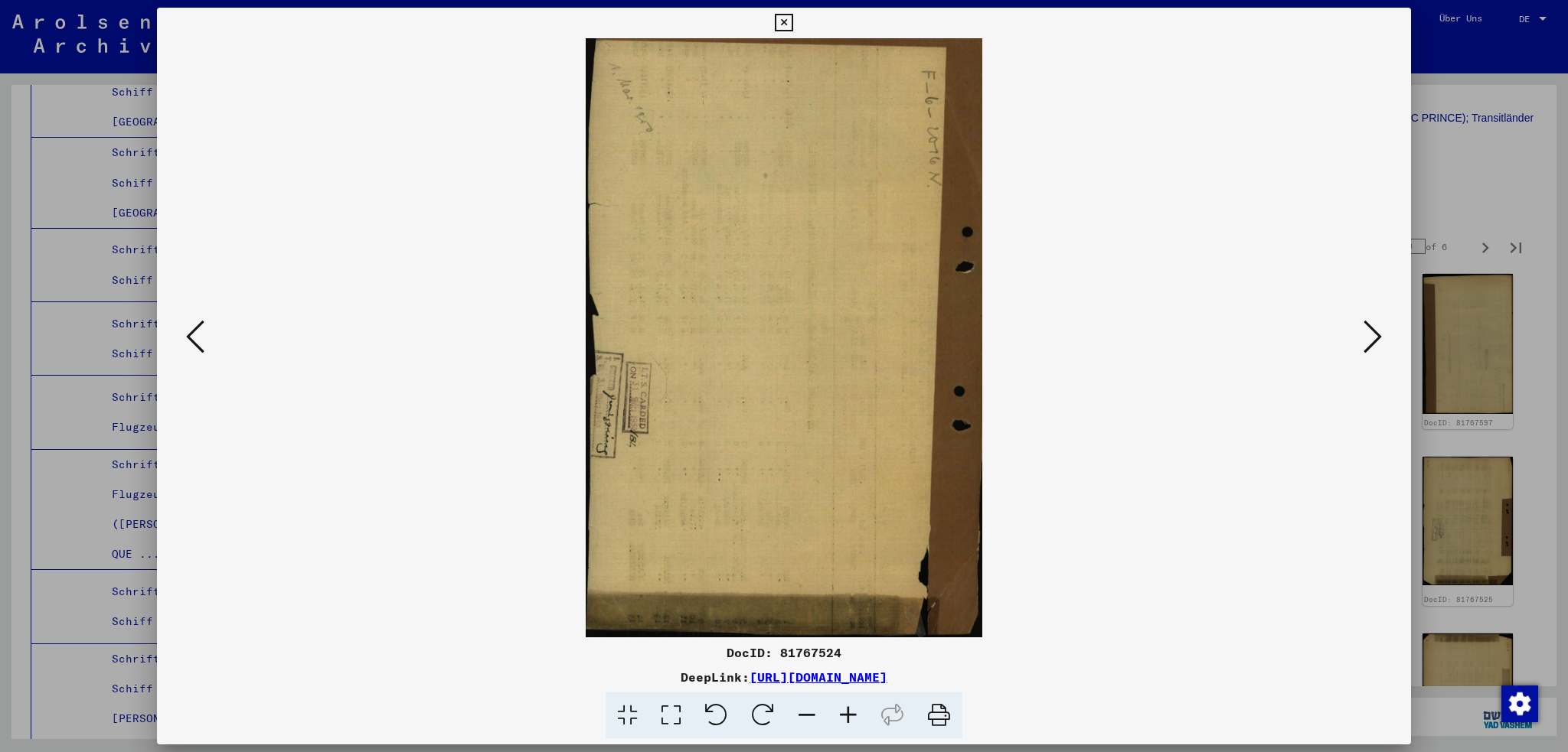
click at [1372, 339] on icon at bounding box center [1373, 337] width 18 height 37
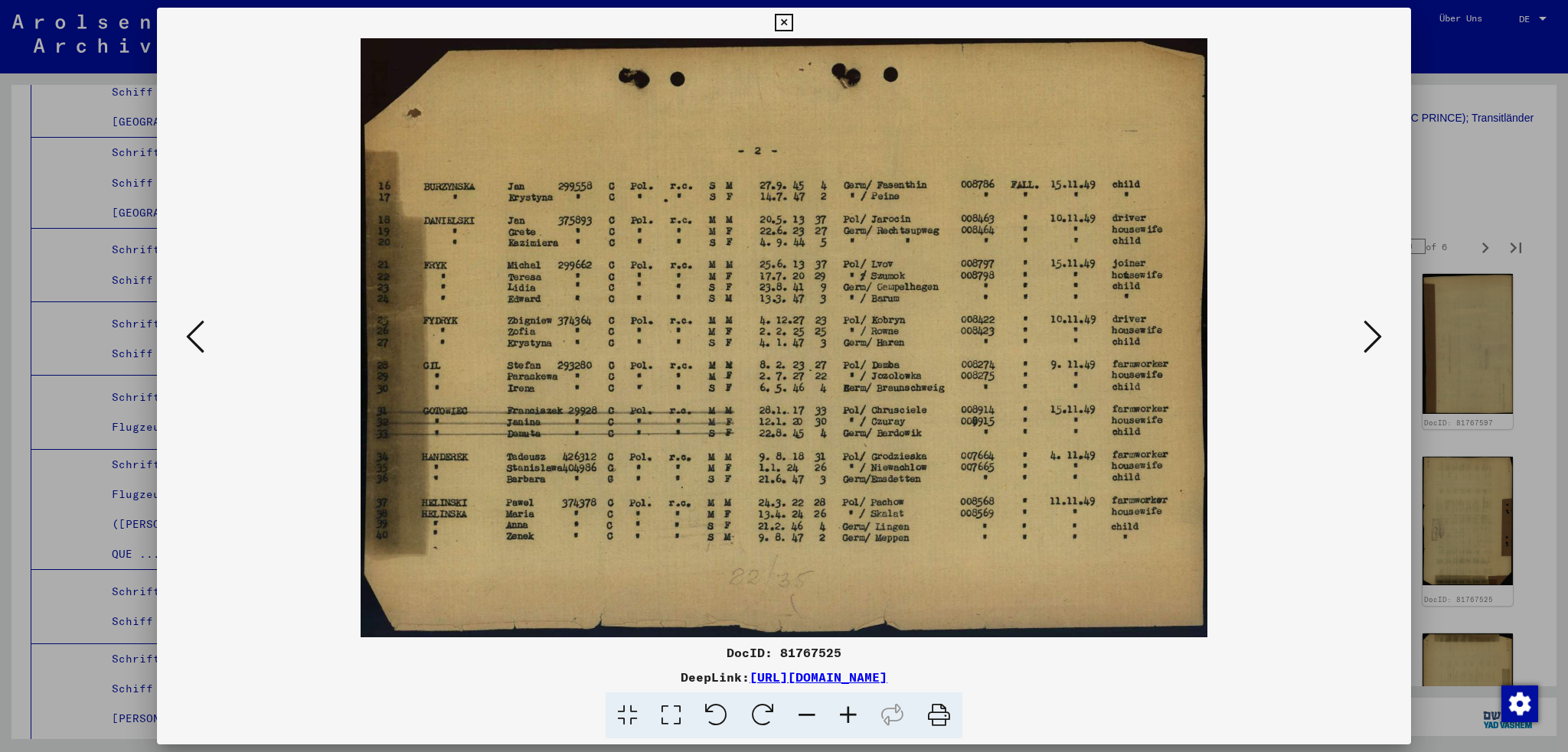
click at [1372, 339] on icon at bounding box center [1373, 337] width 18 height 37
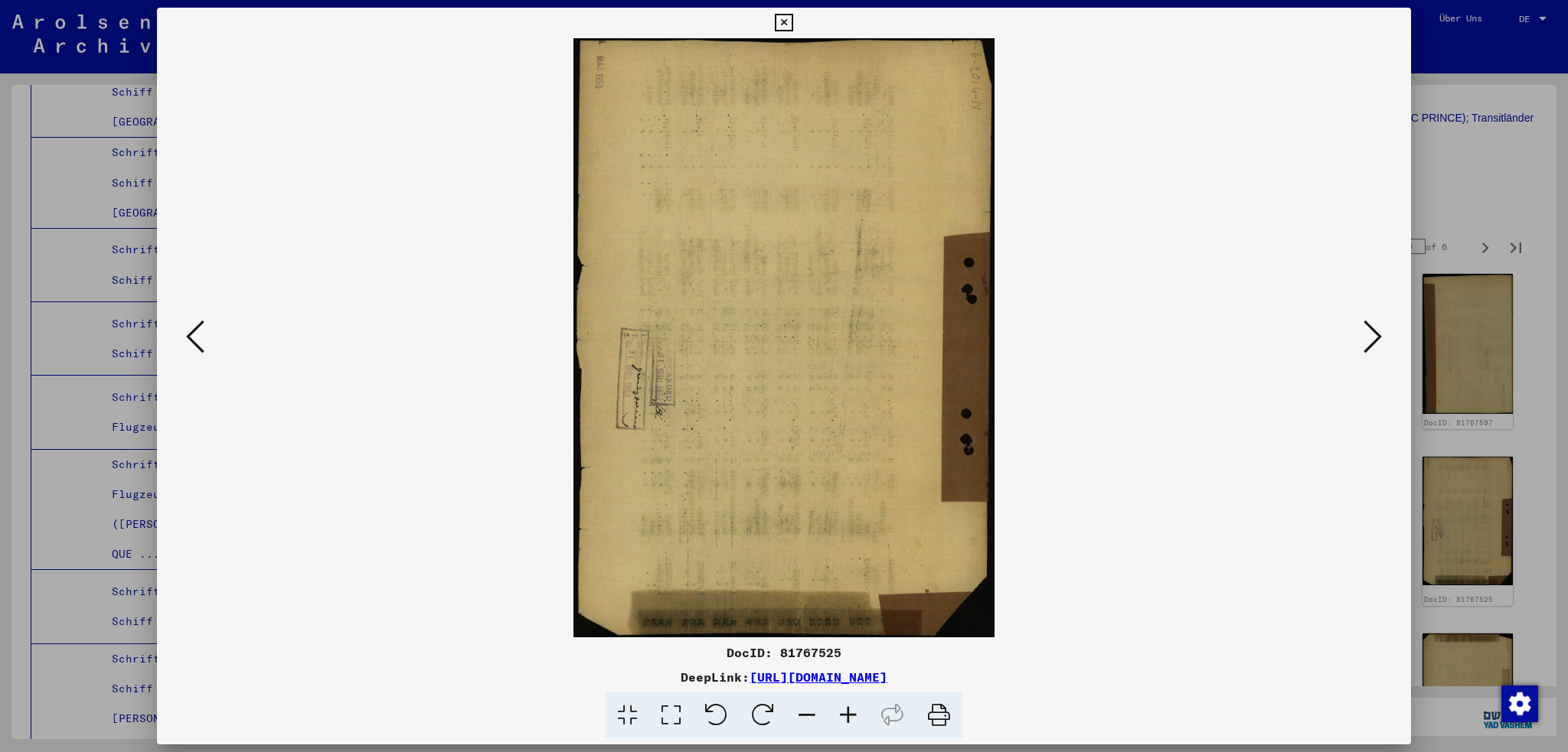
click at [1372, 339] on icon at bounding box center [1373, 337] width 18 height 37
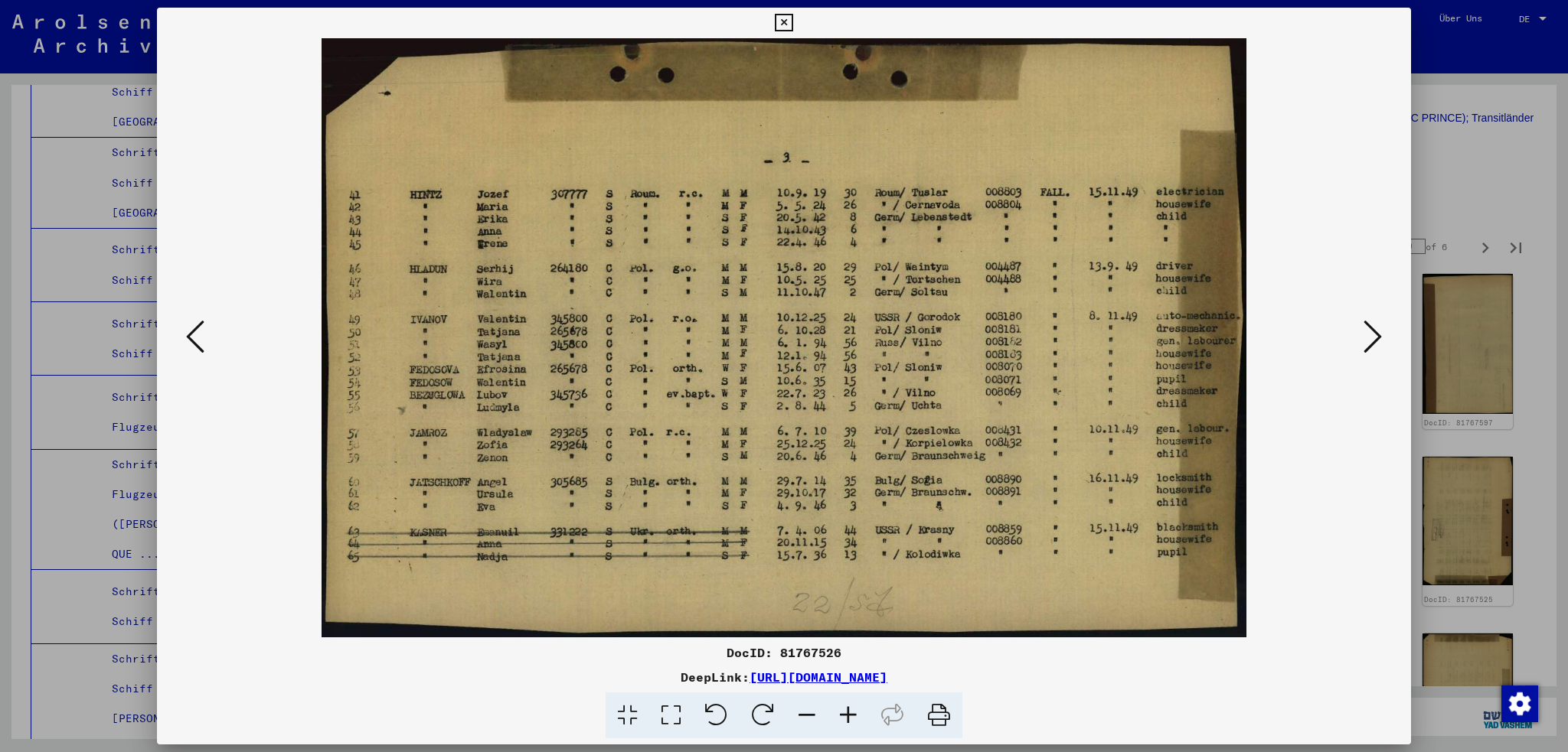
click at [1372, 339] on icon at bounding box center [1373, 337] width 18 height 37
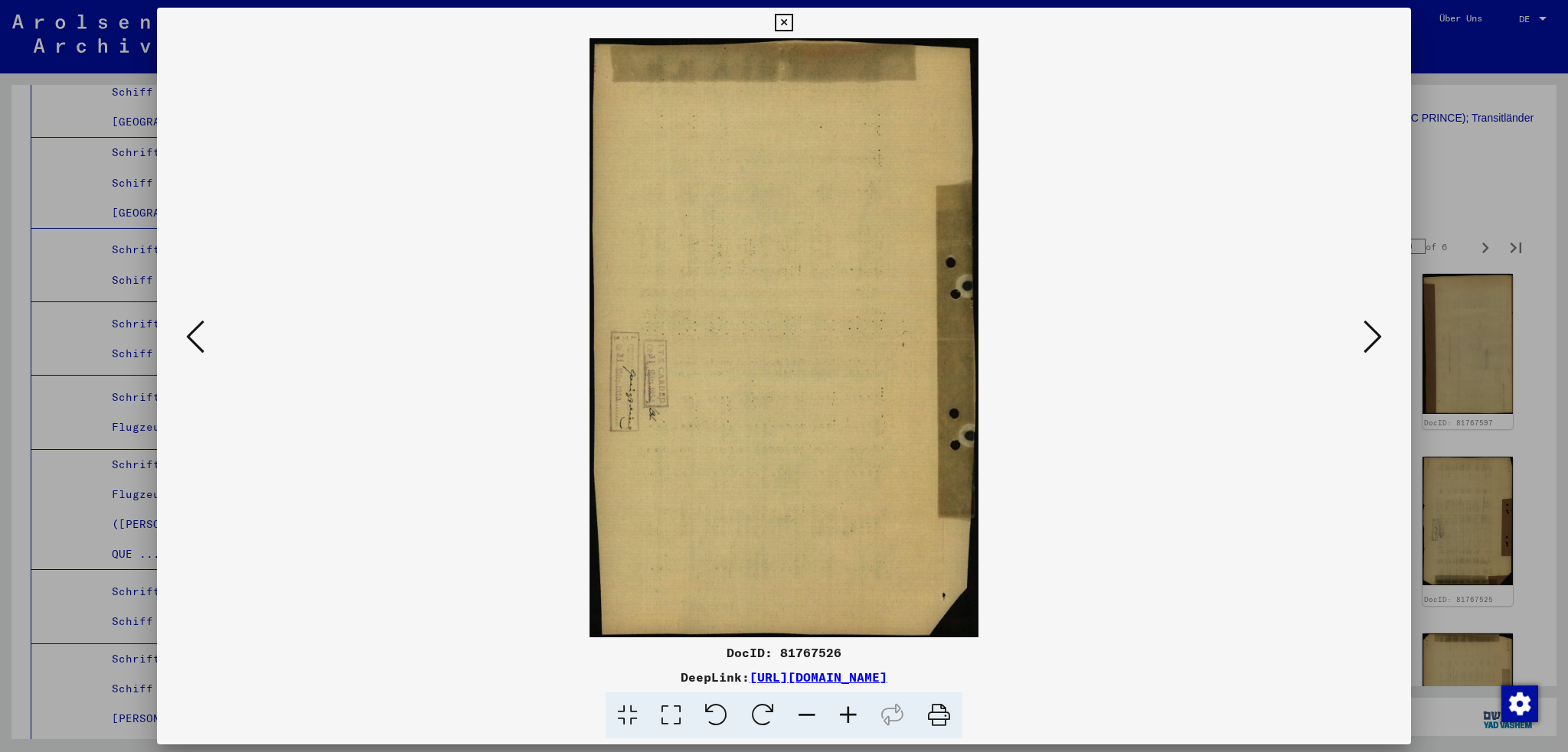
click at [1372, 339] on icon at bounding box center [1373, 337] width 18 height 37
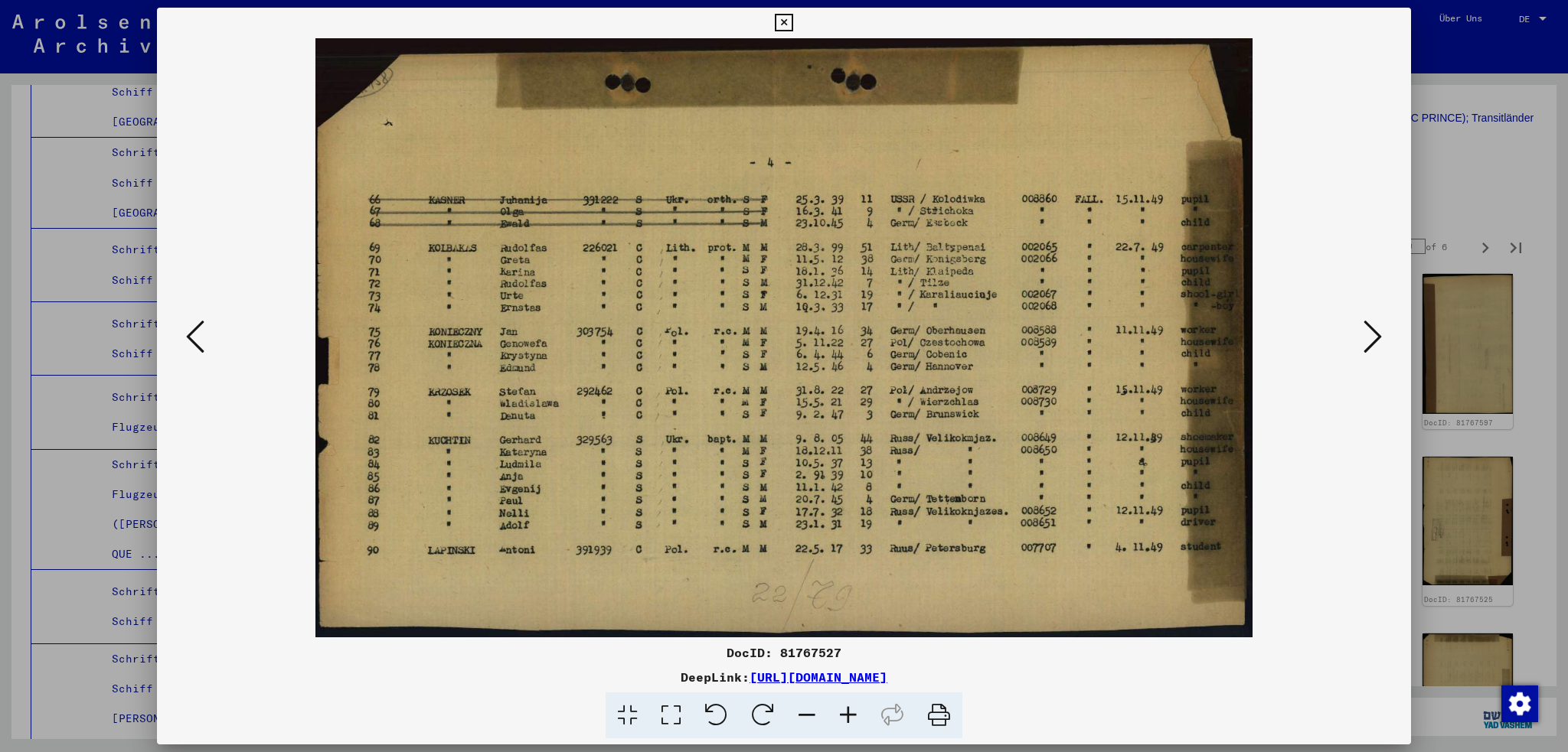
click at [1372, 339] on icon at bounding box center [1373, 337] width 18 height 37
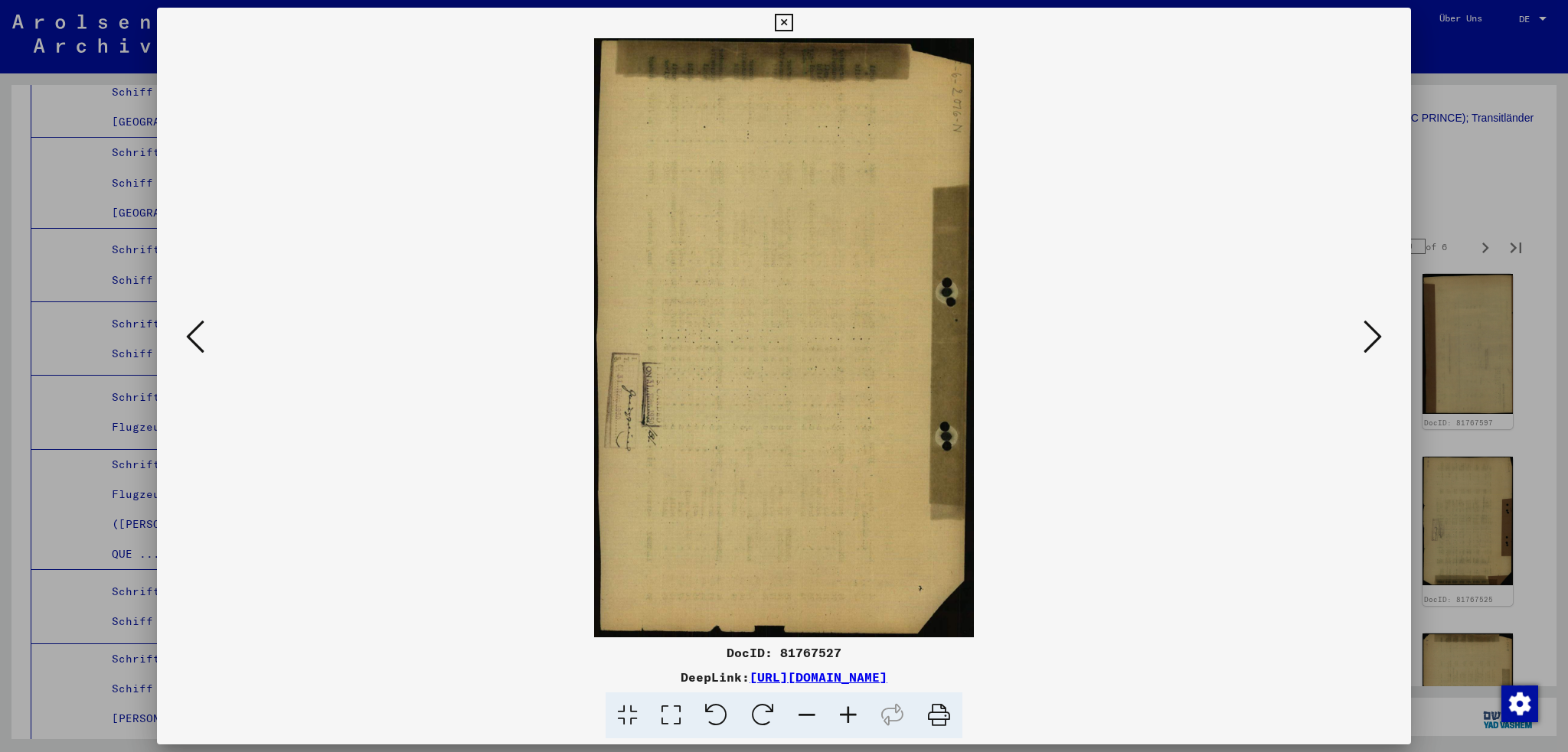
click at [1372, 339] on icon at bounding box center [1373, 337] width 18 height 37
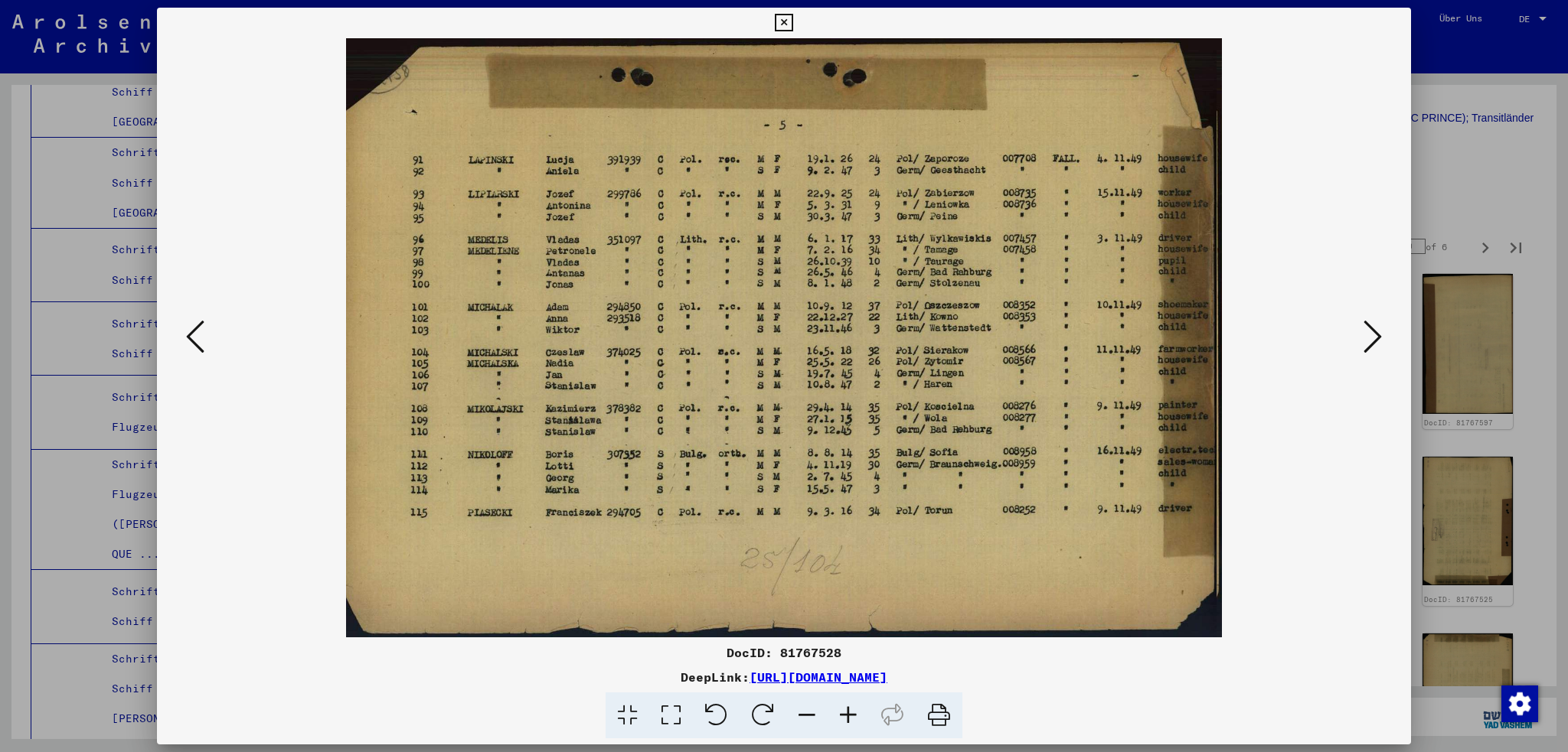
click at [1372, 339] on icon at bounding box center [1373, 337] width 18 height 37
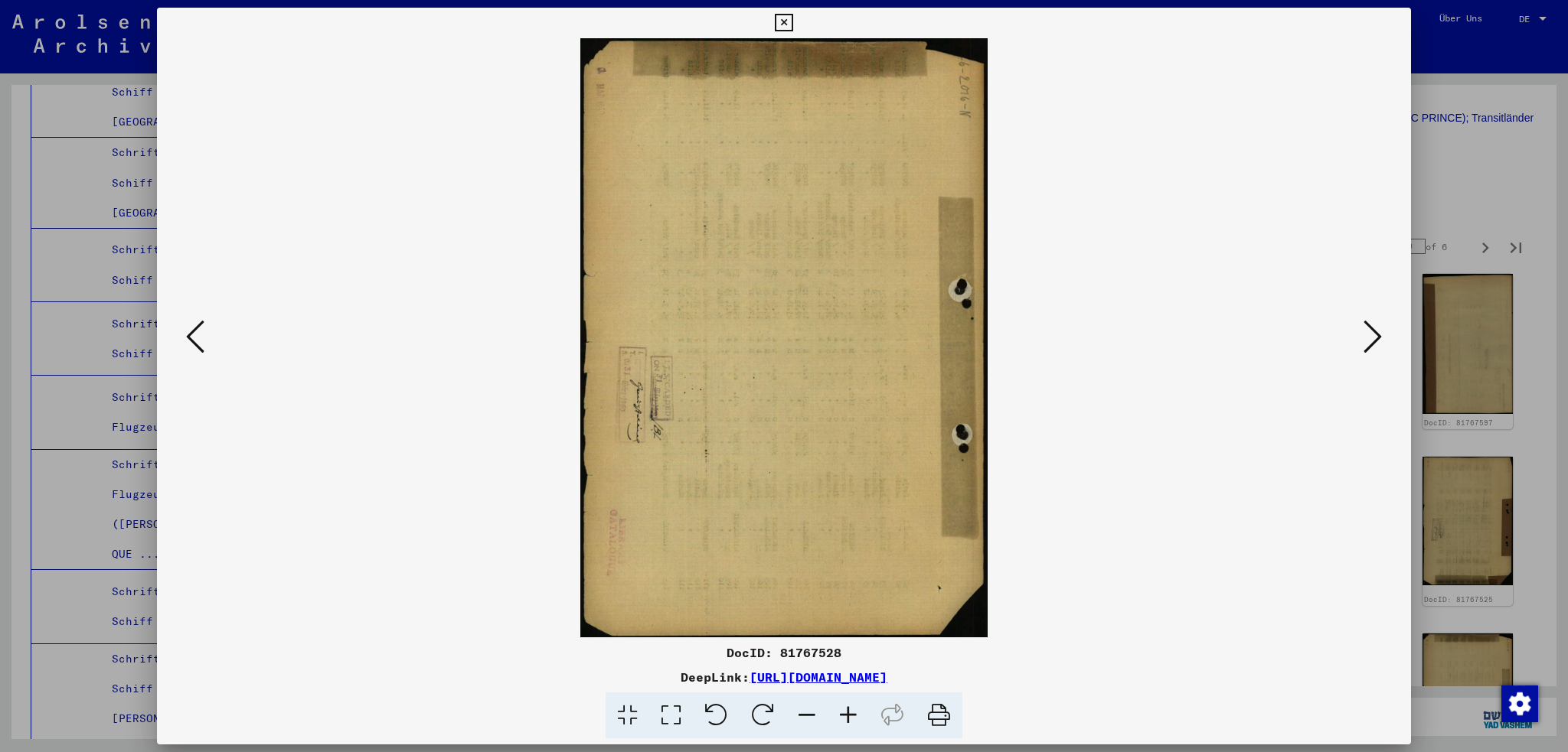
click at [1372, 339] on icon at bounding box center [1373, 337] width 18 height 37
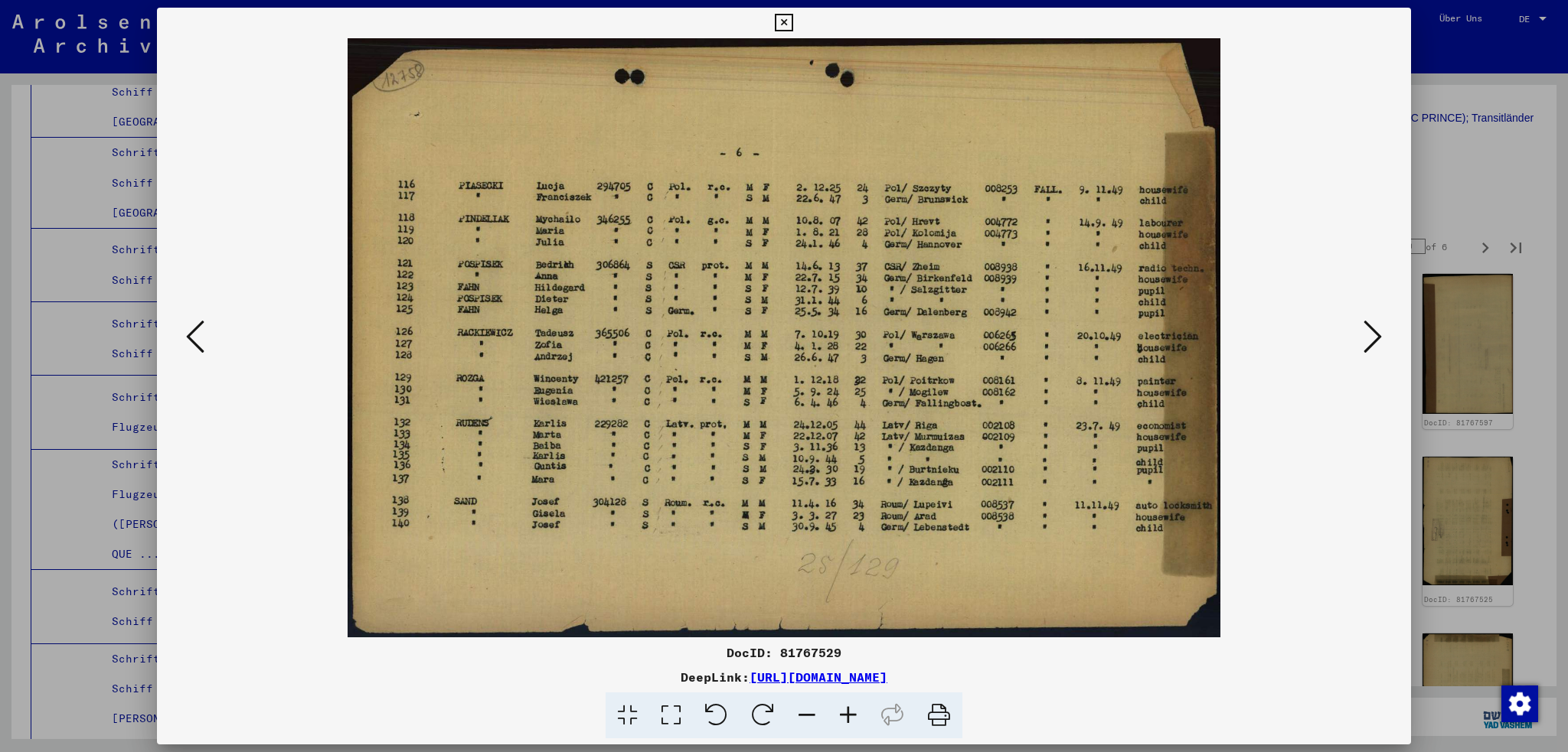
click at [1372, 339] on icon at bounding box center [1373, 337] width 18 height 37
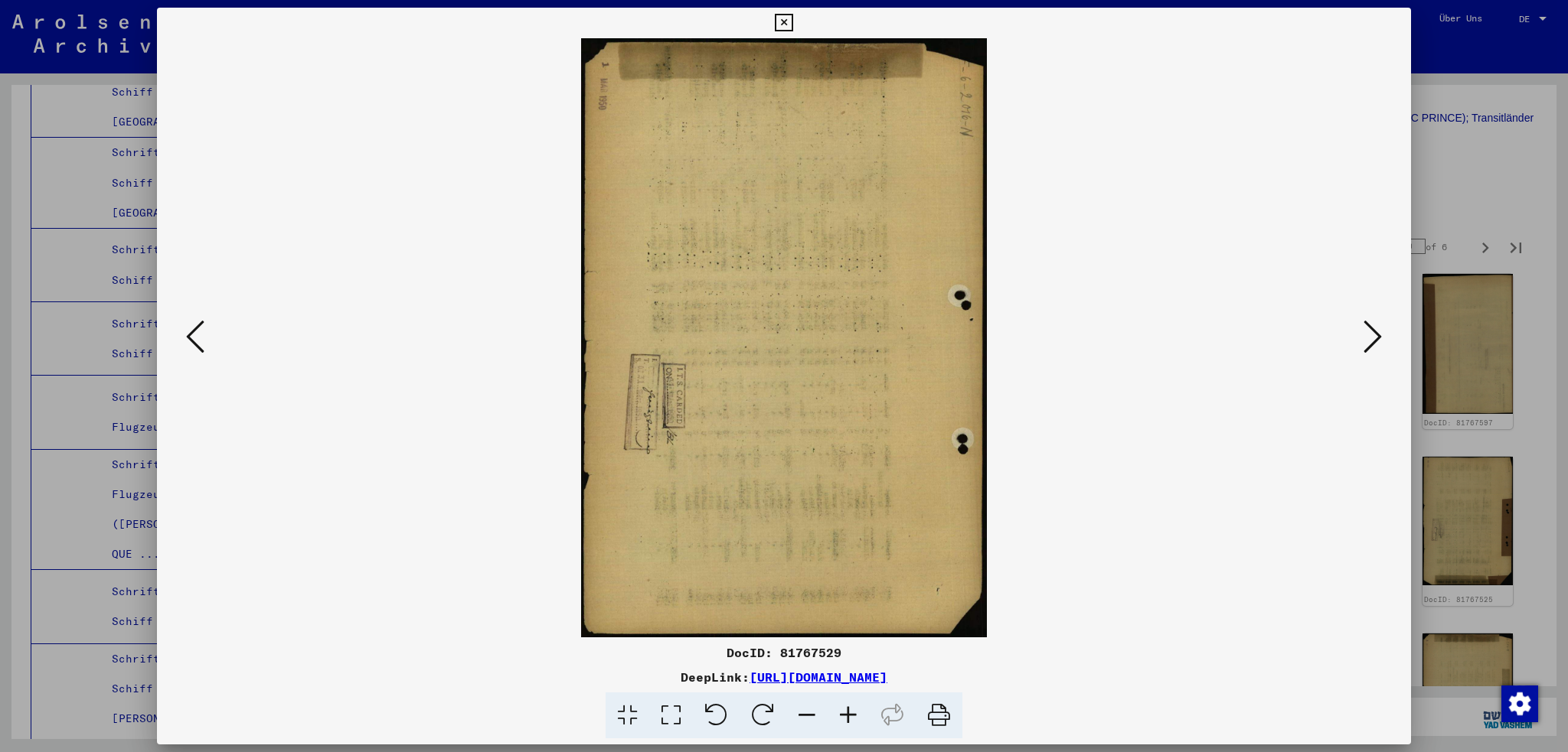
click at [1372, 339] on icon at bounding box center [1373, 337] width 18 height 37
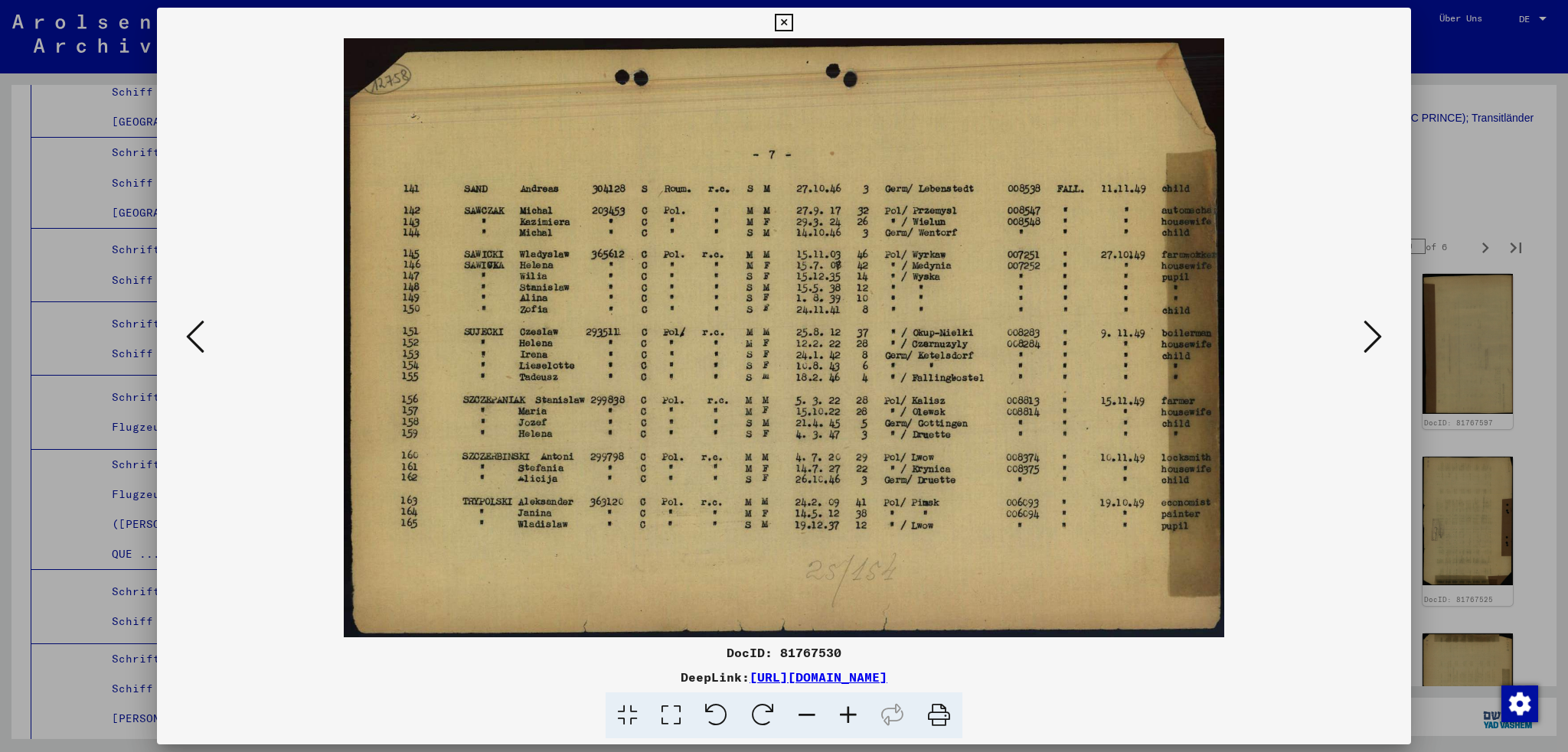
click at [1372, 339] on icon at bounding box center [1373, 337] width 18 height 37
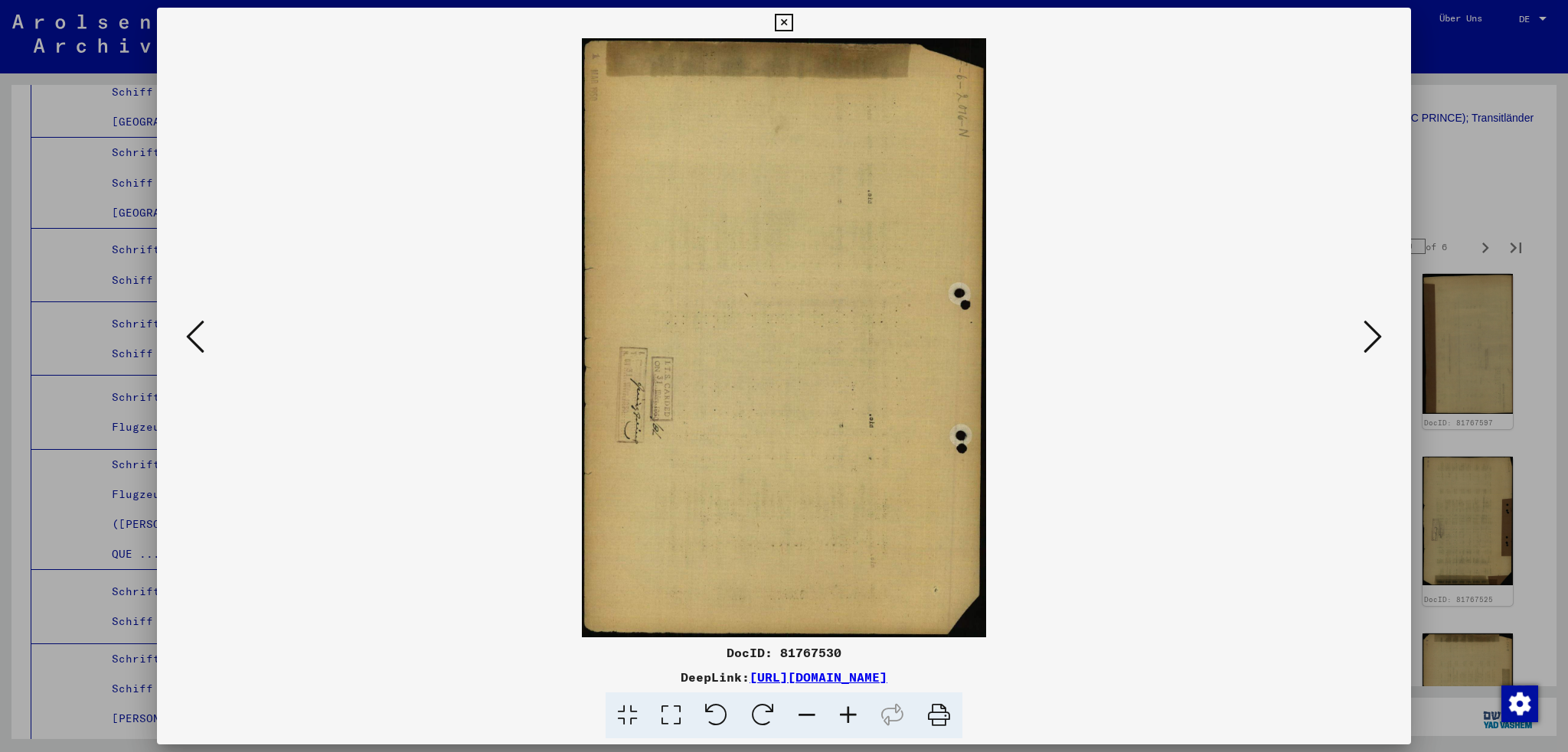
click at [1372, 339] on icon at bounding box center [1373, 337] width 18 height 37
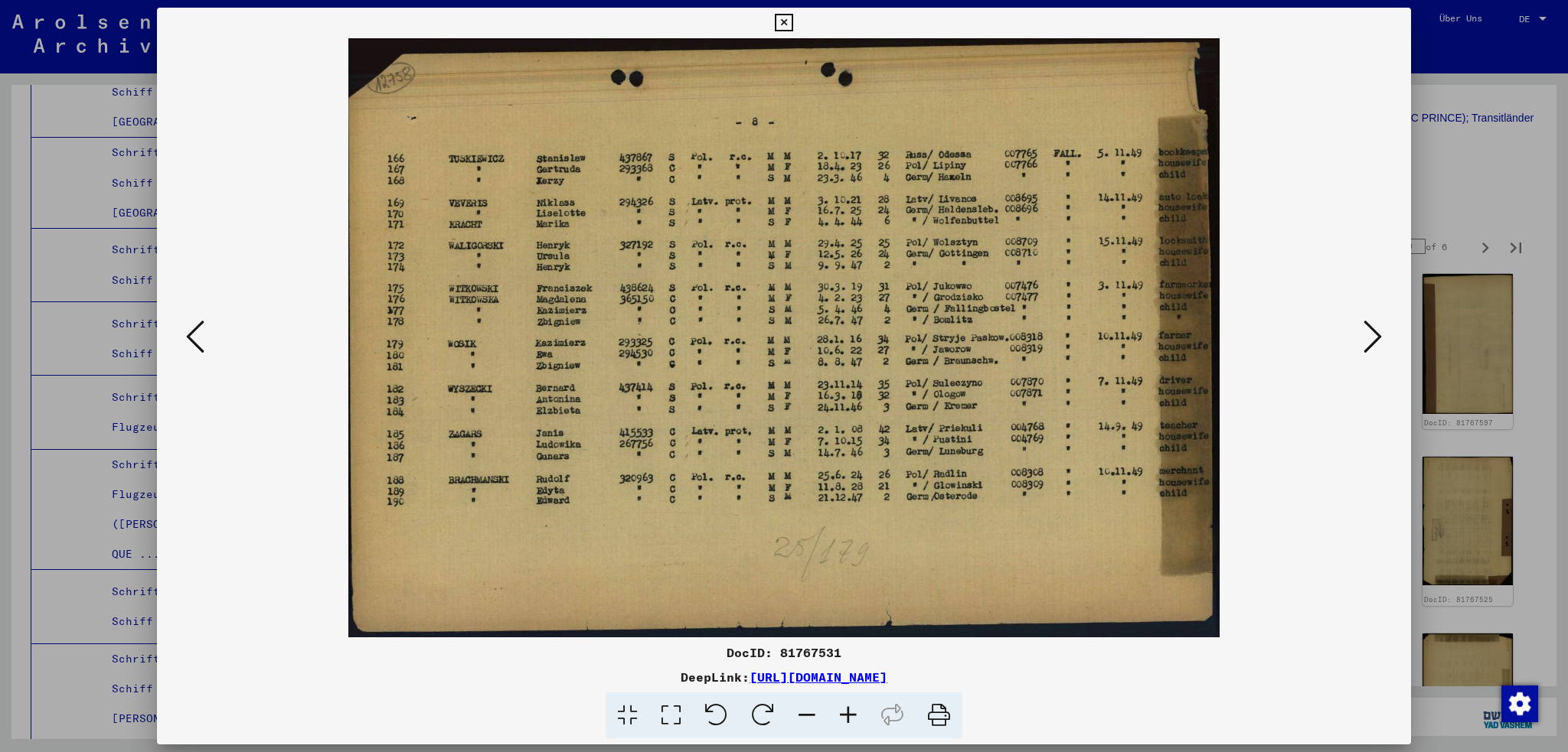
click at [1372, 339] on icon at bounding box center [1373, 337] width 18 height 37
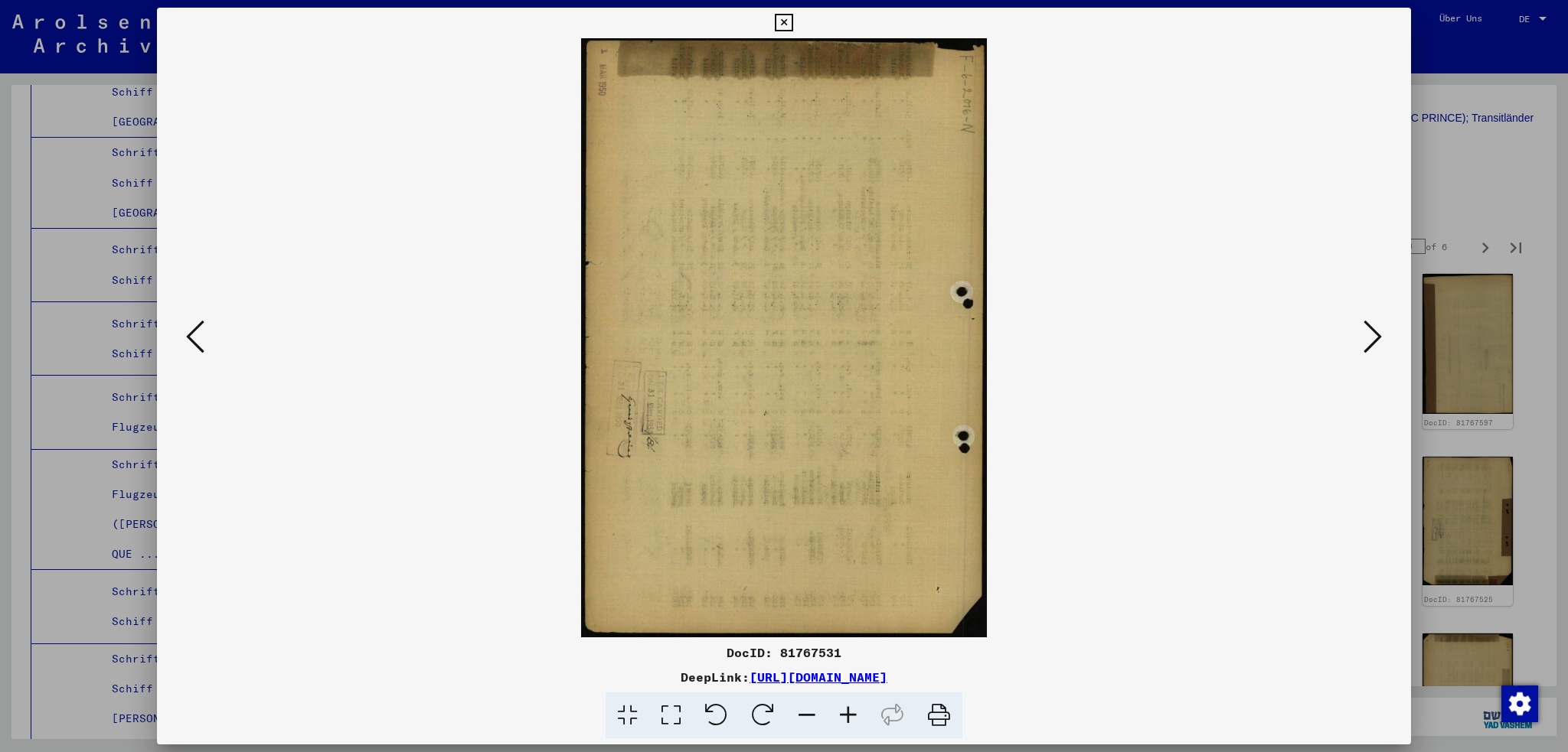
click at [1372, 339] on icon at bounding box center [1373, 337] width 18 height 37
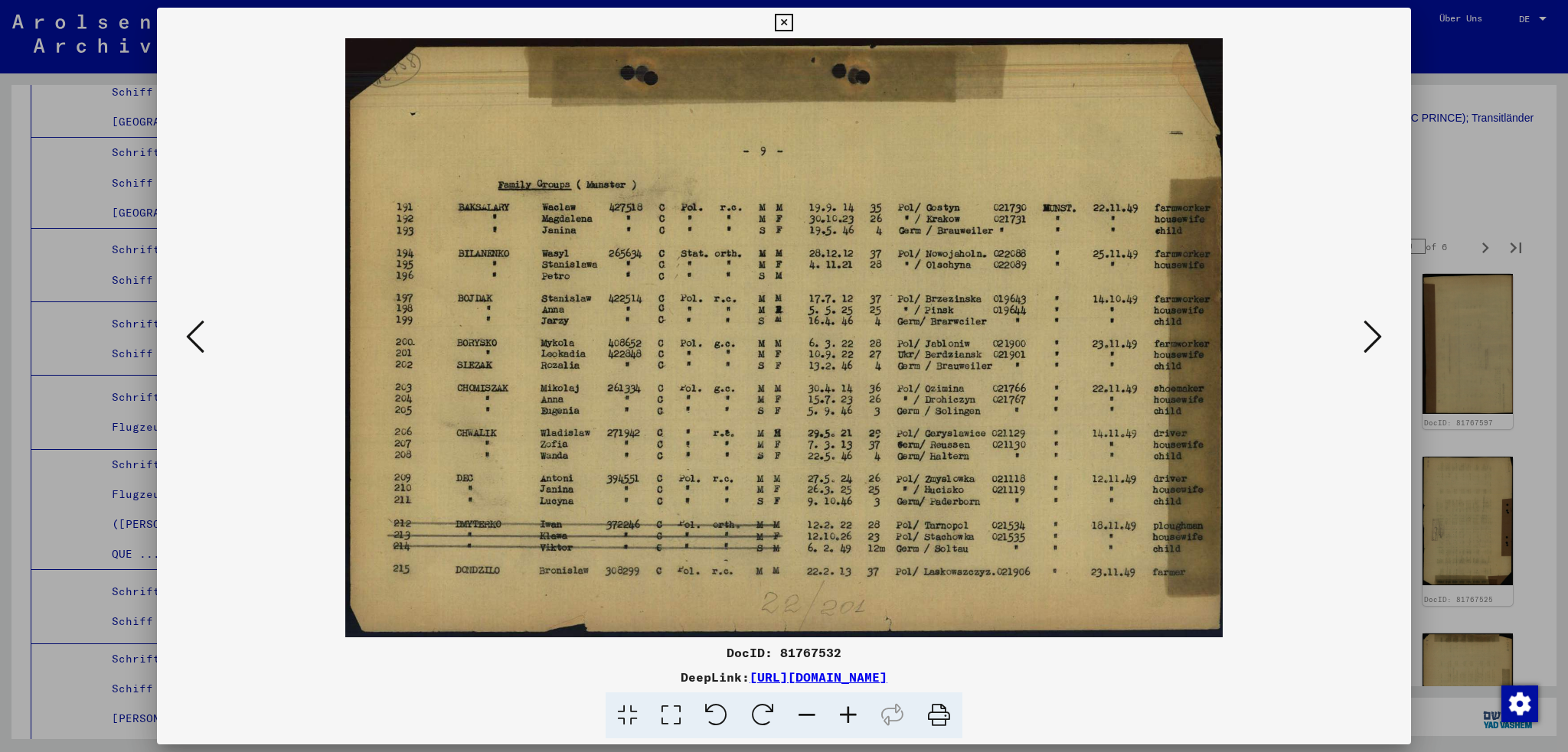
click at [1372, 339] on icon at bounding box center [1373, 337] width 18 height 37
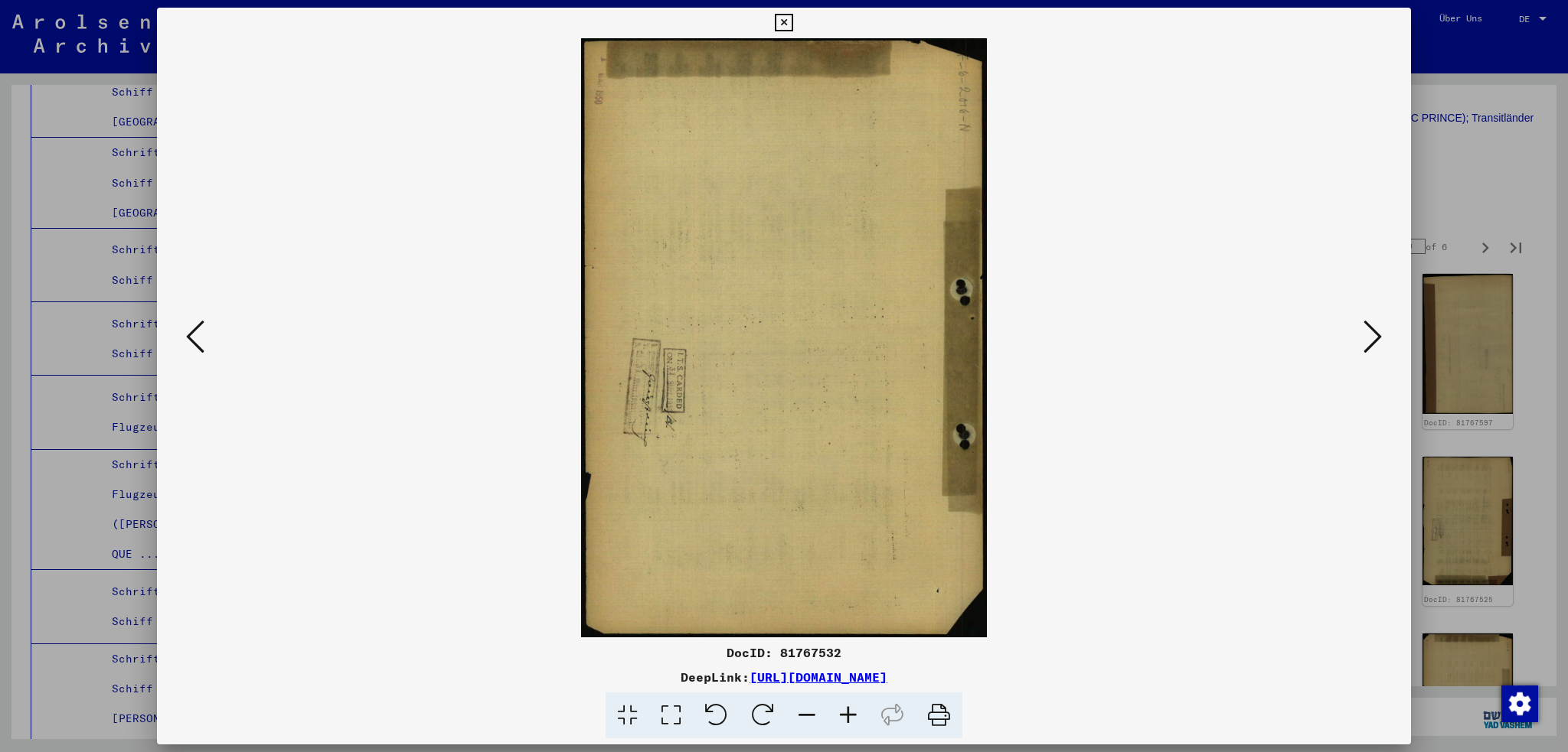
click at [1372, 339] on icon at bounding box center [1373, 337] width 18 height 37
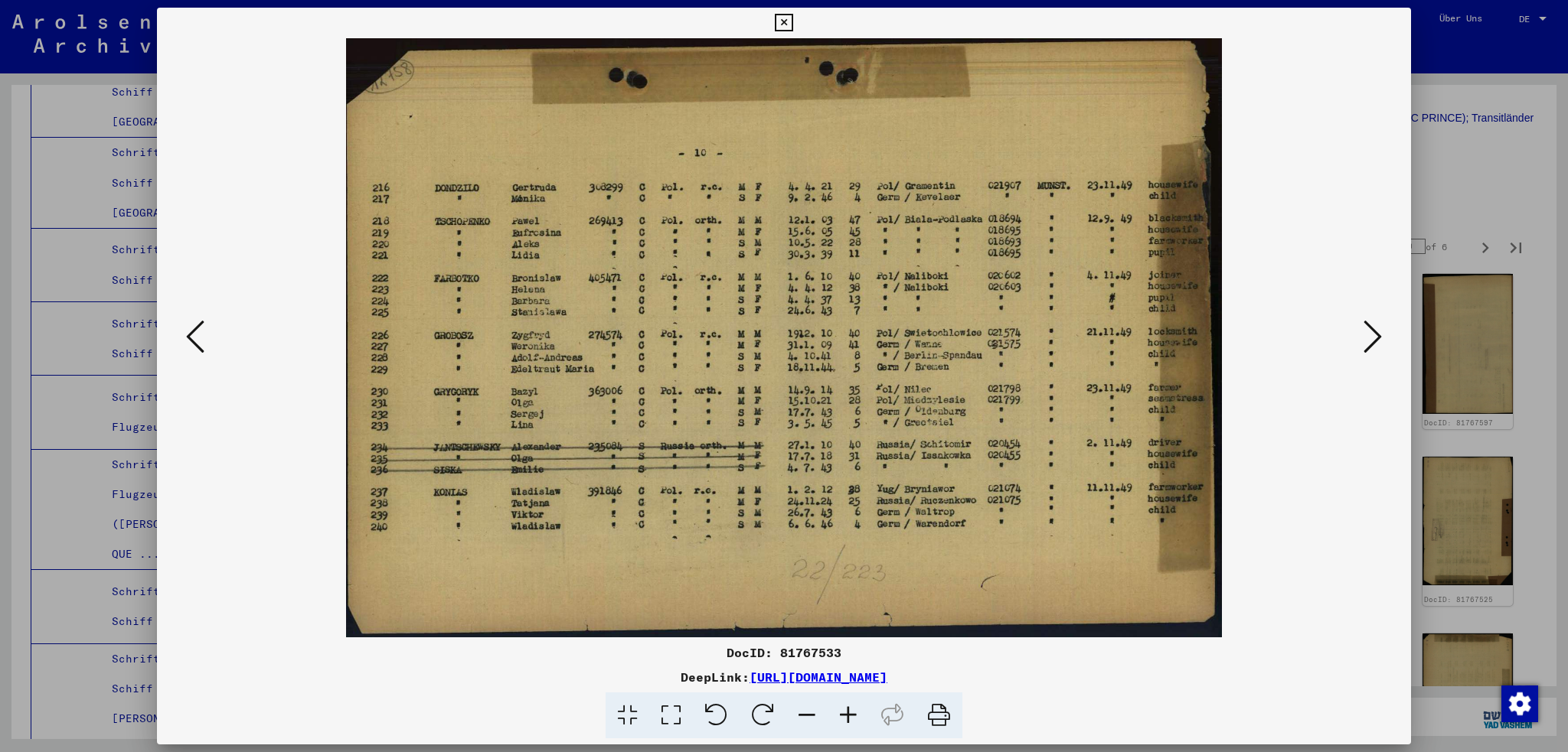
click at [1372, 339] on icon at bounding box center [1373, 337] width 18 height 37
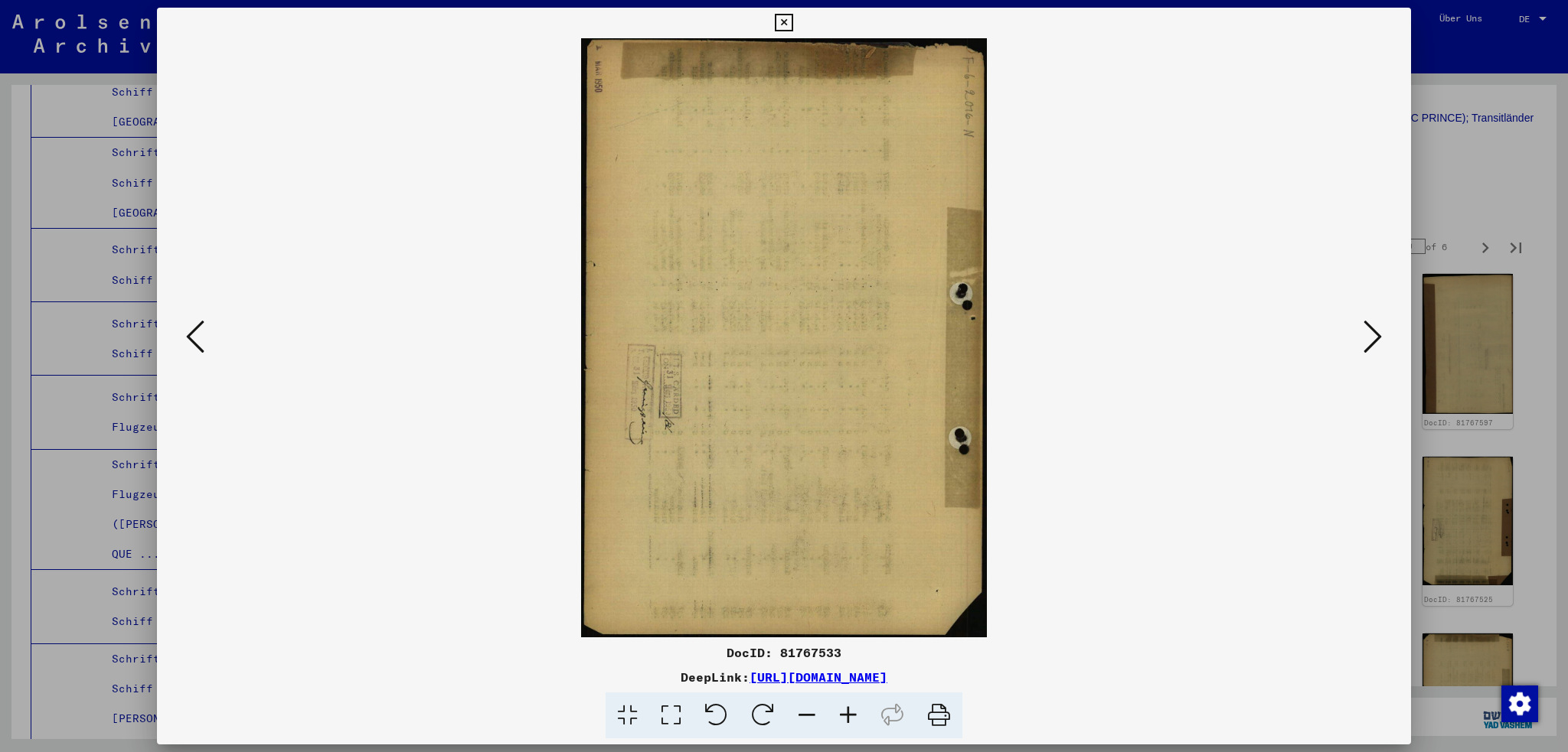
click at [1372, 339] on icon at bounding box center [1373, 337] width 18 height 37
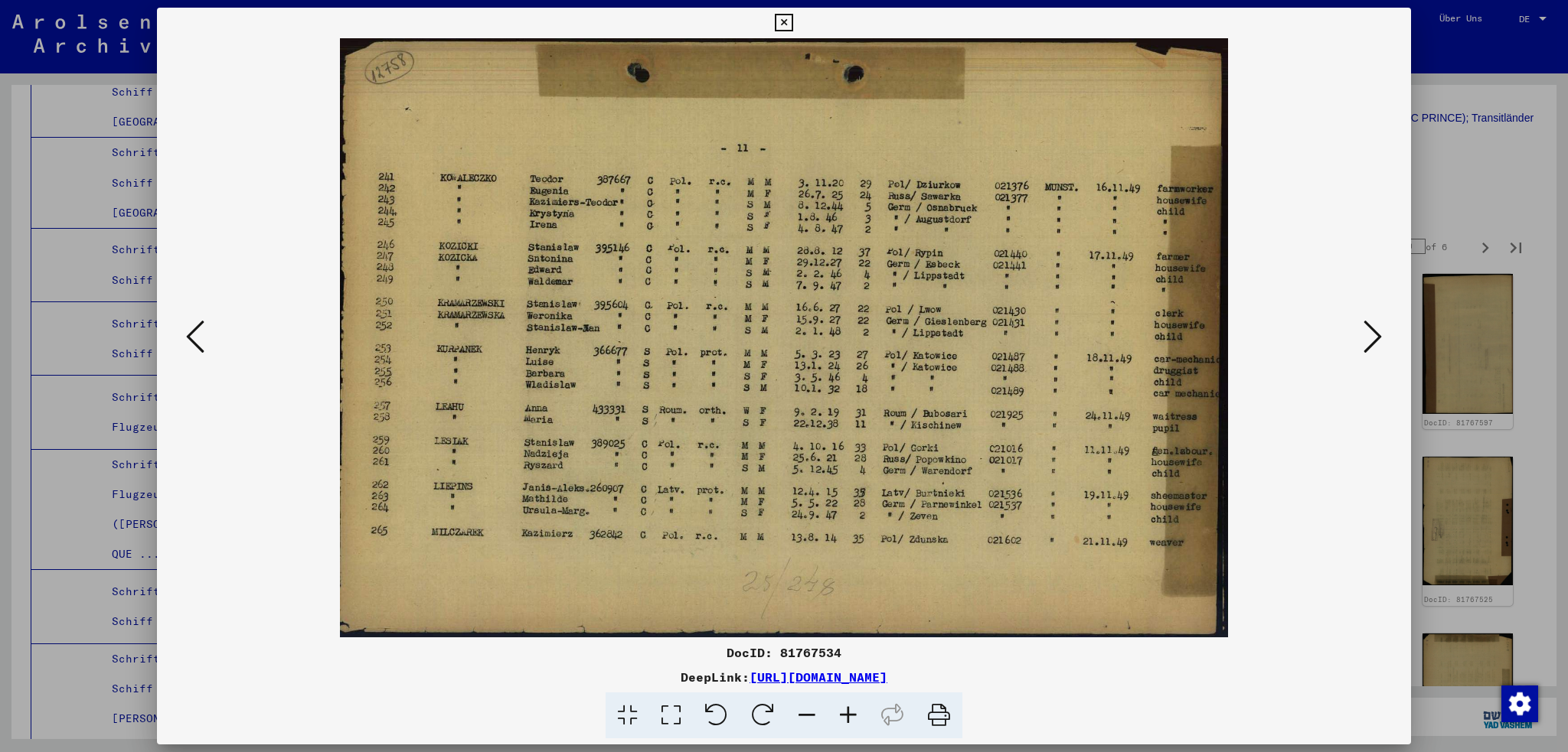
click at [1372, 339] on icon at bounding box center [1373, 337] width 18 height 37
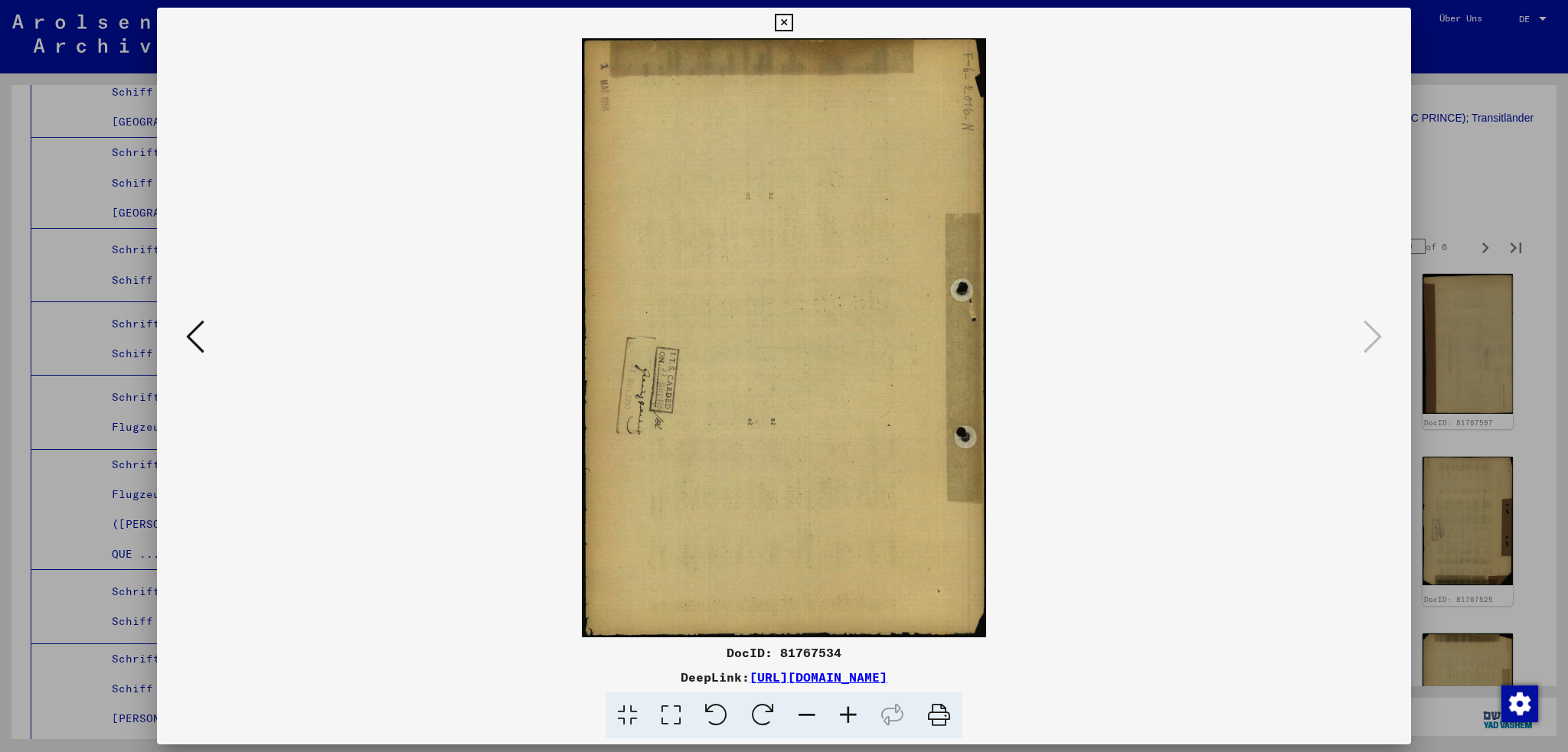
click at [791, 22] on icon at bounding box center [783, 23] width 17 height 18
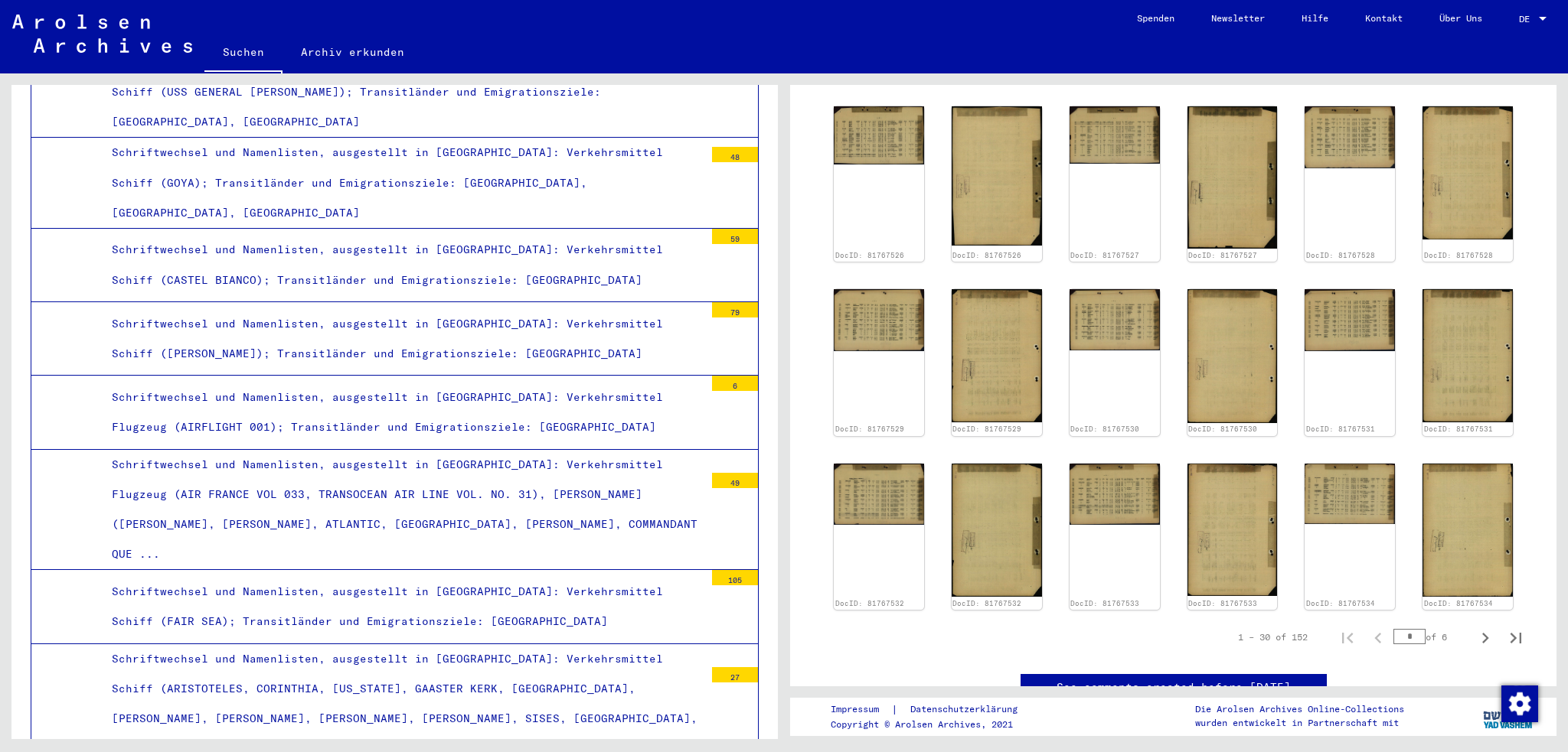
scroll to position [842, 0]
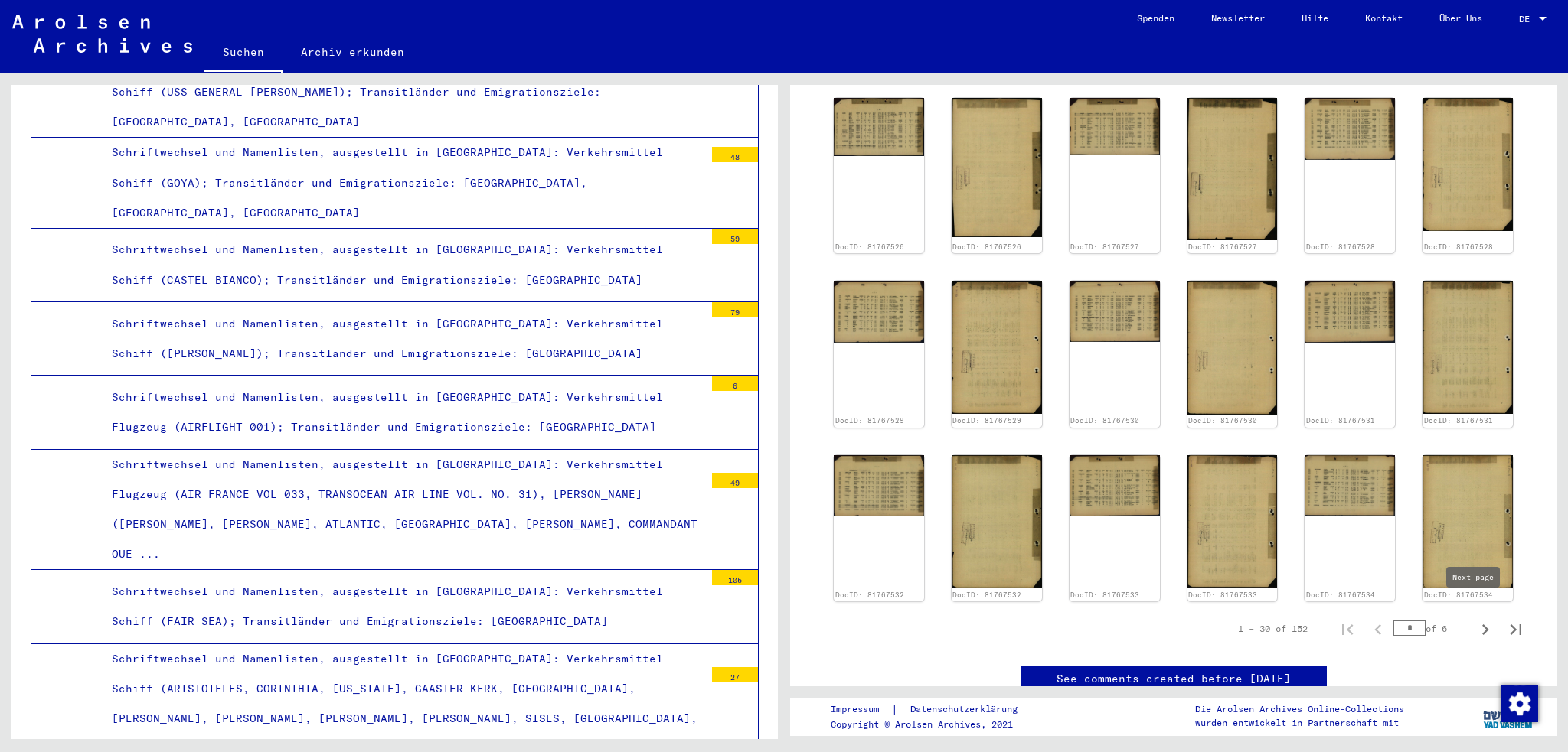
click at [1477, 619] on icon "Next page" at bounding box center [1486, 630] width 22 height 22
type input "*"
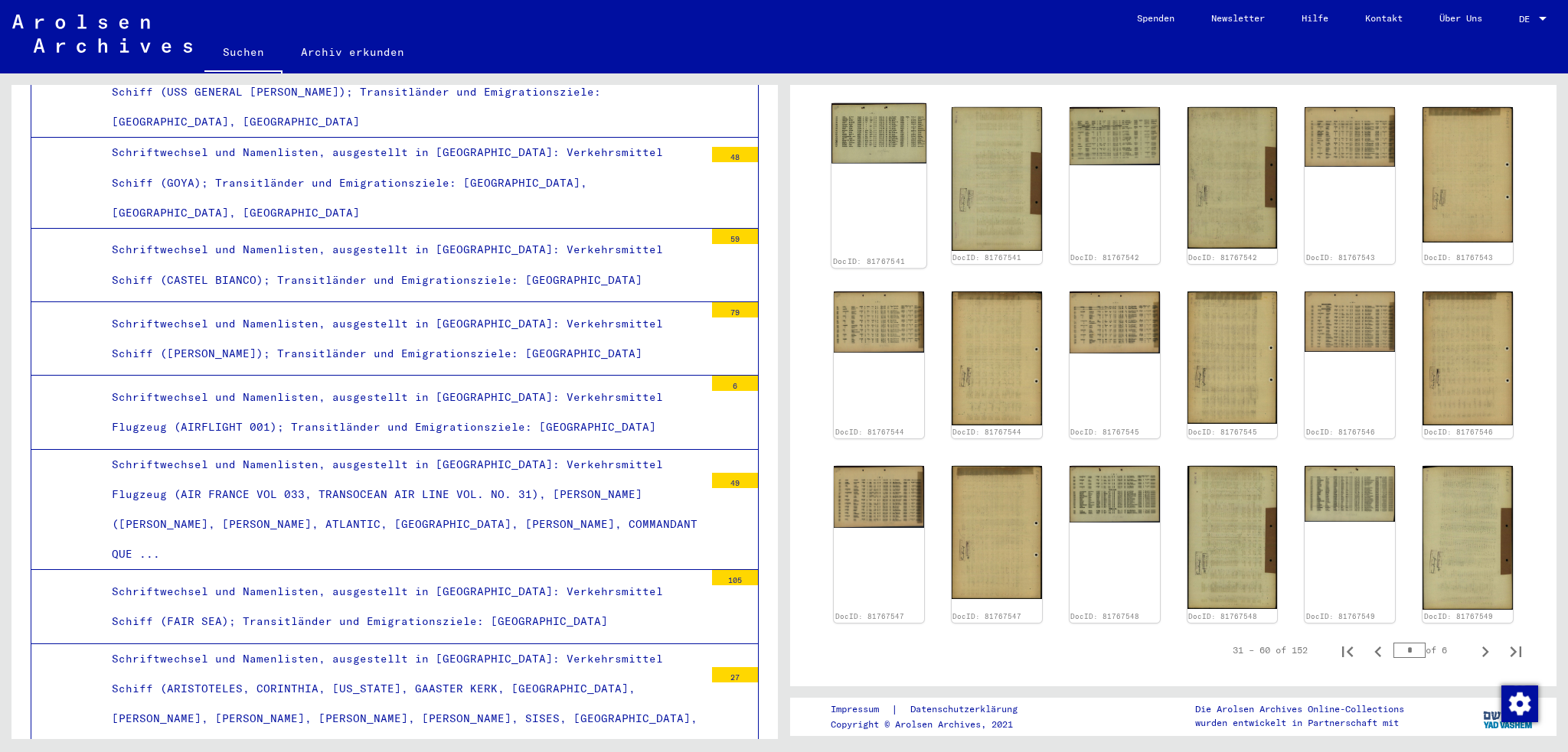
click at [882, 192] on div "DocID: 81767541" at bounding box center [879, 186] width 95 height 165
click at [886, 139] on img at bounding box center [879, 133] width 95 height 60
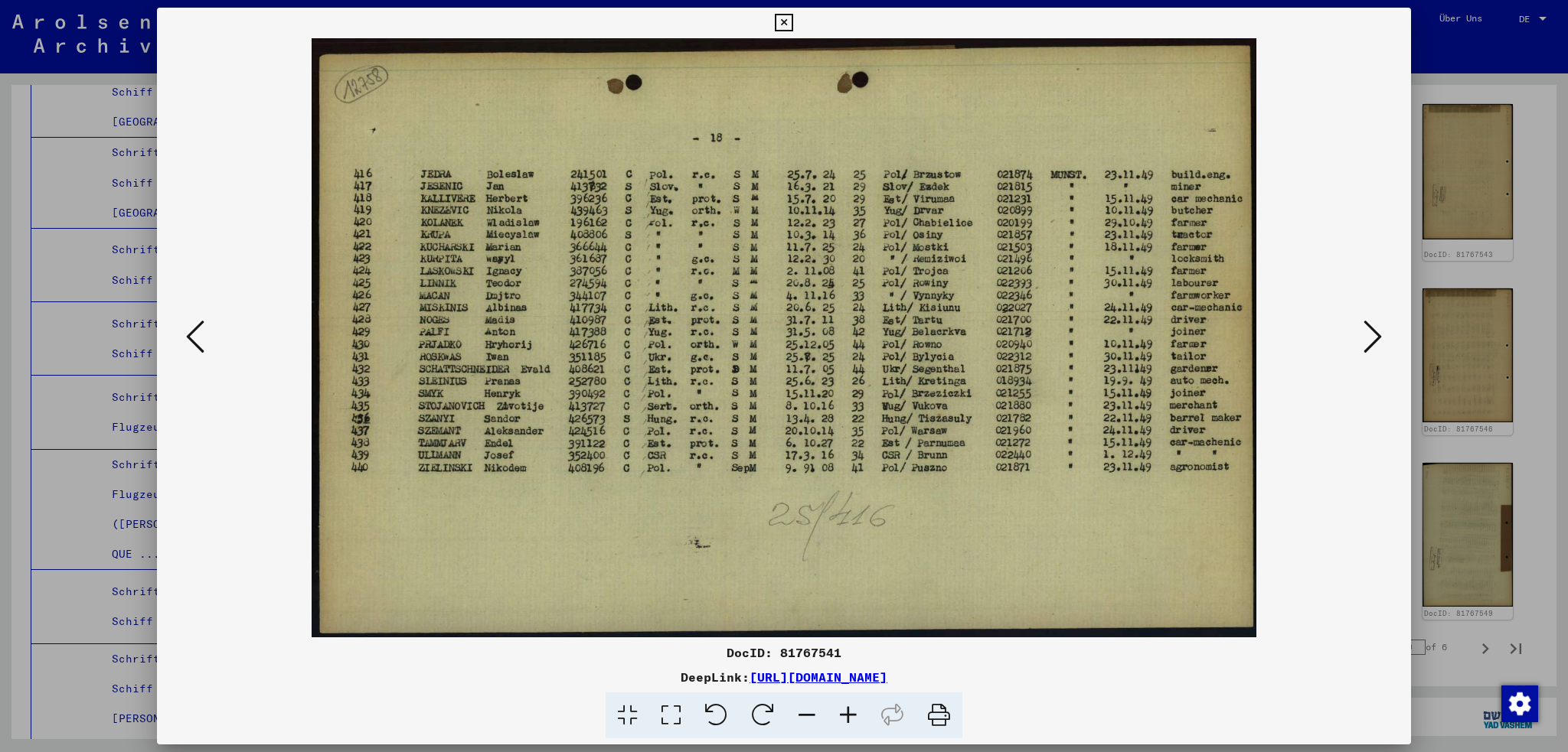
click at [1374, 348] on icon at bounding box center [1373, 337] width 18 height 37
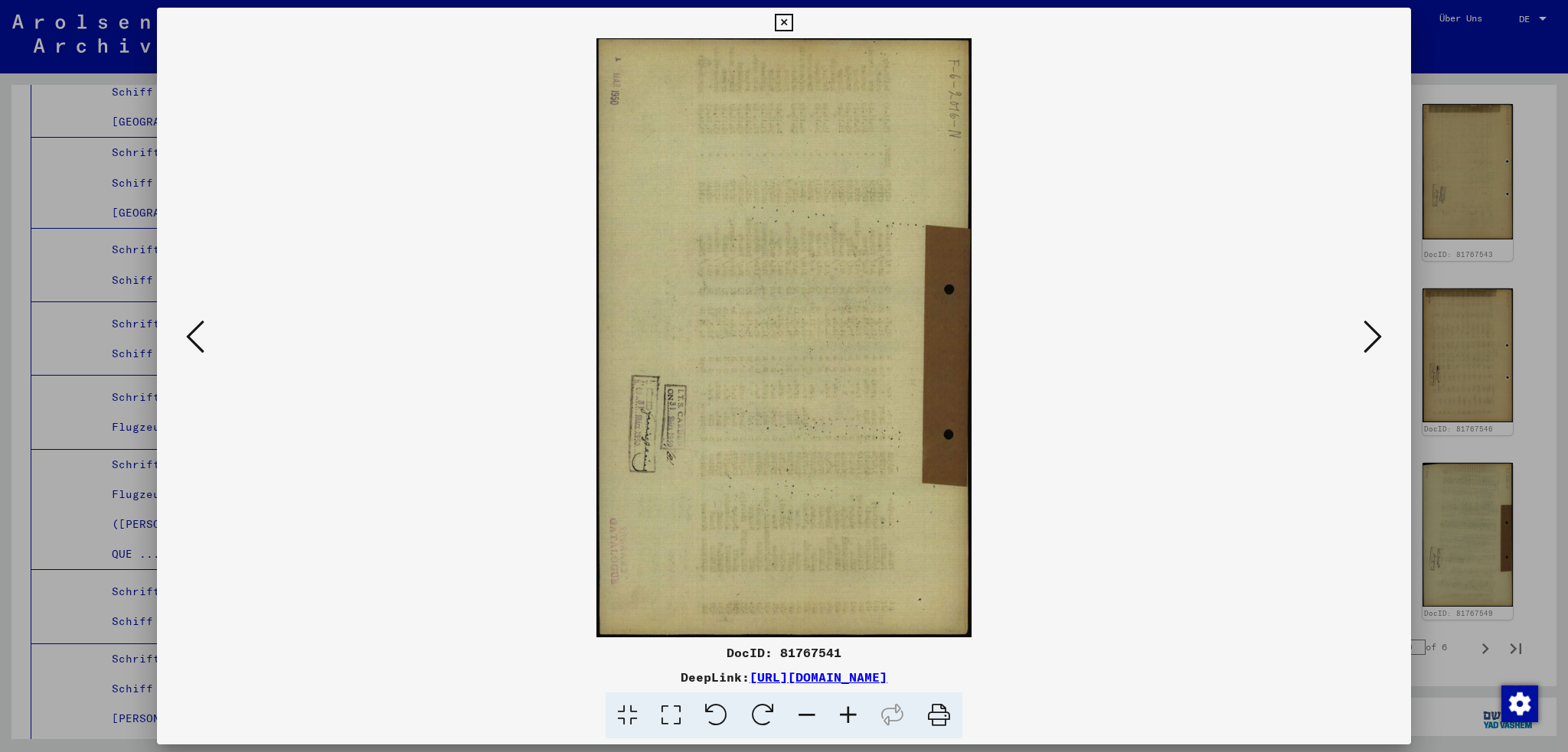
click at [1374, 348] on icon at bounding box center [1373, 337] width 18 height 37
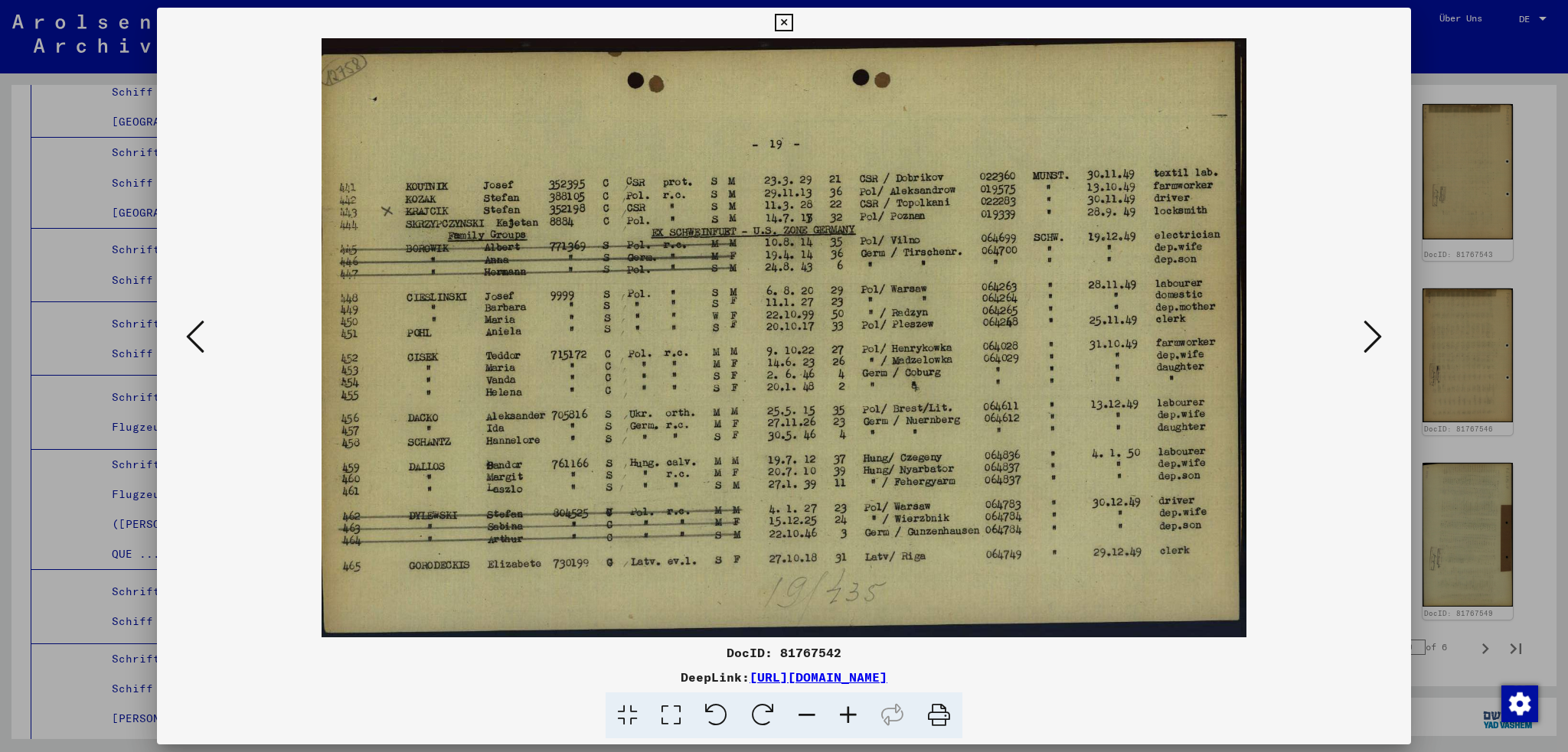
click at [1374, 348] on icon at bounding box center [1373, 337] width 18 height 37
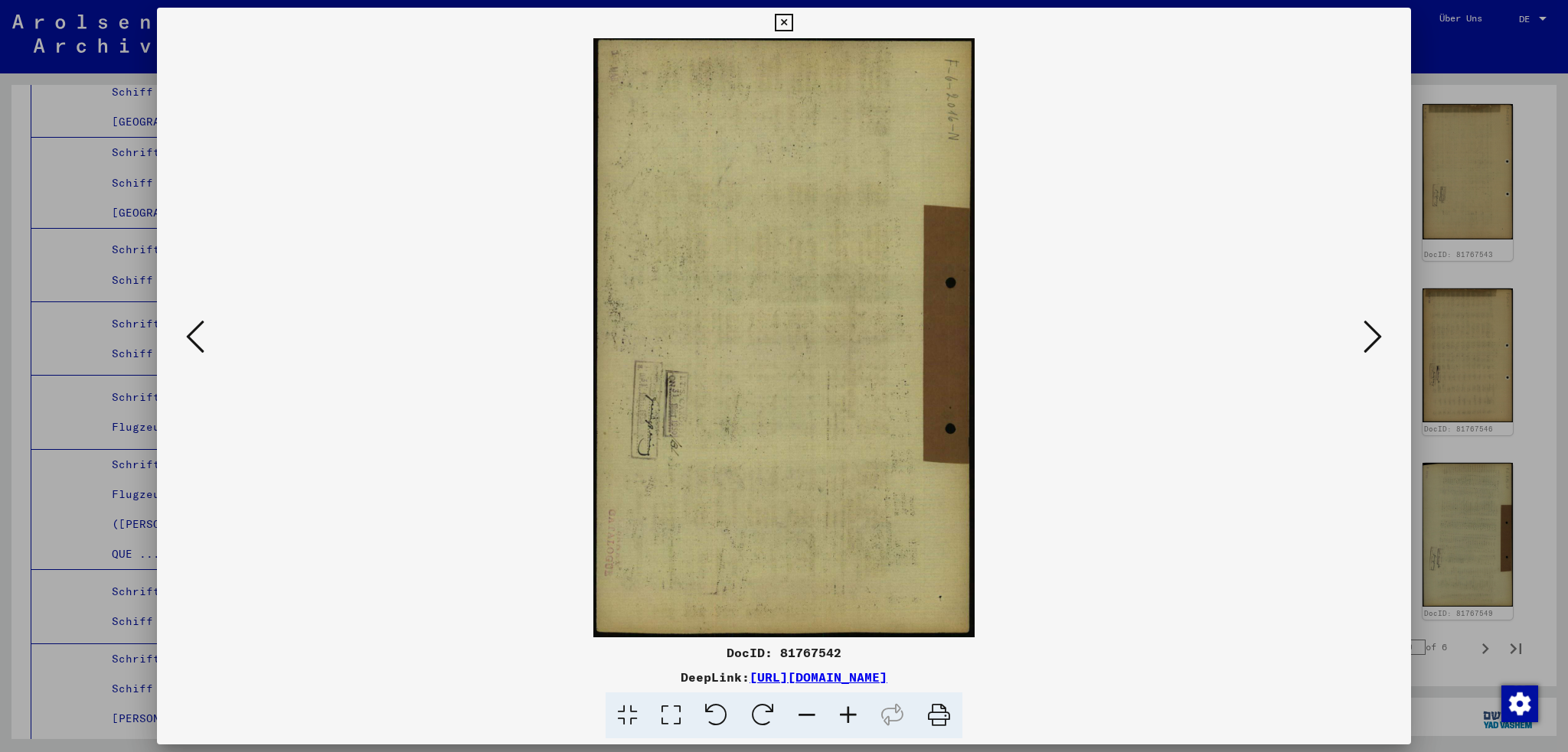
click at [1374, 348] on icon at bounding box center [1373, 337] width 18 height 37
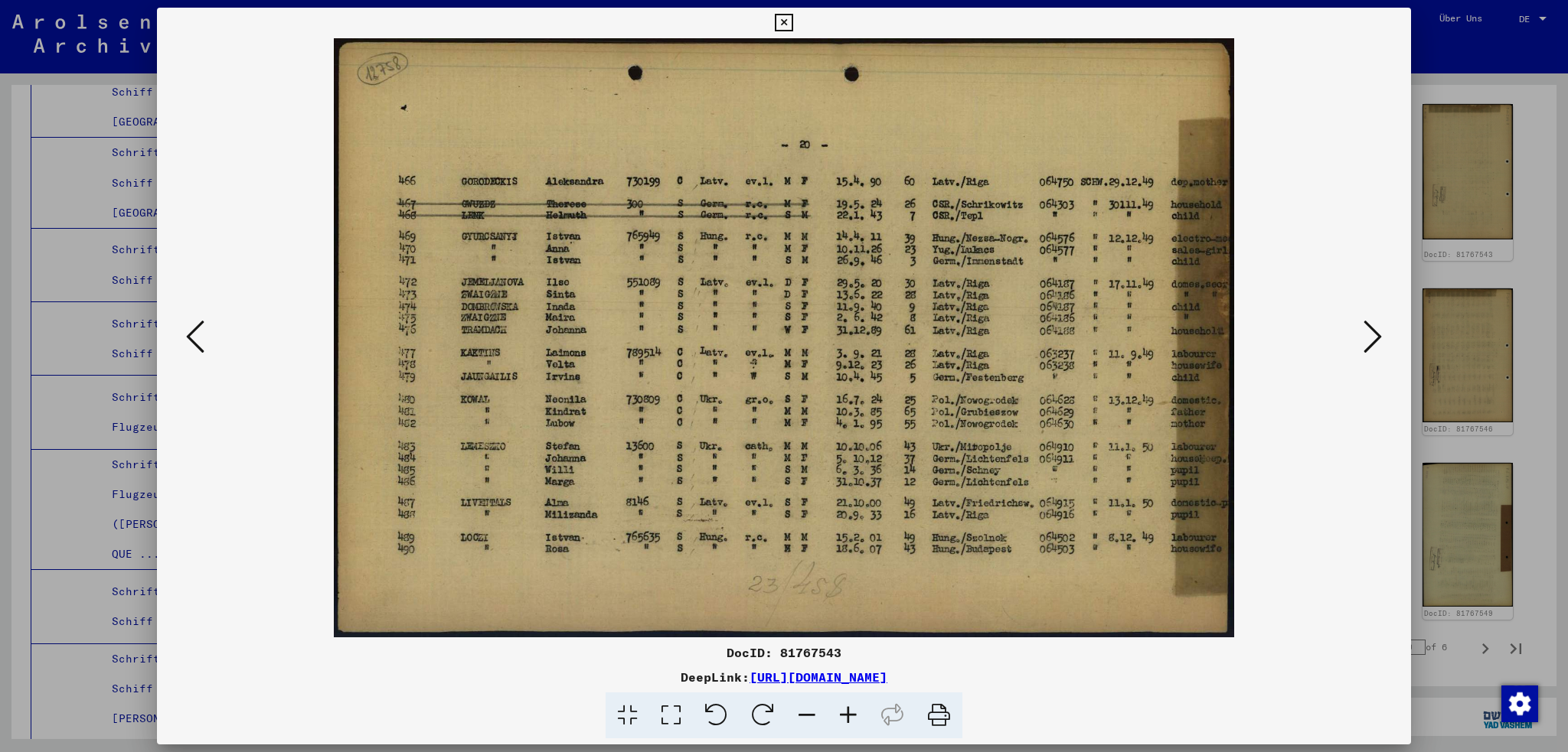
click at [1374, 348] on icon at bounding box center [1373, 337] width 18 height 37
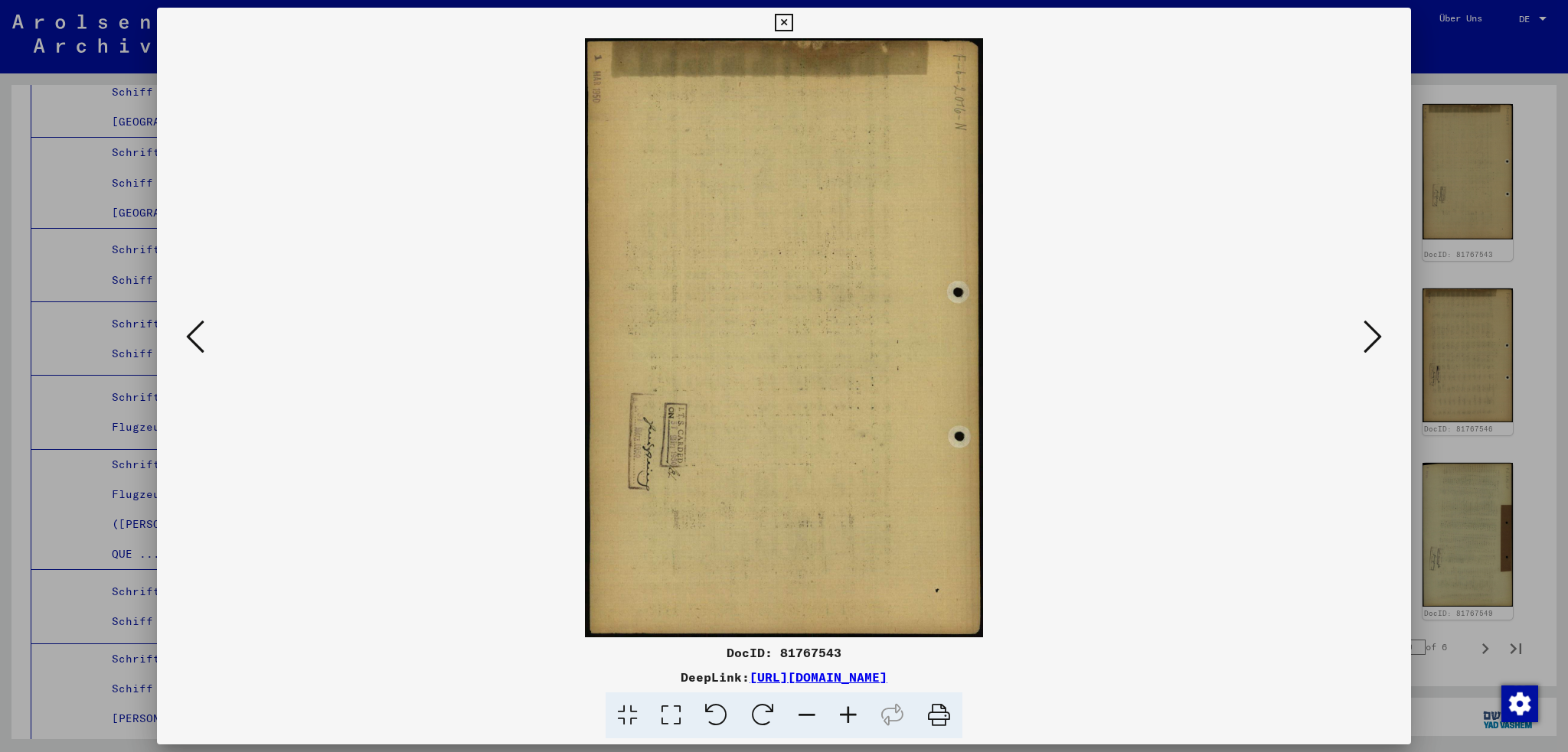
click at [1374, 348] on icon at bounding box center [1373, 337] width 18 height 37
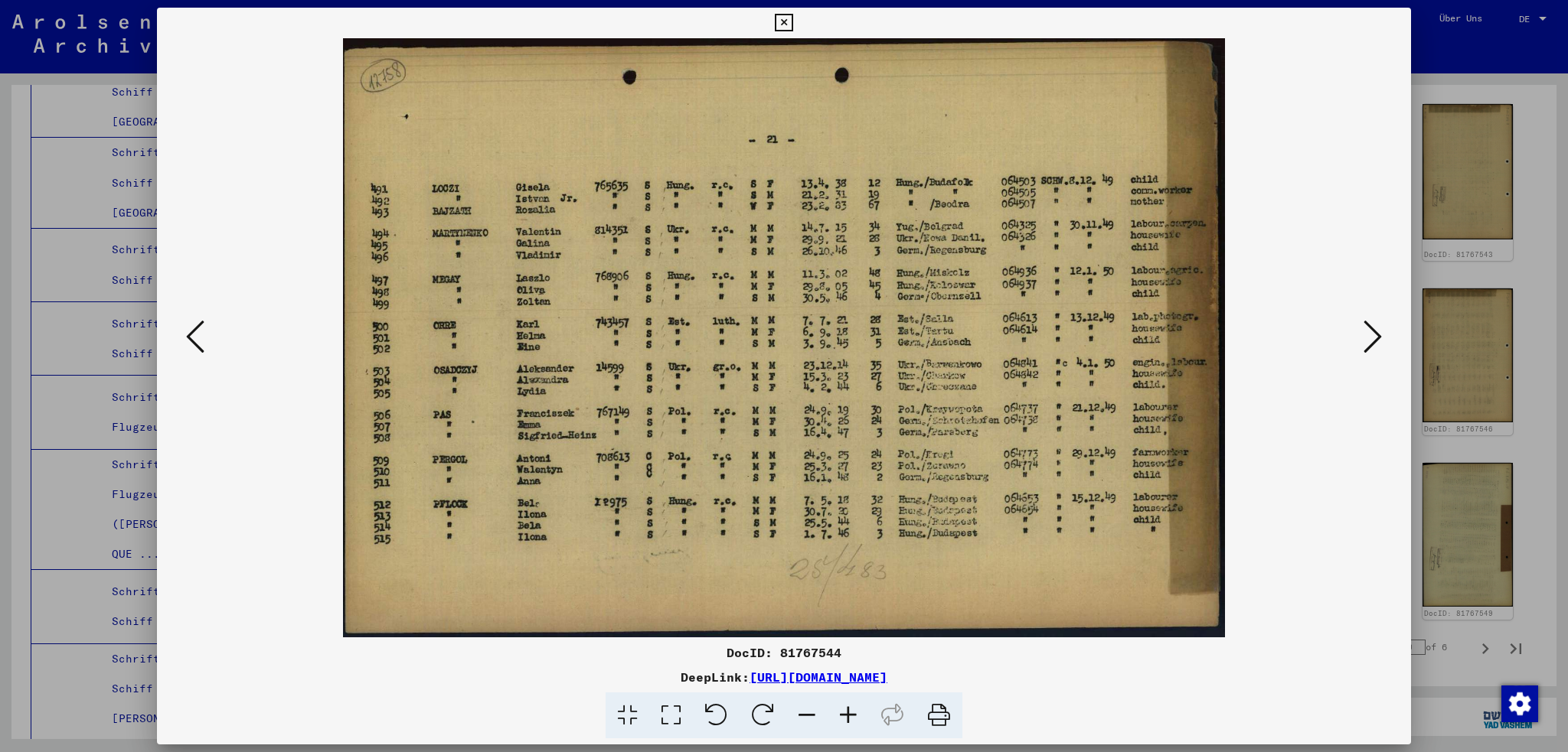
click at [1374, 348] on icon at bounding box center [1373, 337] width 18 height 37
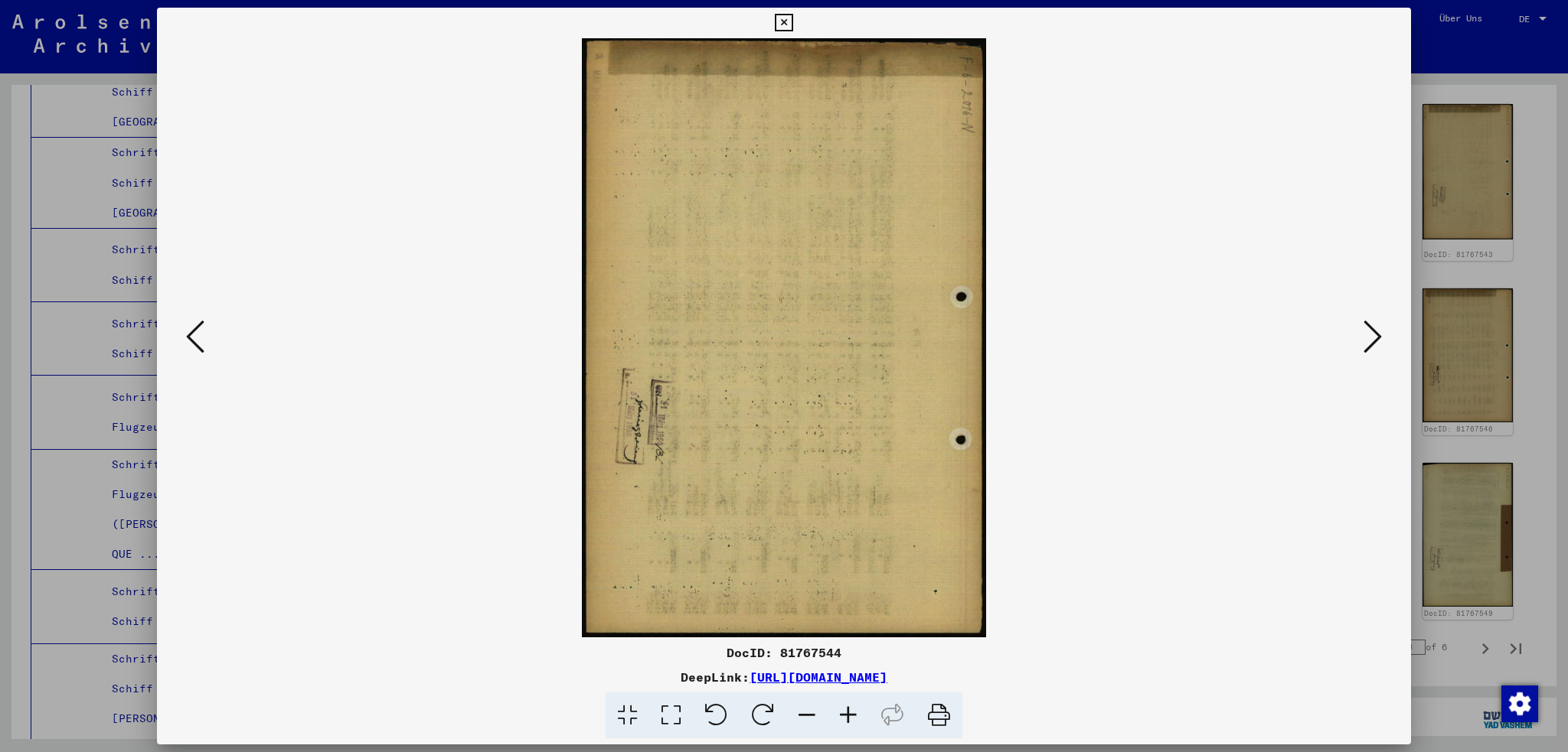
click at [1374, 348] on icon at bounding box center [1373, 337] width 18 height 37
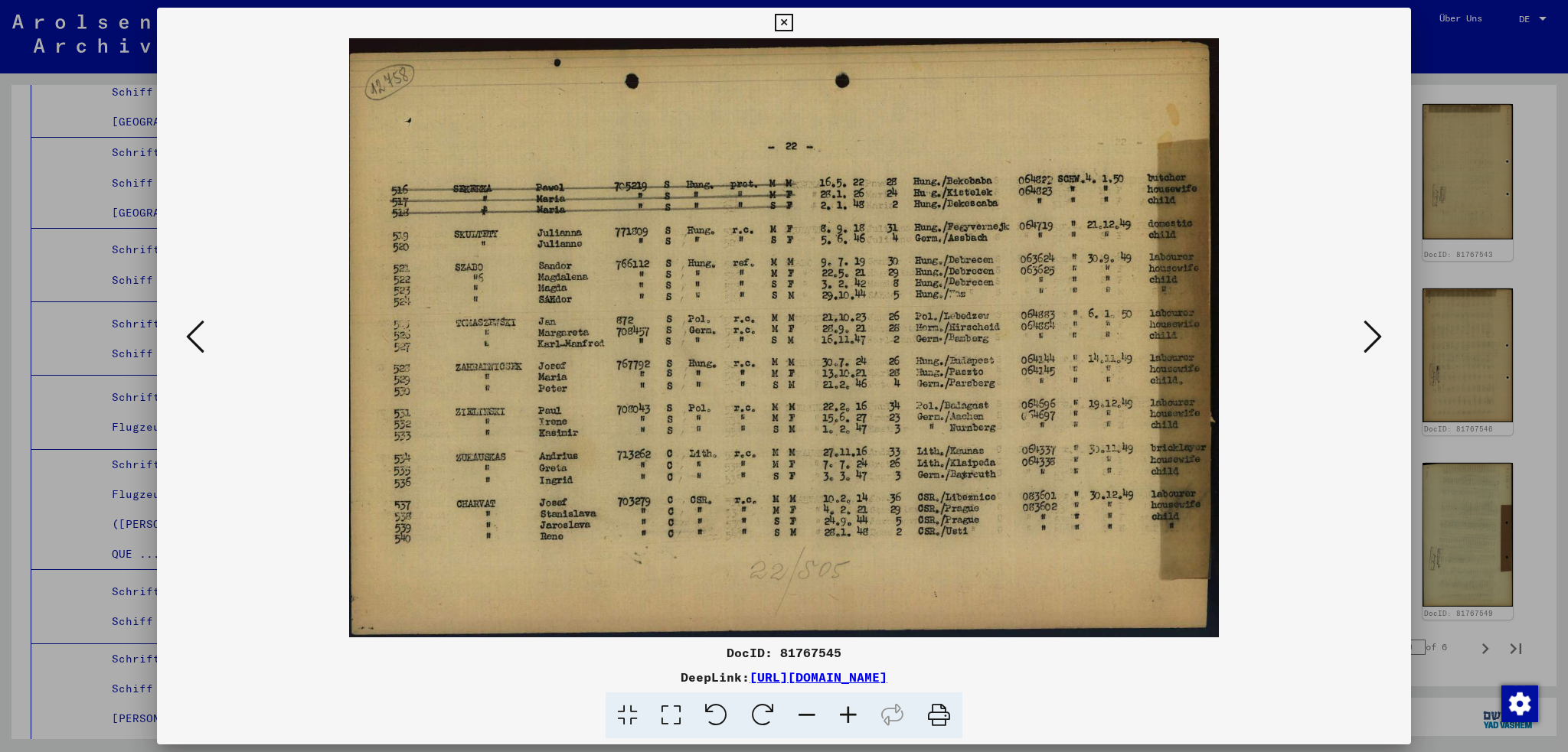
click at [1374, 348] on icon at bounding box center [1373, 337] width 18 height 37
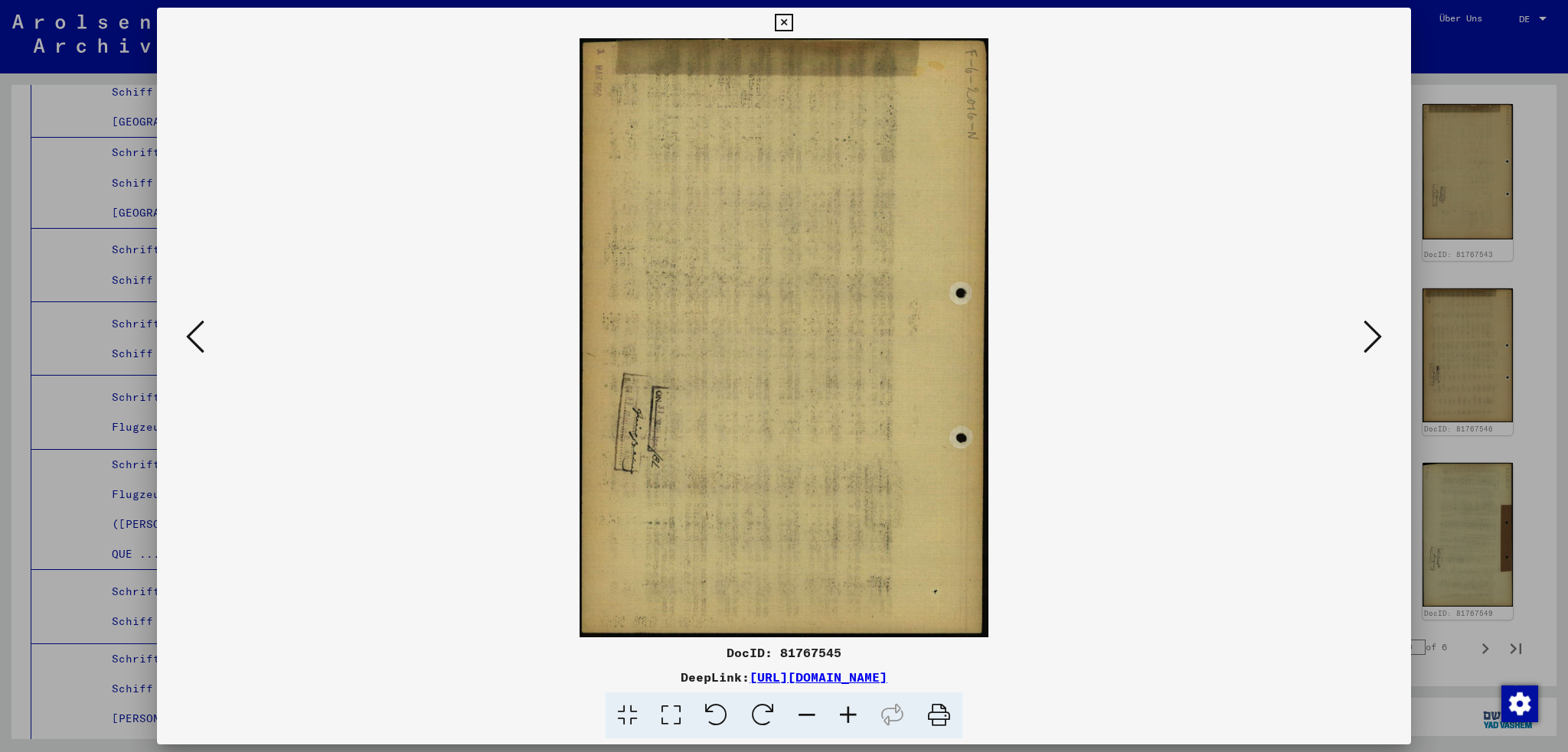
click at [1374, 348] on icon at bounding box center [1373, 337] width 18 height 37
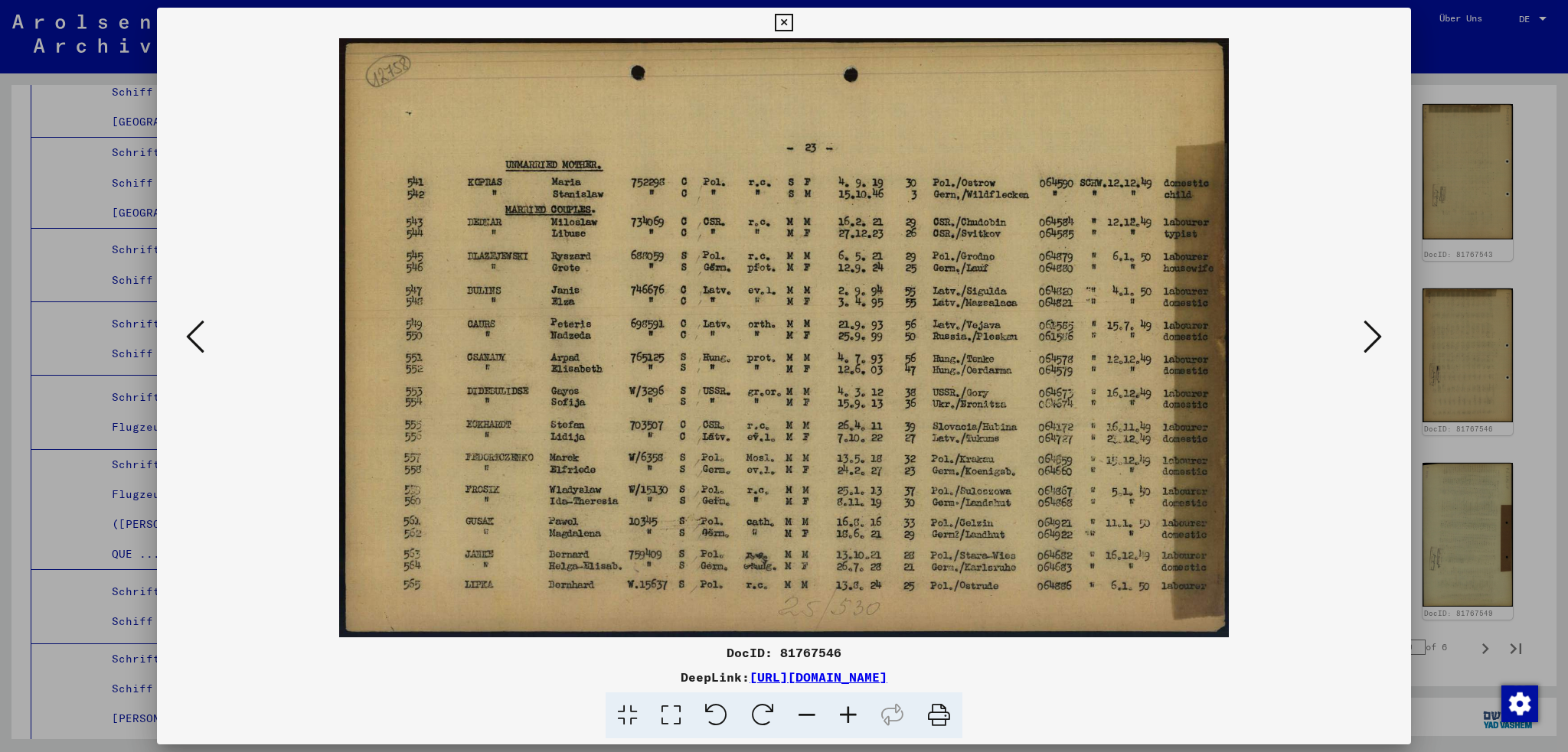
click at [1374, 348] on icon at bounding box center [1373, 337] width 18 height 37
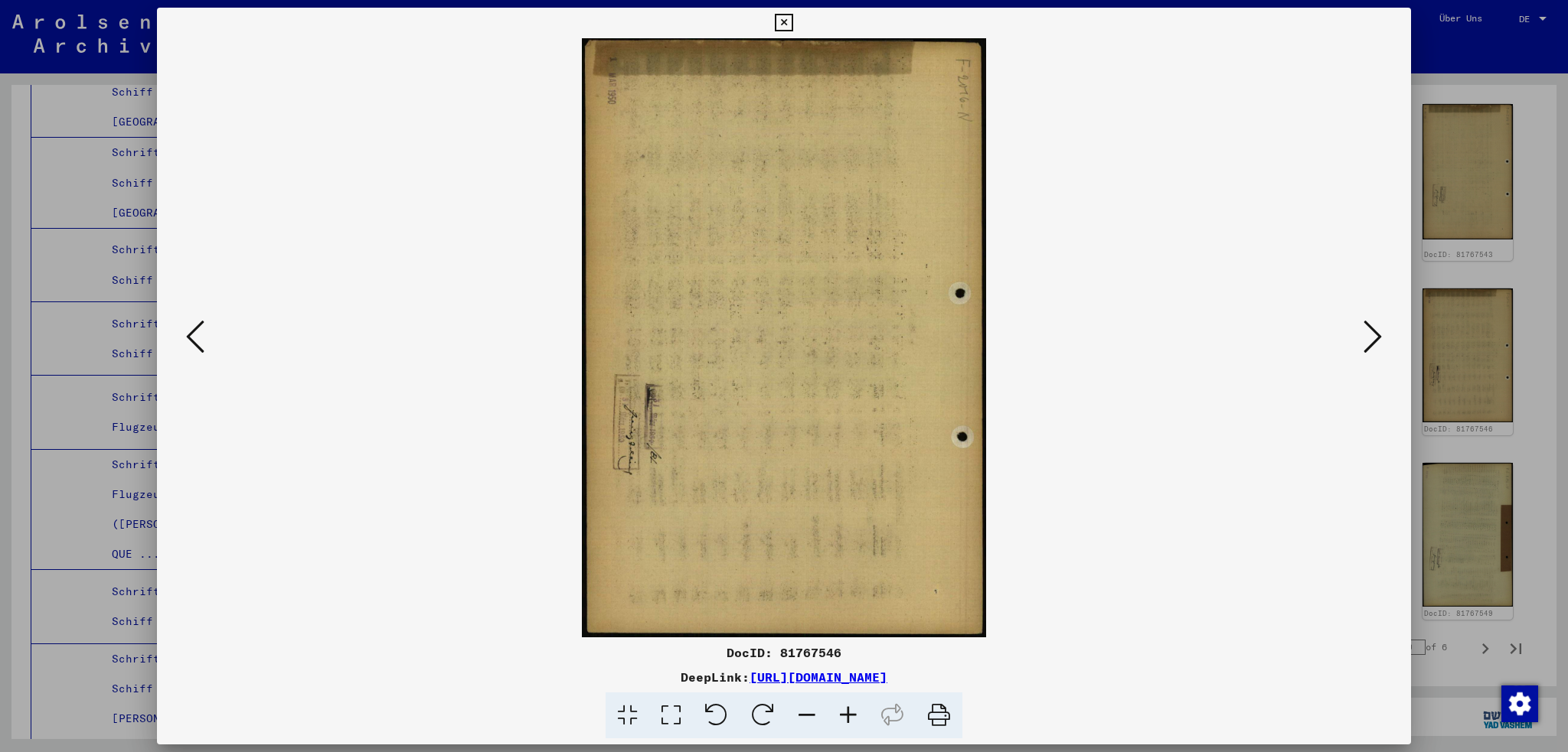
click at [1374, 348] on icon at bounding box center [1373, 337] width 18 height 37
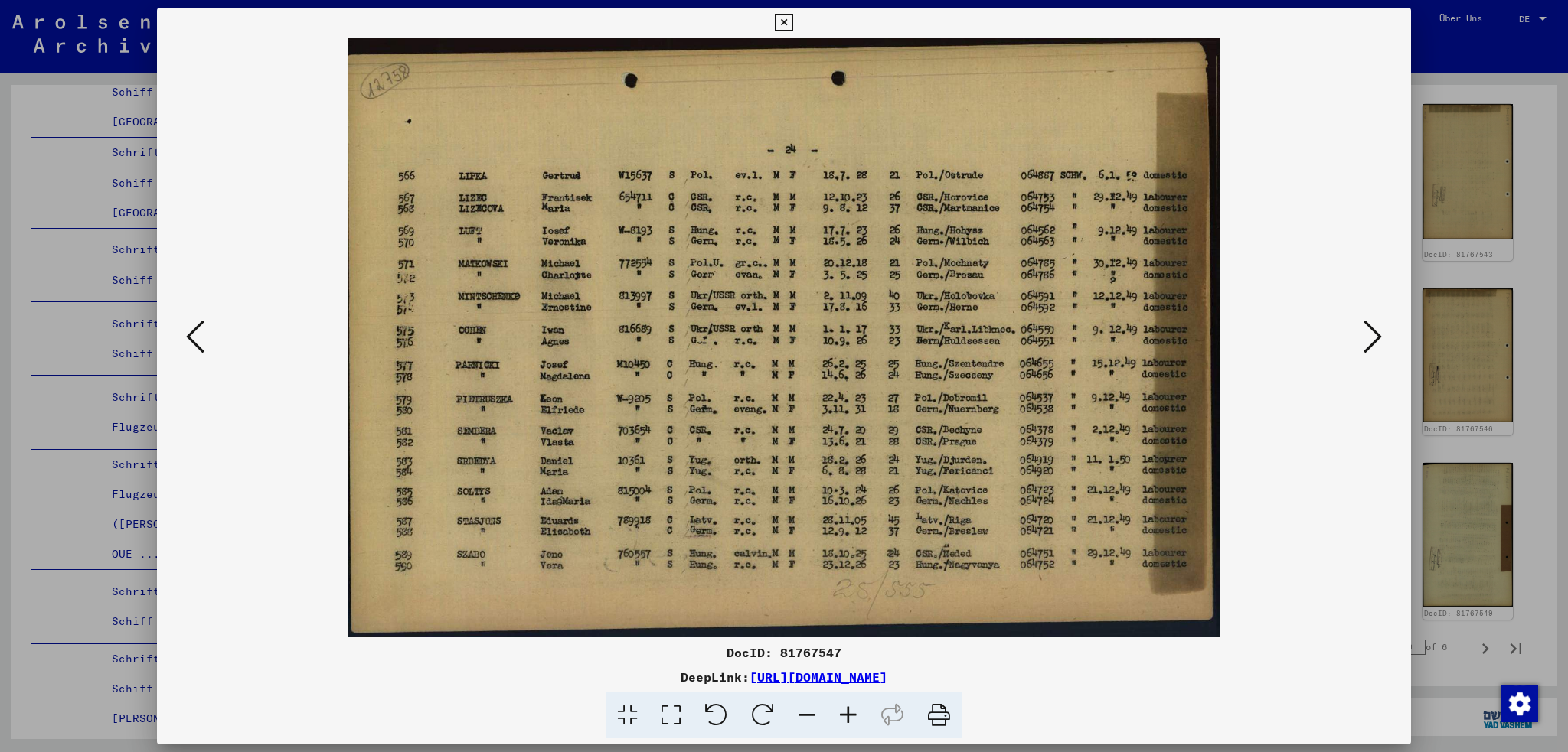
click at [1374, 348] on icon at bounding box center [1373, 337] width 18 height 37
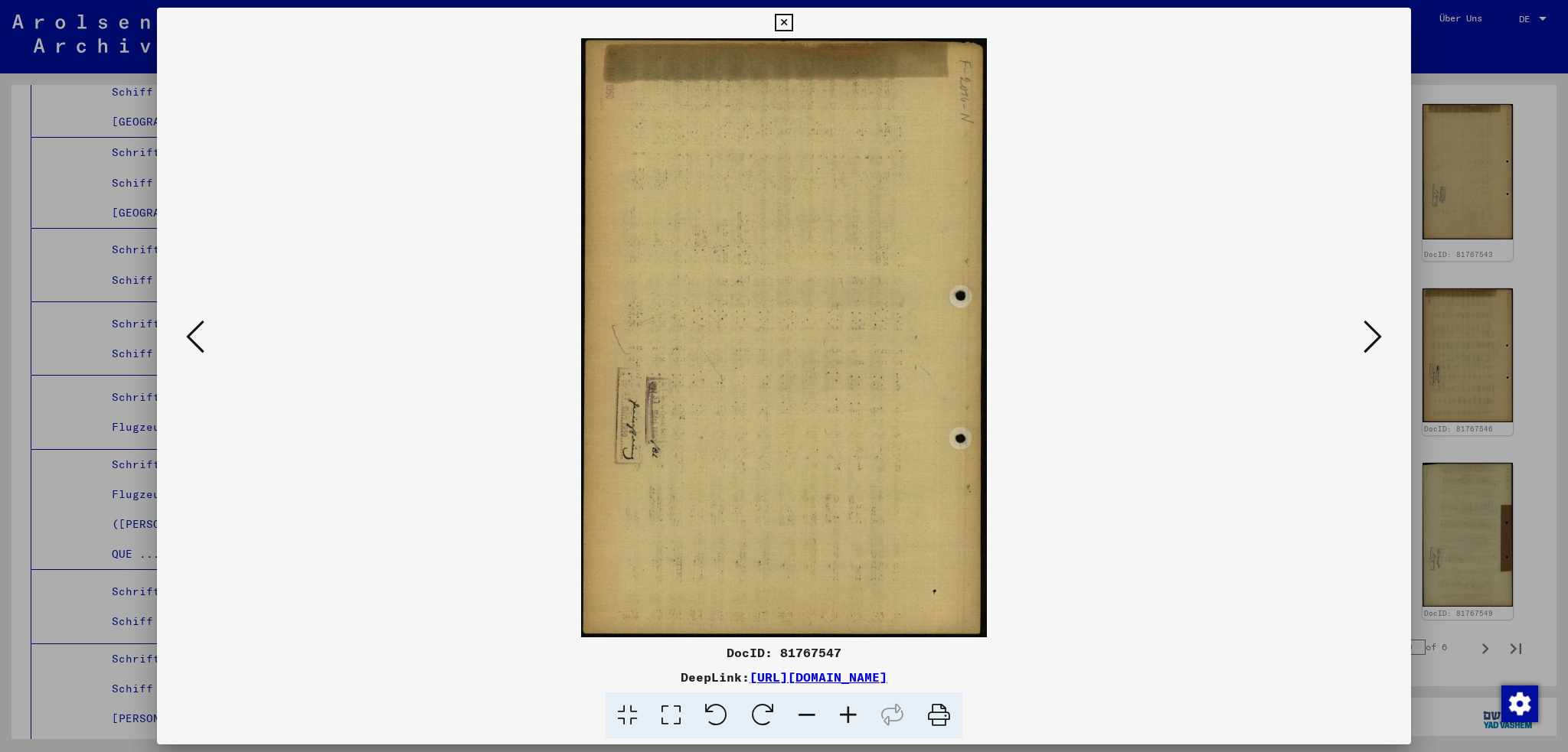
click at [1374, 348] on icon at bounding box center [1373, 337] width 18 height 37
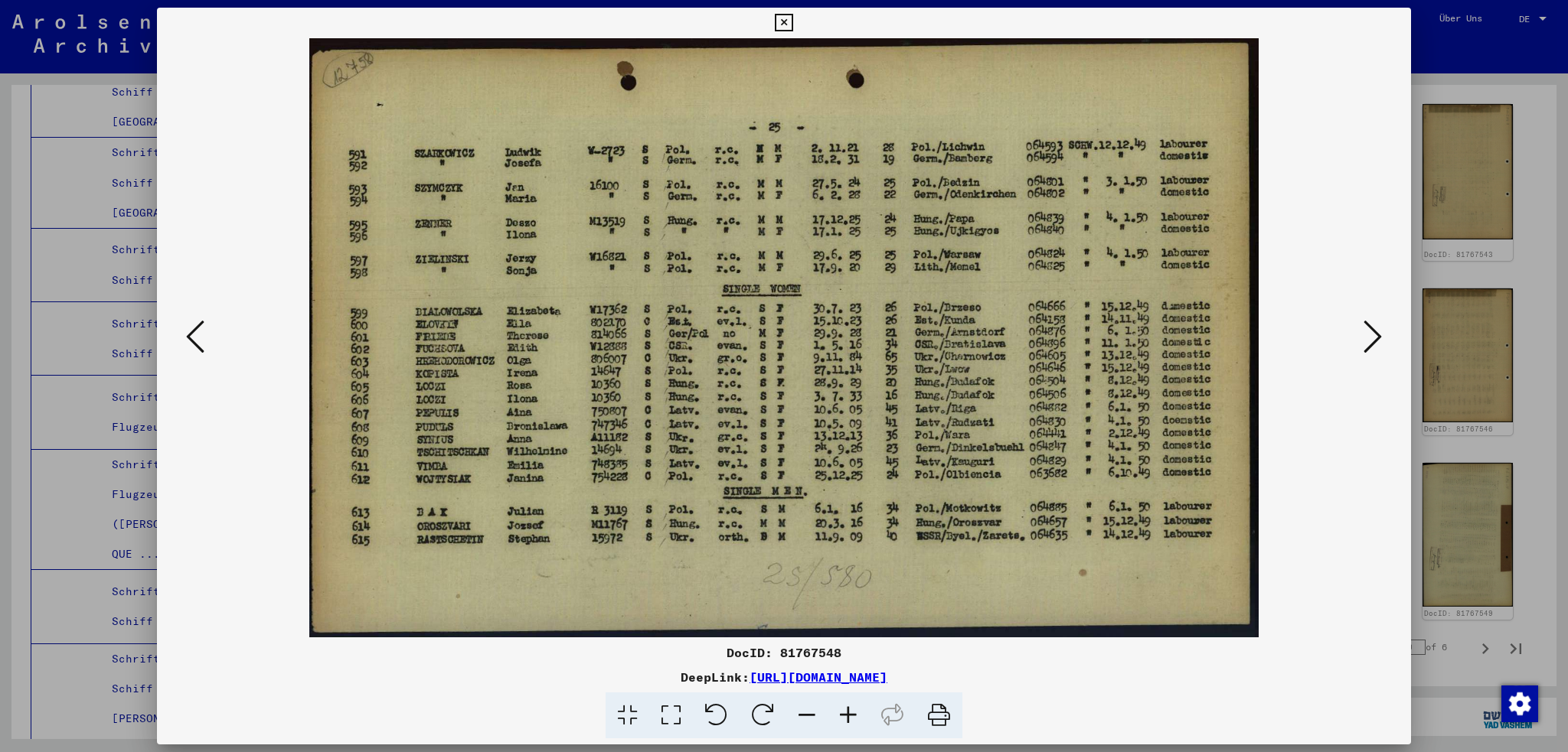
click at [1374, 348] on icon at bounding box center [1373, 337] width 18 height 37
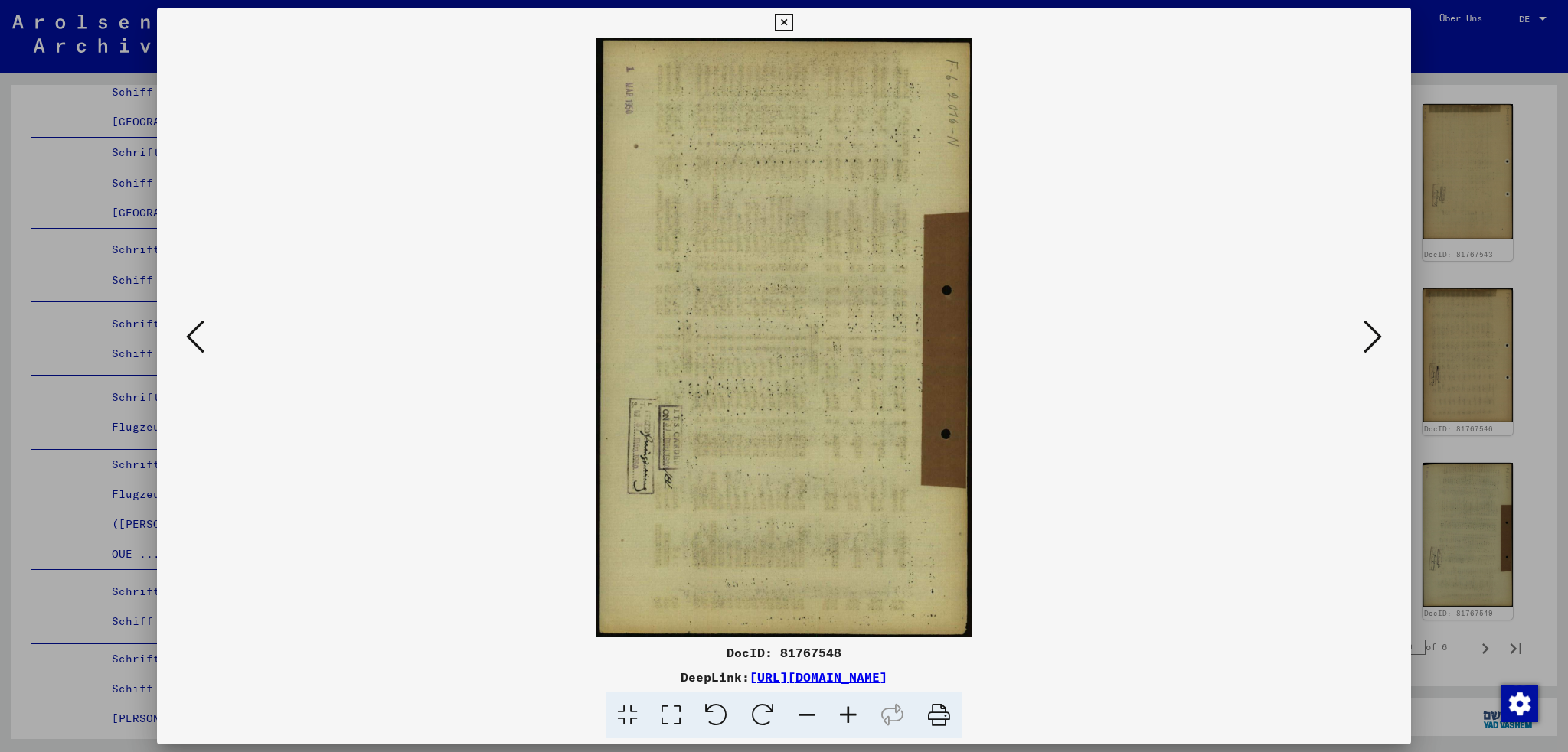
click at [1374, 348] on icon at bounding box center [1373, 337] width 18 height 37
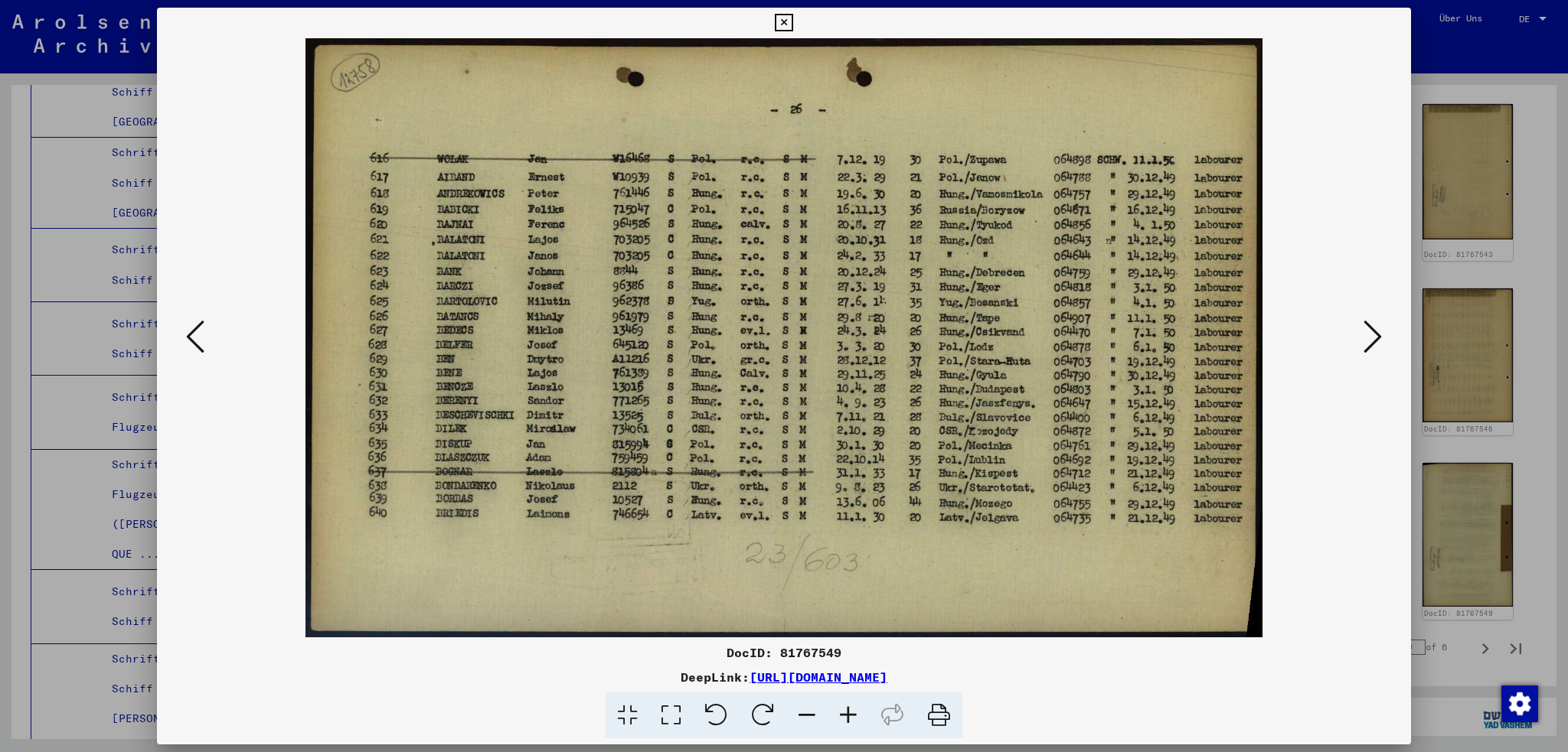
click at [1374, 348] on icon at bounding box center [1373, 337] width 18 height 37
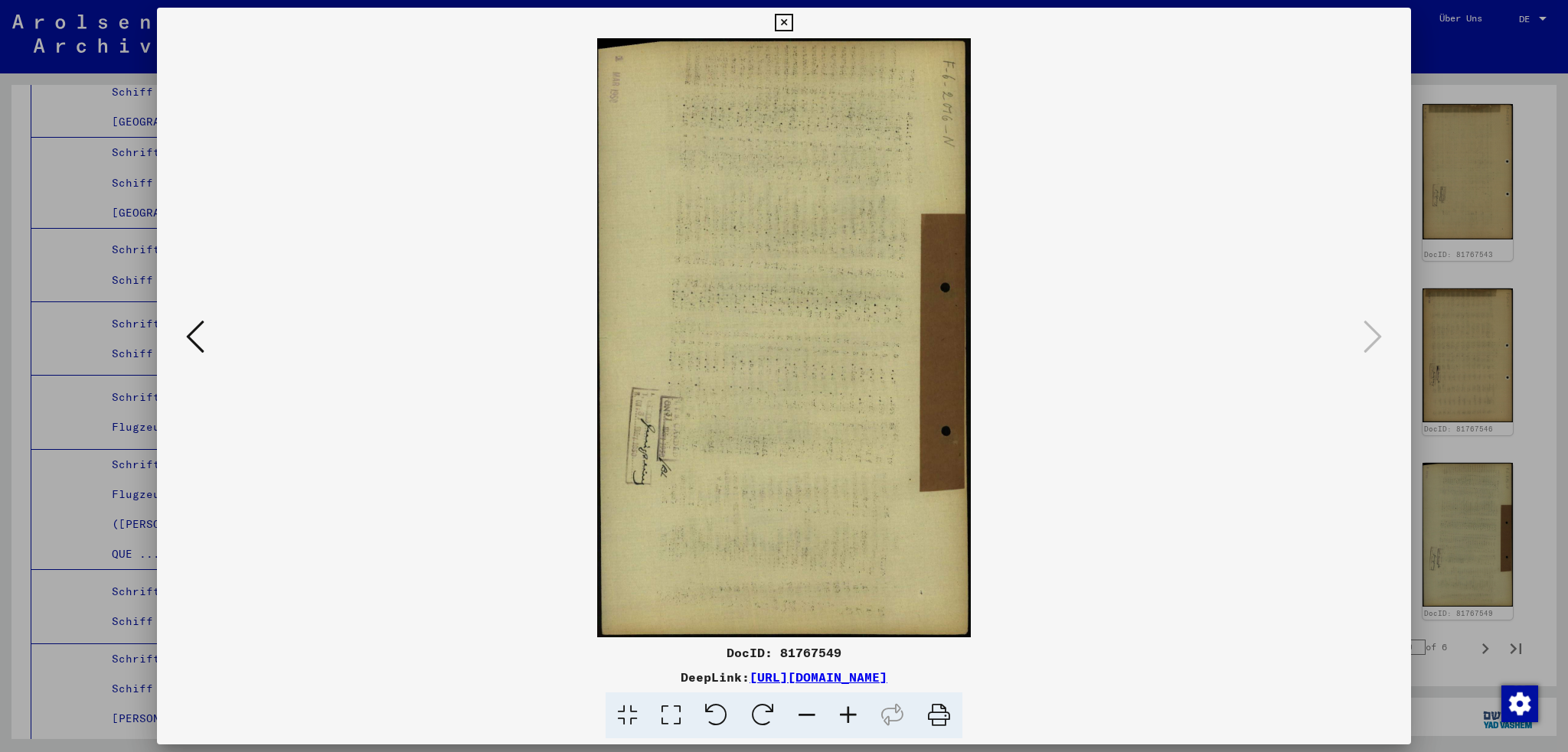
click at [787, 27] on icon at bounding box center [783, 23] width 17 height 18
